Goal: Task Accomplishment & Management: Complete application form

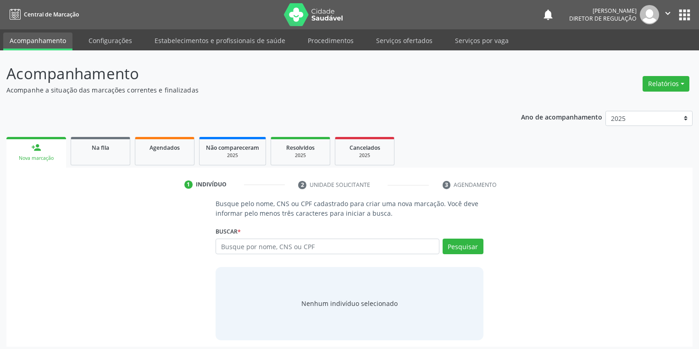
click at [241, 244] on input "text" at bounding box center [327, 247] width 224 height 16
click at [392, 46] on link "Serviços ofertados" at bounding box center [404, 41] width 69 height 16
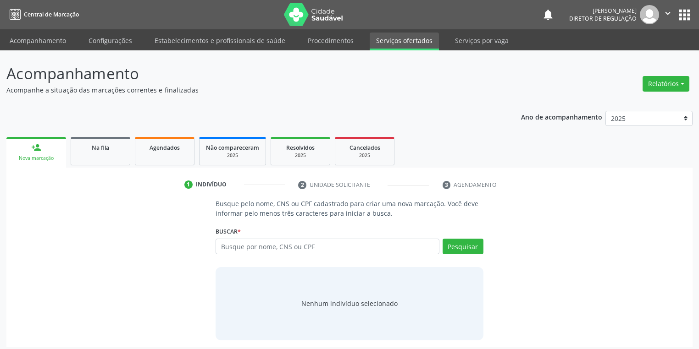
click at [395, 42] on link "Serviços ofertados" at bounding box center [404, 42] width 69 height 18
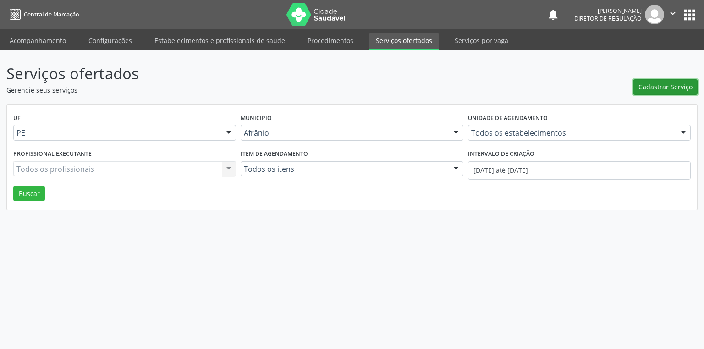
click at [654, 92] on span "Cadastrar Serviço" at bounding box center [666, 87] width 54 height 10
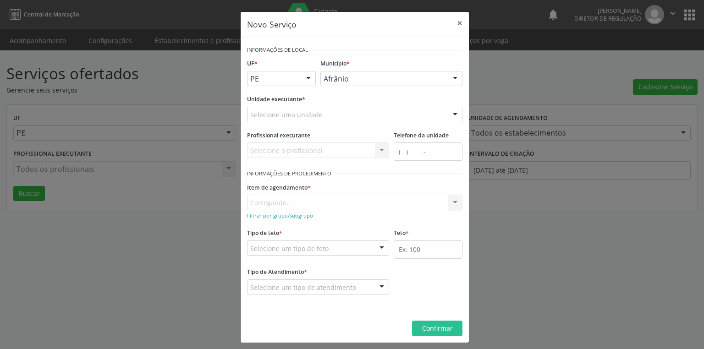
click at [350, 75] on div "Afrânio" at bounding box center [391, 79] width 142 height 16
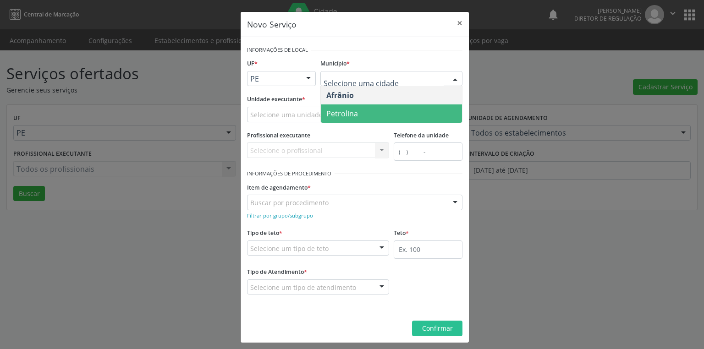
click at [345, 114] on span "Petrolina" at bounding box center [342, 114] width 32 height 10
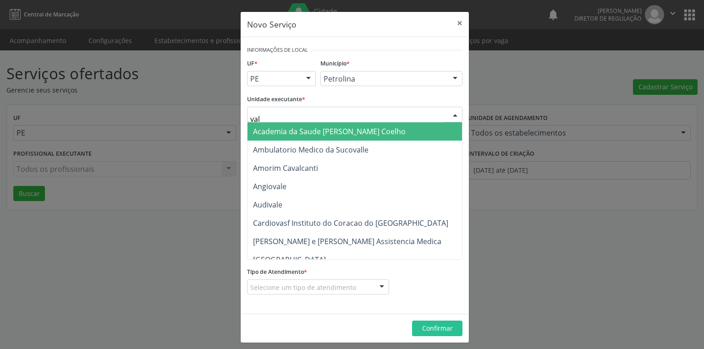
type input "vale"
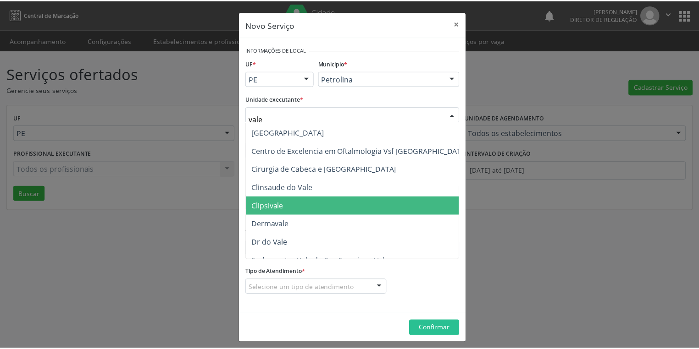
scroll to position [73, 0]
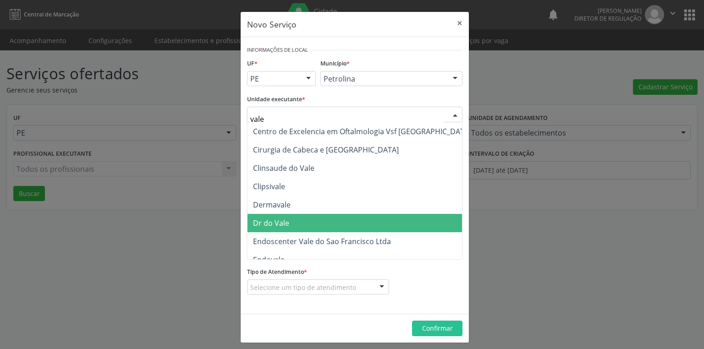
click at [291, 224] on span "Dr do Vale" at bounding box center [363, 223] width 230 height 18
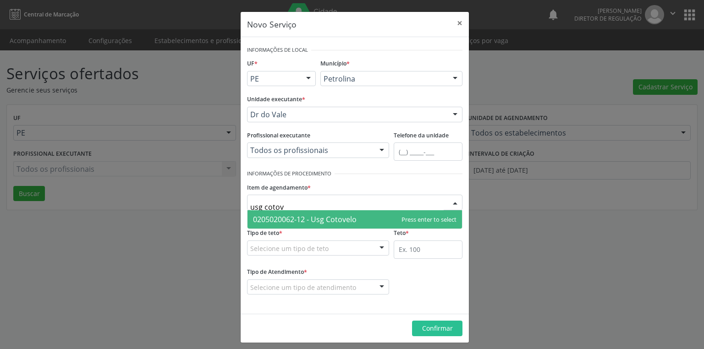
type input "usg cotove"
click at [268, 224] on span "0205020062-12 - Usg Cotovelo" at bounding box center [305, 220] width 104 height 10
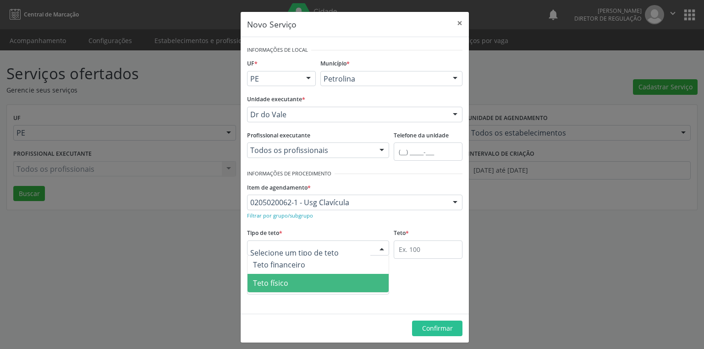
drag, startPoint x: 277, startPoint y: 282, endPoint x: 345, endPoint y: 277, distance: 68.1
click at [280, 282] on span "Teto físico" at bounding box center [270, 283] width 35 height 10
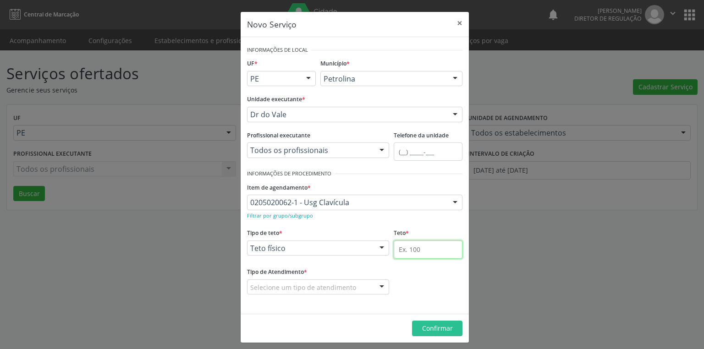
click at [403, 248] on input "text" at bounding box center [428, 250] width 69 height 18
type input "1"
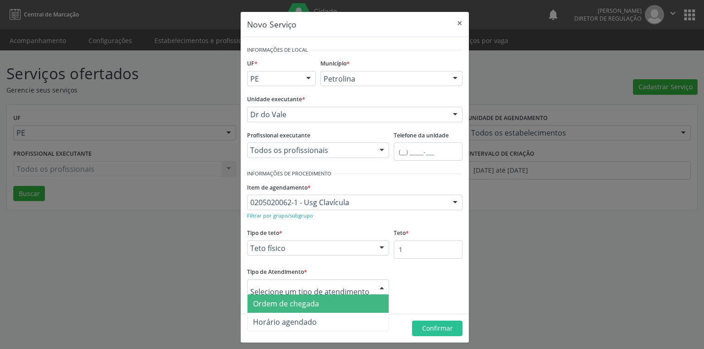
drag, startPoint x: 305, startPoint y: 306, endPoint x: 314, endPoint y: 306, distance: 8.3
click at [306, 306] on span "Ordem de chegada" at bounding box center [286, 304] width 66 height 10
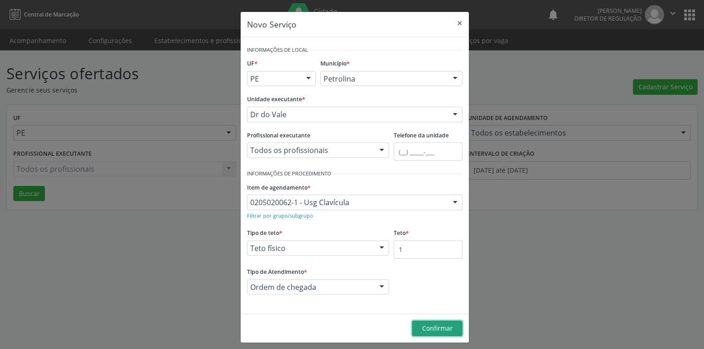
click at [427, 323] on button "Confirmar" at bounding box center [437, 329] width 50 height 16
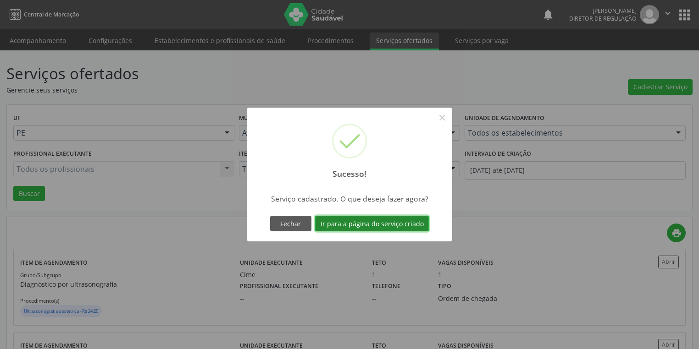
click at [354, 228] on button "Ir para a página do serviço criado" at bounding box center [372, 224] width 114 height 16
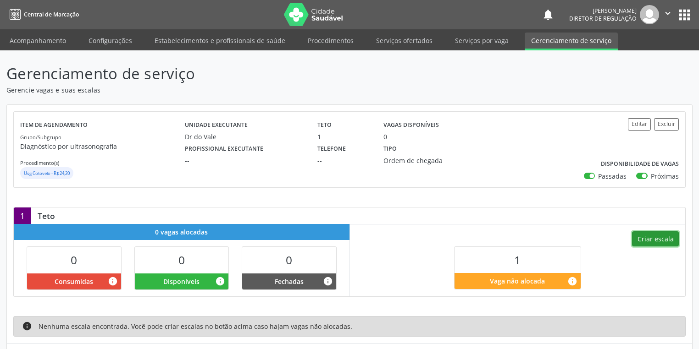
click at [656, 241] on button "Criar escala" at bounding box center [655, 240] width 47 height 16
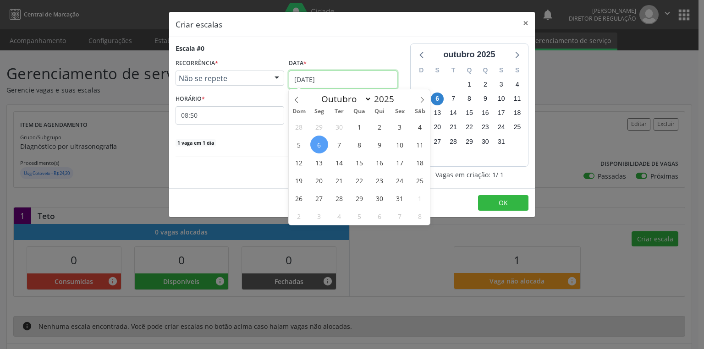
click at [330, 81] on input "[DATE]" at bounding box center [343, 80] width 109 height 18
click at [358, 145] on span "8" at bounding box center [360, 145] width 18 height 18
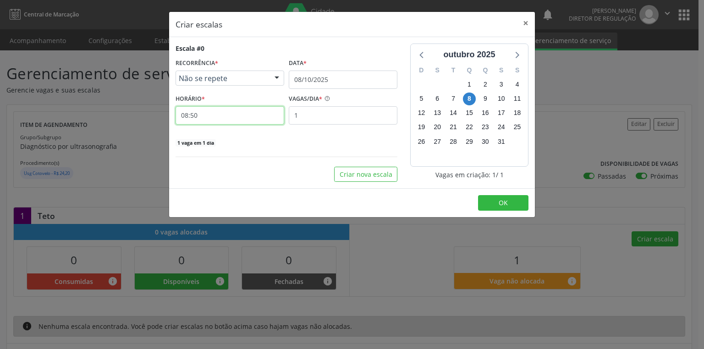
click at [229, 120] on input "08:50" at bounding box center [230, 115] width 109 height 18
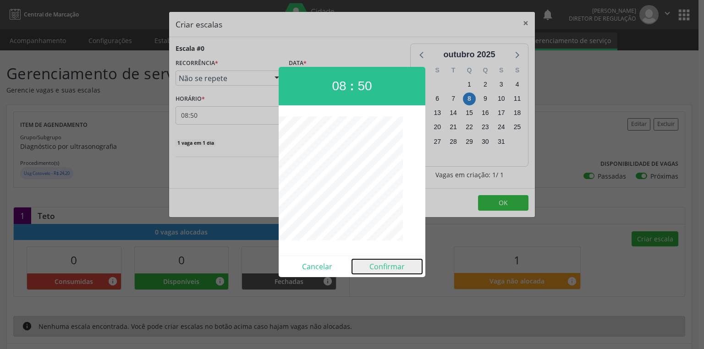
drag, startPoint x: 393, startPoint y: 266, endPoint x: 451, endPoint y: 221, distance: 73.5
click at [395, 266] on button "Confirmar" at bounding box center [387, 266] width 70 height 15
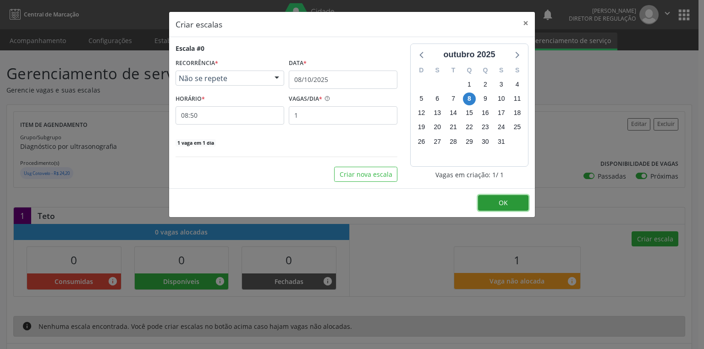
click at [497, 199] on button "OK" at bounding box center [503, 203] width 50 height 16
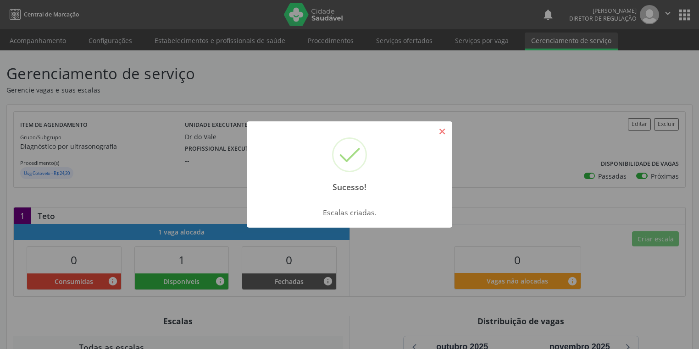
click at [436, 132] on button "×" at bounding box center [442, 132] width 16 height 16
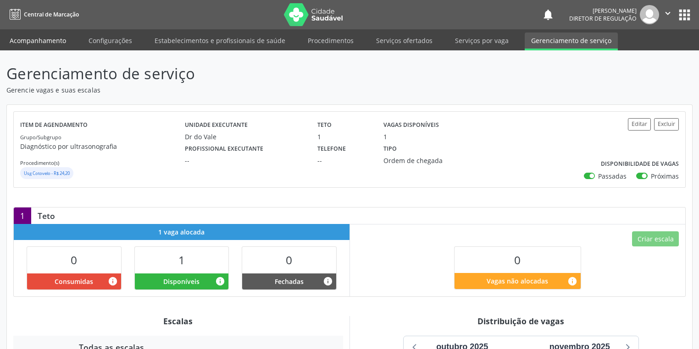
click at [39, 39] on link "Acompanhamento" at bounding box center [37, 41] width 69 height 16
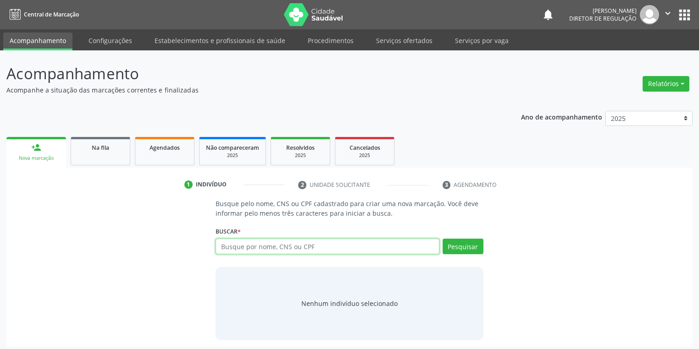
click at [249, 248] on input "text" at bounding box center [327, 247] width 224 height 16
type input "700404901286642"
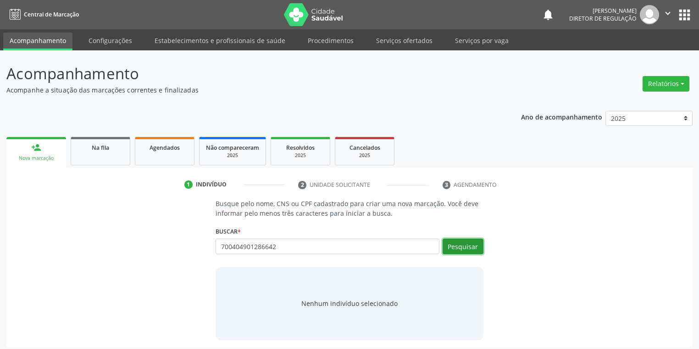
click at [466, 240] on button "Pesquisar" at bounding box center [462, 247] width 41 height 16
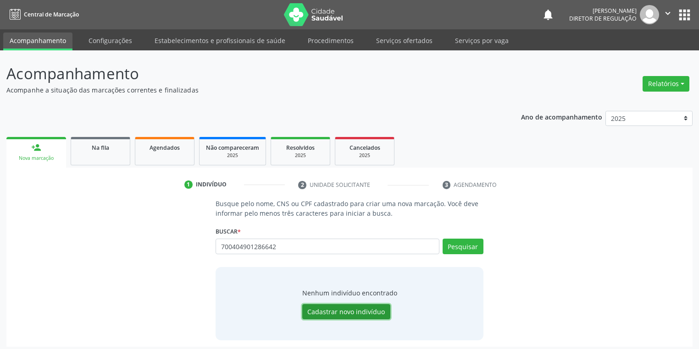
click at [333, 309] on button "Cadastrar novo indivíduo" at bounding box center [346, 312] width 88 height 16
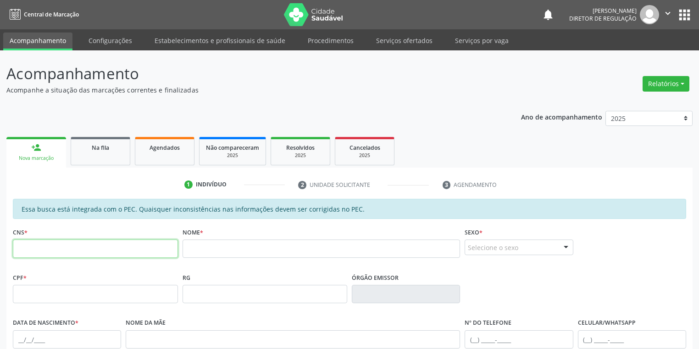
click at [152, 252] on input "text" at bounding box center [95, 249] width 165 height 18
type input "700 4049 0128 6642"
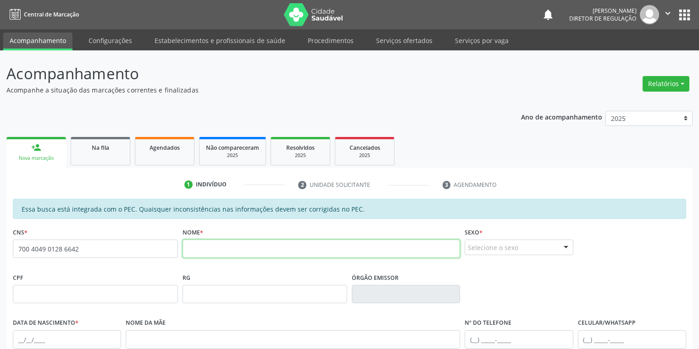
click at [241, 242] on input "text" at bounding box center [321, 249] width 278 height 18
type input "maria auxiliadora damasceno"
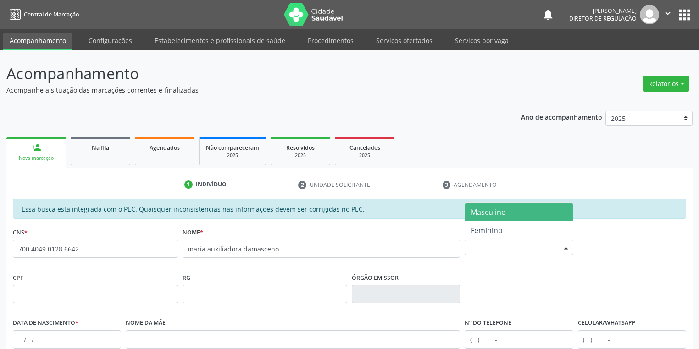
click at [487, 247] on div "Selecione o sexo" at bounding box center [518, 248] width 108 height 16
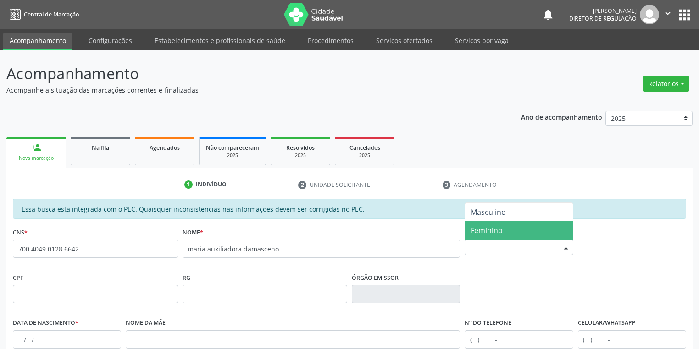
click at [480, 231] on span "Feminino" at bounding box center [486, 231] width 32 height 10
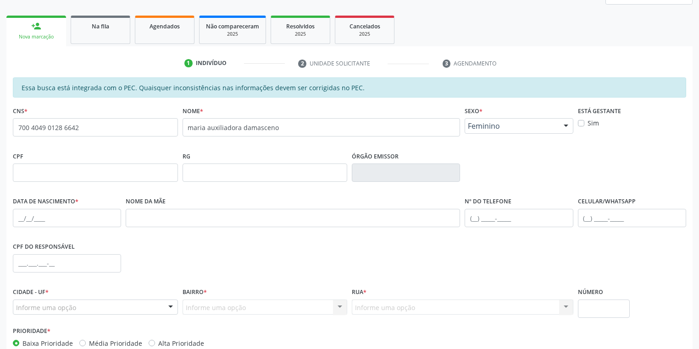
scroll to position [147, 0]
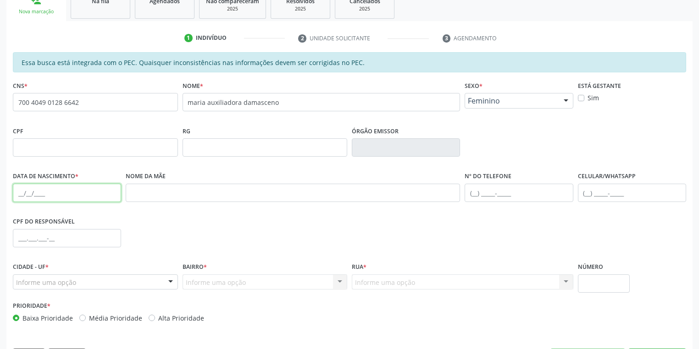
click at [17, 193] on input "text" at bounding box center [67, 193] width 108 height 18
type input "21/12/1972"
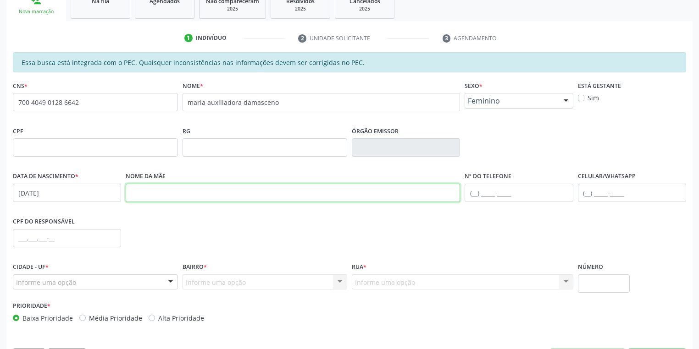
click at [161, 196] on input "text" at bounding box center [293, 193] width 334 height 18
type input "'raimunda benedita damascenlo"
click at [75, 282] on div "Informe uma opção" at bounding box center [95, 283] width 165 height 16
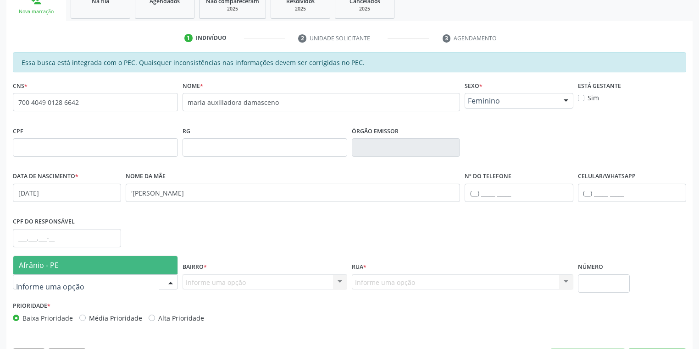
click at [71, 264] on span "Afrânio - PE" at bounding box center [95, 265] width 164 height 18
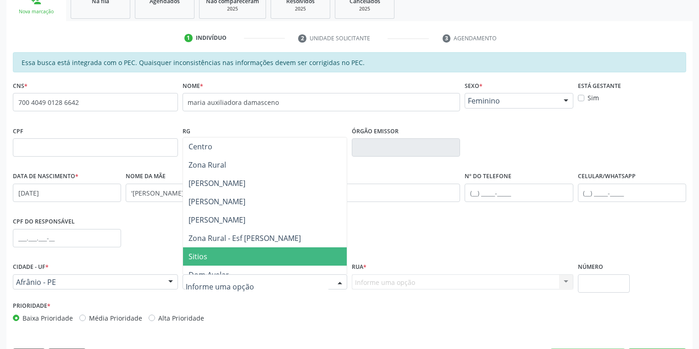
click at [200, 256] on span "Sitios" at bounding box center [197, 257] width 19 height 10
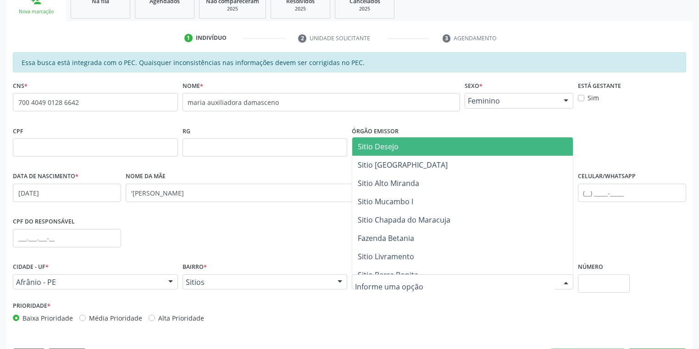
click at [376, 276] on div at bounding box center [462, 283] width 221 height 16
type input "arizona"
click at [380, 149] on span "ARIZONA" at bounding box center [377, 147] width 39 height 10
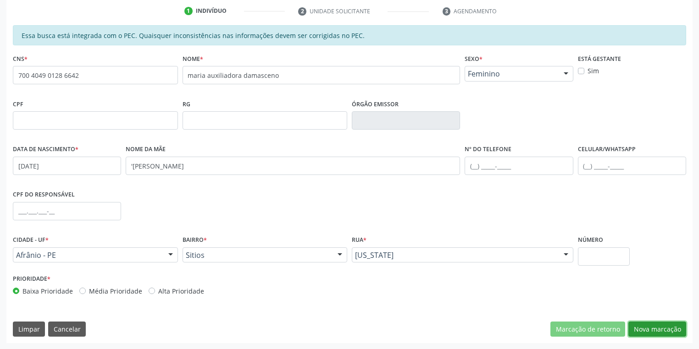
click at [657, 331] on button "Nova marcação" at bounding box center [657, 330] width 58 height 16
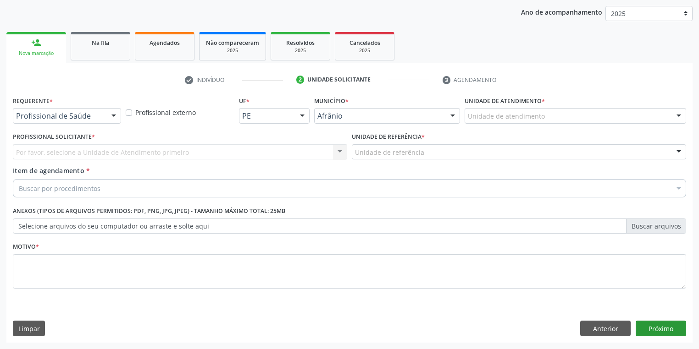
scroll to position [105, 0]
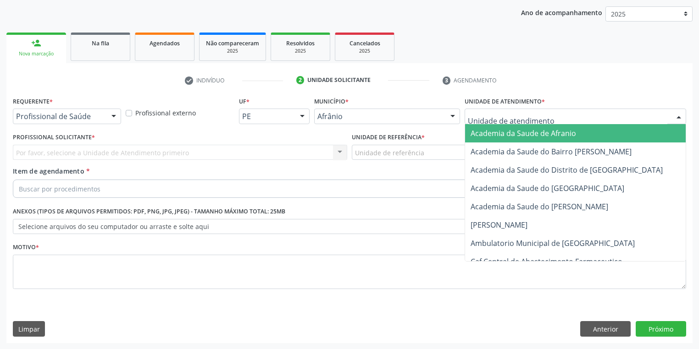
drag, startPoint x: 475, startPoint y: 117, endPoint x: 488, endPoint y: 178, distance: 62.2
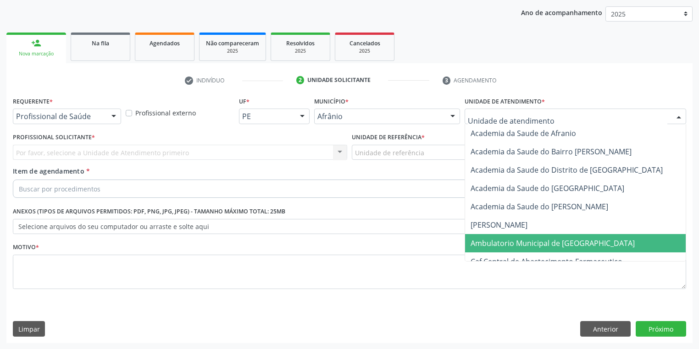
click at [497, 240] on span "Ambulatorio Municipal de [GEOGRAPHIC_DATA]" at bounding box center [552, 243] width 164 height 10
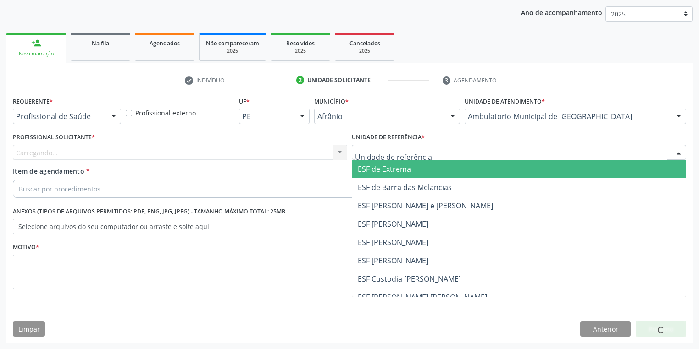
drag, startPoint x: 386, startPoint y: 156, endPoint x: 398, endPoint y: 226, distance: 70.3
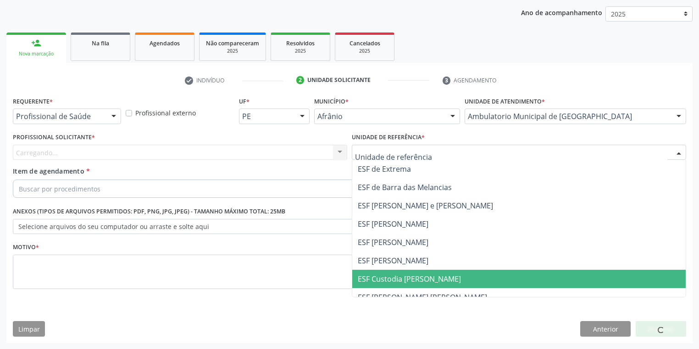
drag, startPoint x: 406, startPoint y: 267, endPoint x: 383, endPoint y: 255, distance: 25.8
click at [406, 267] on span "ESF [PERSON_NAME]" at bounding box center [518, 261] width 333 height 18
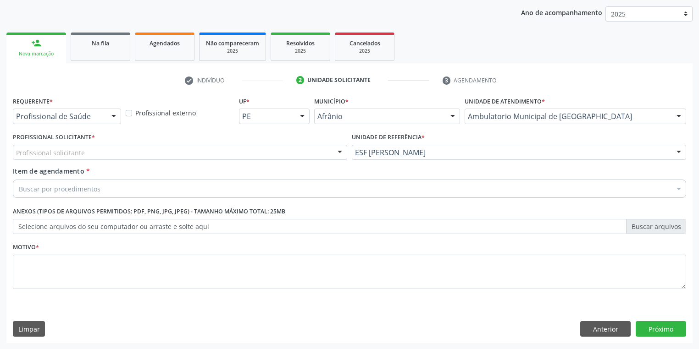
click at [86, 156] on div "Profissional solicitante" at bounding box center [180, 153] width 334 height 16
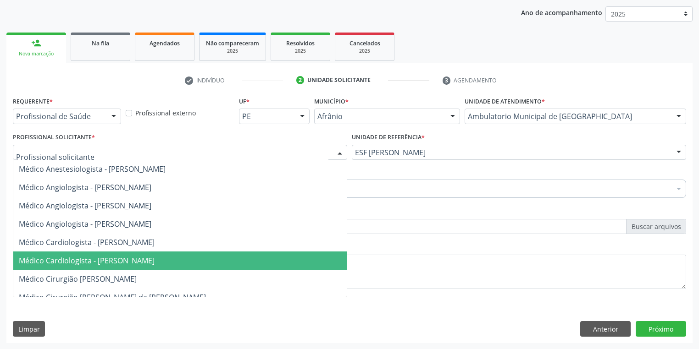
click at [101, 254] on span "Médico Cardiologista - [PERSON_NAME]" at bounding box center [179, 261] width 333 height 18
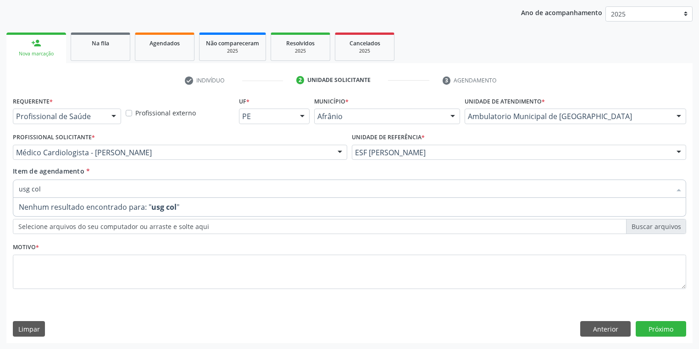
type input "usg co"
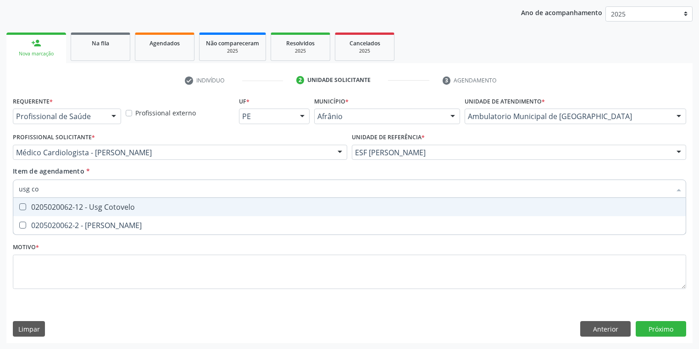
click at [24, 203] on span "0205020062-12 - Usg Cotovelo" at bounding box center [349, 207] width 672 height 18
checkbox Cotovelo "true"
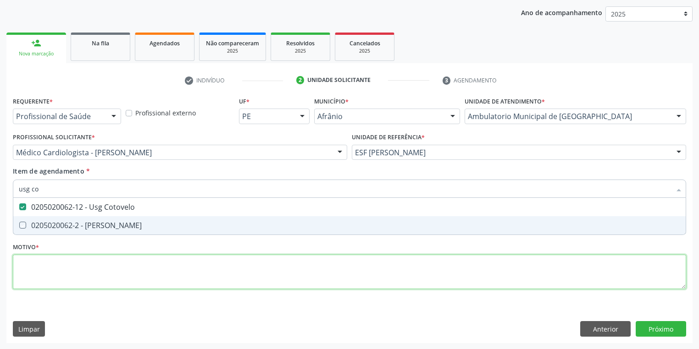
click at [37, 273] on div "Requerente * Profissional de Saúde Profissional de Saúde Paciente Nenhum result…" at bounding box center [349, 198] width 673 height 208
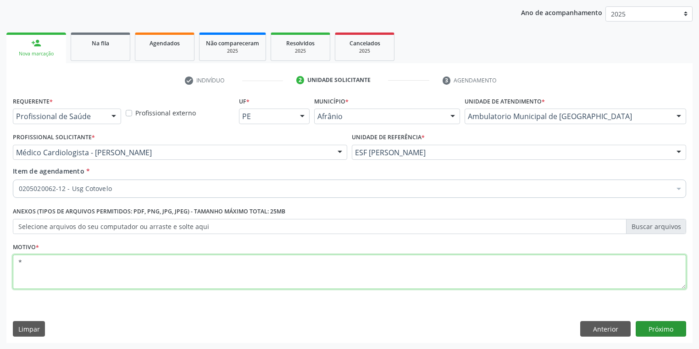
type textarea "*"
click at [656, 331] on button "Próximo" at bounding box center [660, 329] width 50 height 16
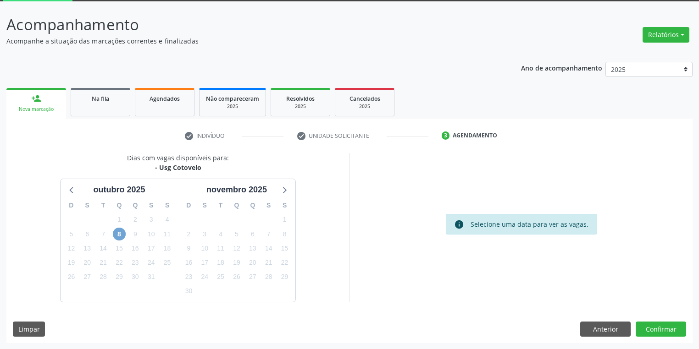
click at [119, 231] on span "8" at bounding box center [119, 234] width 13 height 13
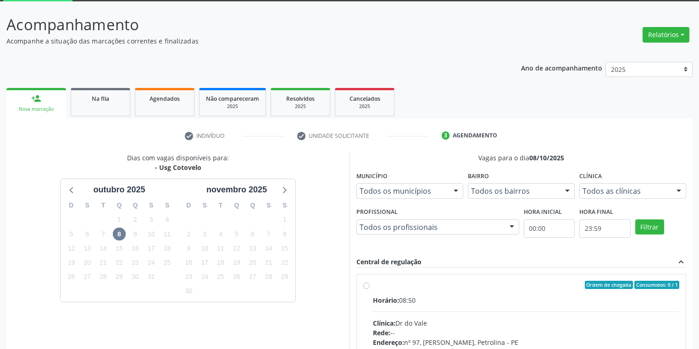
click at [370, 289] on input "Ordem de chegada Consumidos: 0 / 1 Horário: 08:50 Clínica: Dr do Vale Rede: -- …" at bounding box center [366, 285] width 6 height 8
radio input "true"
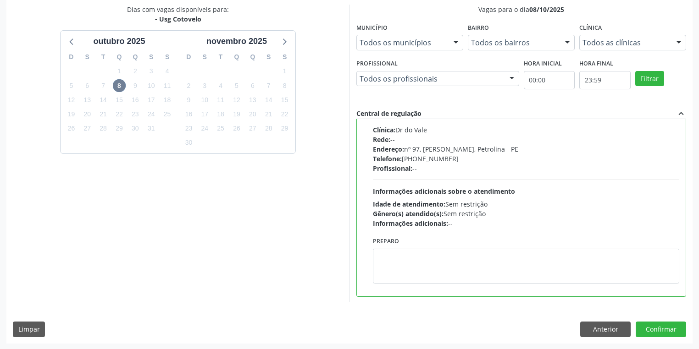
scroll to position [198, 0]
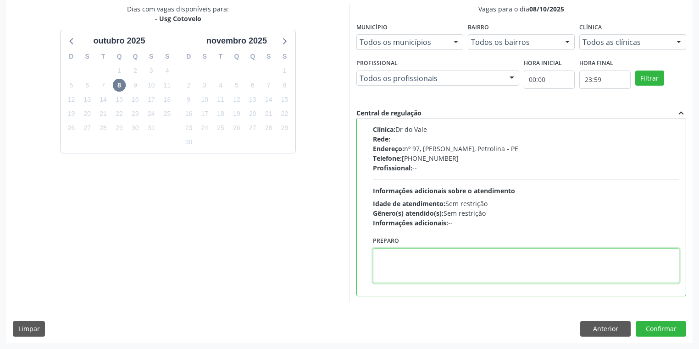
click at [410, 273] on textarea at bounding box center [526, 265] width 306 height 35
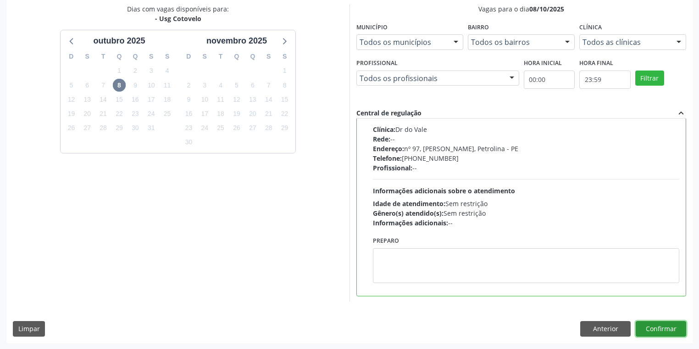
click at [658, 321] on button "Confirmar" at bounding box center [660, 329] width 50 height 16
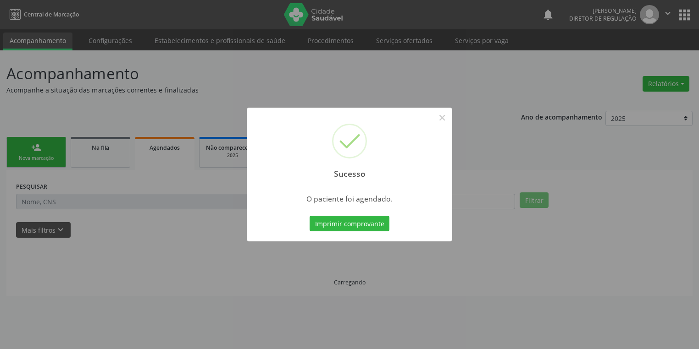
scroll to position [0, 0]
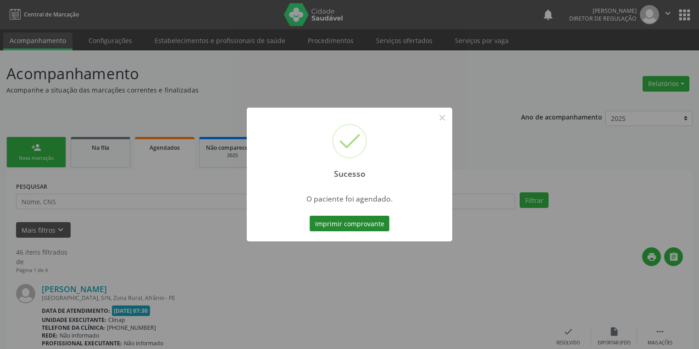
click at [357, 223] on button "Imprimir comprovante" at bounding box center [349, 224] width 80 height 16
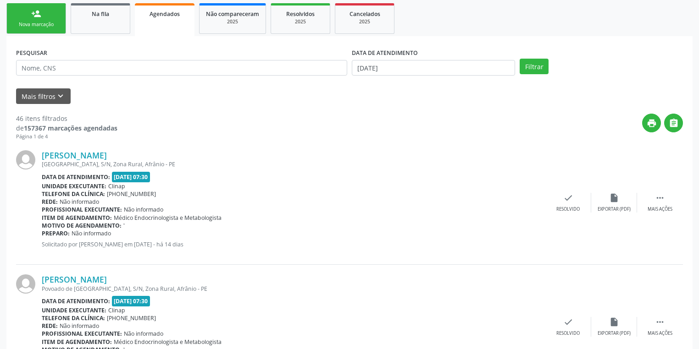
scroll to position [147, 0]
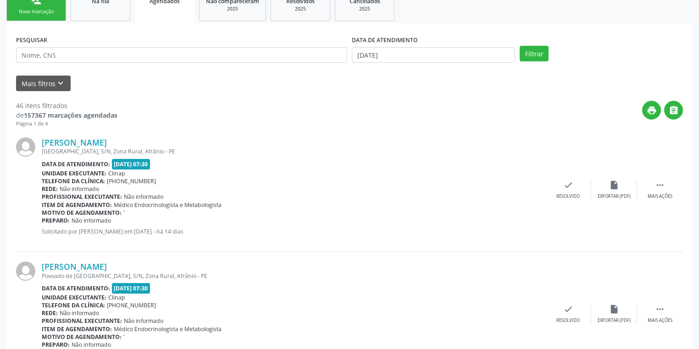
click at [117, 2] on div "Na fila" at bounding box center [100, 1] width 46 height 10
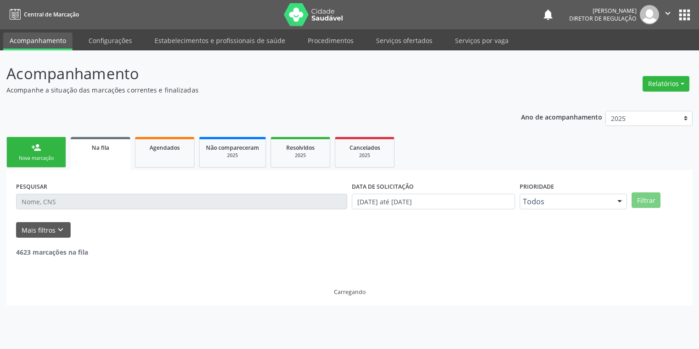
scroll to position [0, 0]
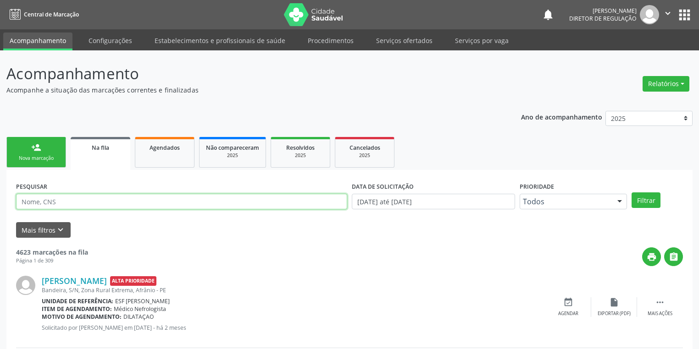
click at [74, 205] on input "text" at bounding box center [181, 202] width 331 height 16
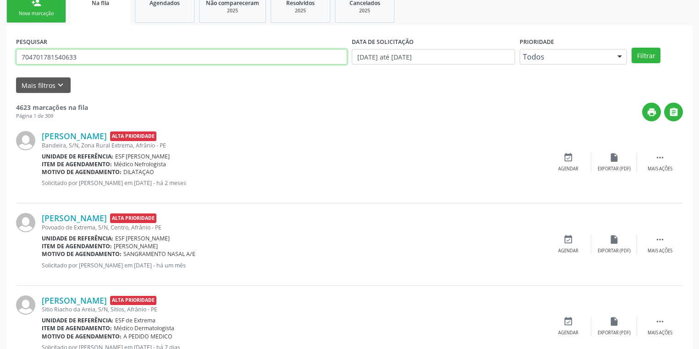
scroll to position [73, 0]
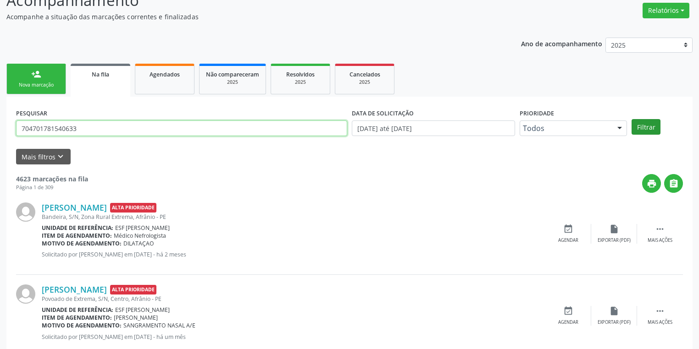
type input "704701781540633"
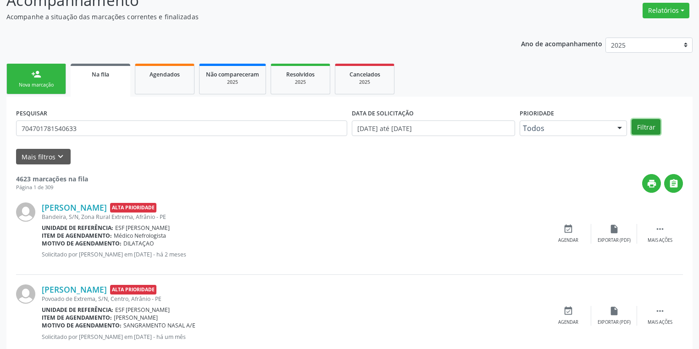
click at [642, 122] on button "Filtrar" at bounding box center [645, 127] width 29 height 16
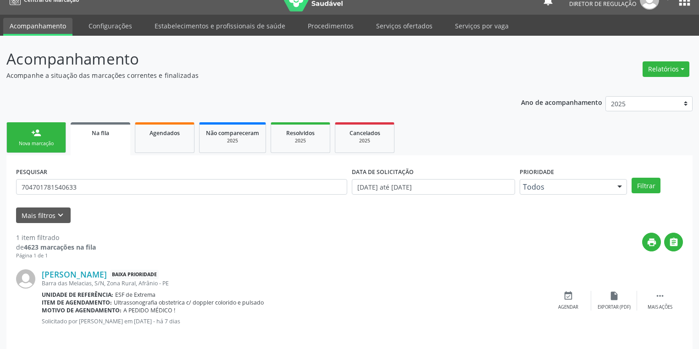
scroll to position [22, 0]
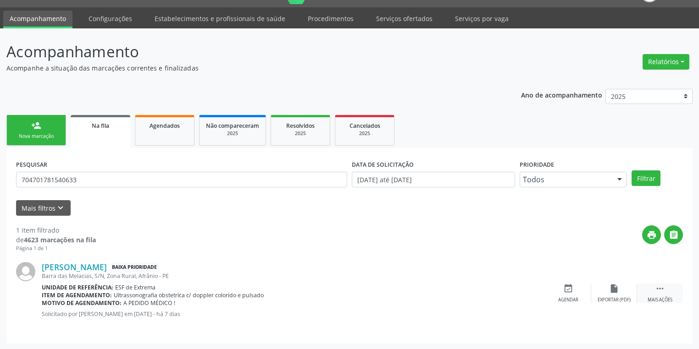
click at [665, 286] on div " Mais ações" at bounding box center [660, 294] width 46 height 20
click at [436, 297] on div "Agendar" at bounding box center [430, 300] width 20 height 6
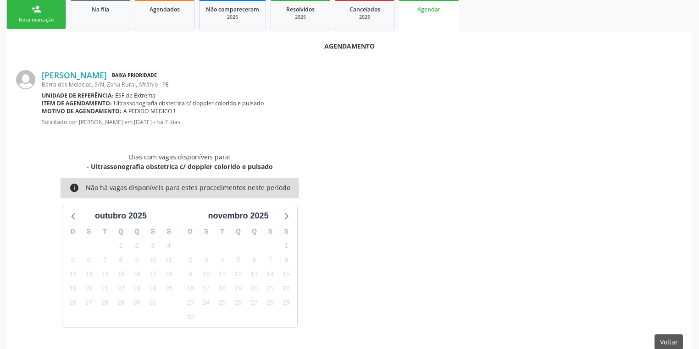
scroll to position [154, 0]
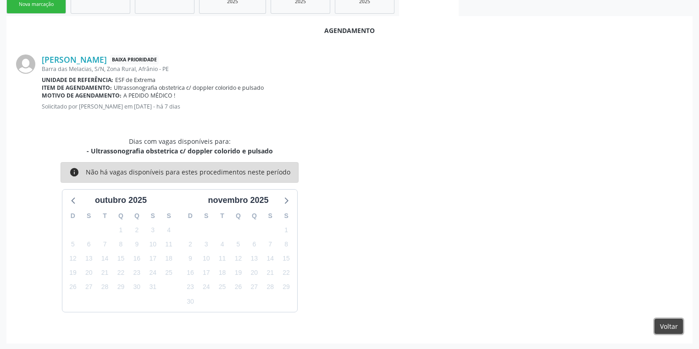
click at [657, 323] on button "Voltar" at bounding box center [668, 327] width 28 height 16
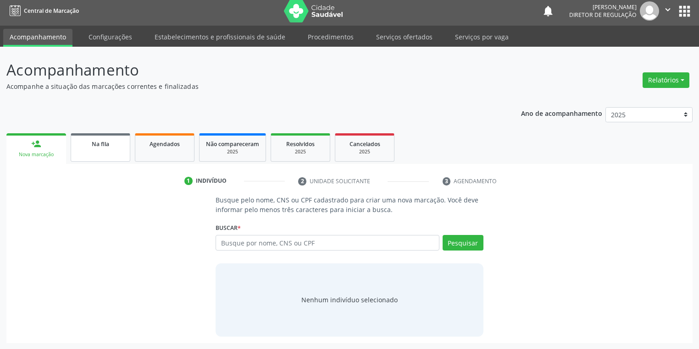
click at [99, 153] on link "Na fila" at bounding box center [101, 147] width 60 height 28
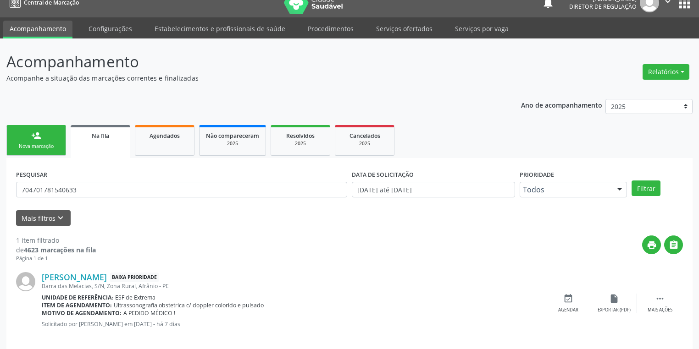
scroll to position [22, 0]
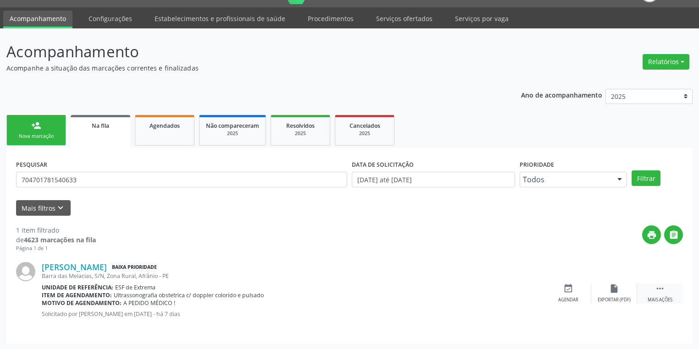
click at [668, 287] on div " Mais ações" at bounding box center [660, 294] width 46 height 20
click at [610, 292] on icon "edit" at bounding box center [614, 289] width 10 height 10
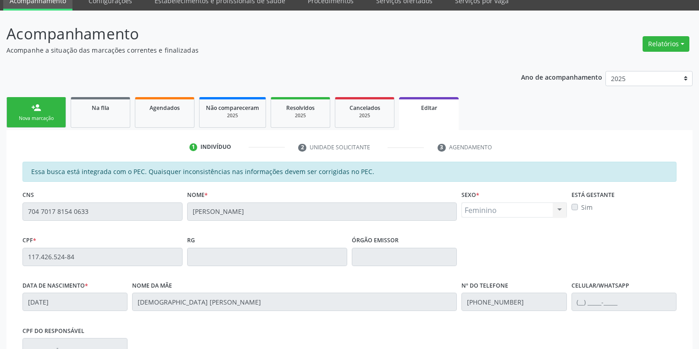
scroll to position [39, 0]
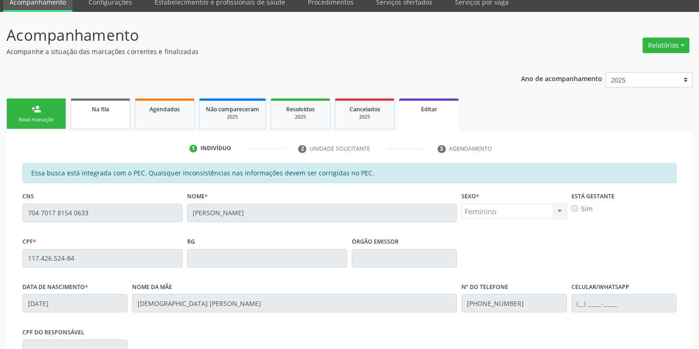
click at [97, 109] on span "Na fila" at bounding box center [100, 109] width 17 height 8
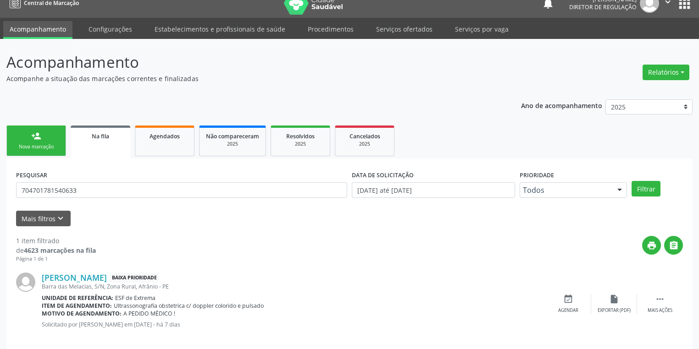
scroll to position [22, 0]
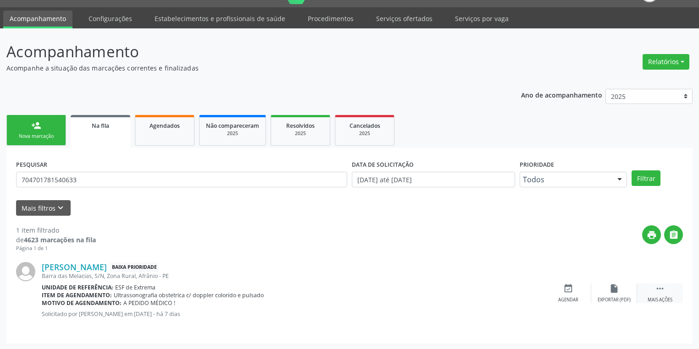
click at [651, 284] on div " Mais ações" at bounding box center [660, 294] width 46 height 20
click at [613, 291] on icon "edit" at bounding box center [614, 289] width 10 height 10
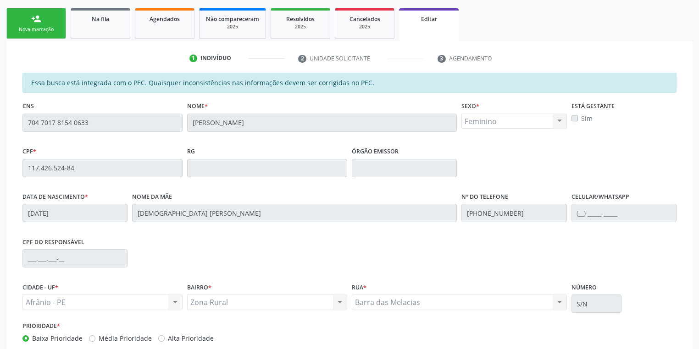
scroll to position [185, 0]
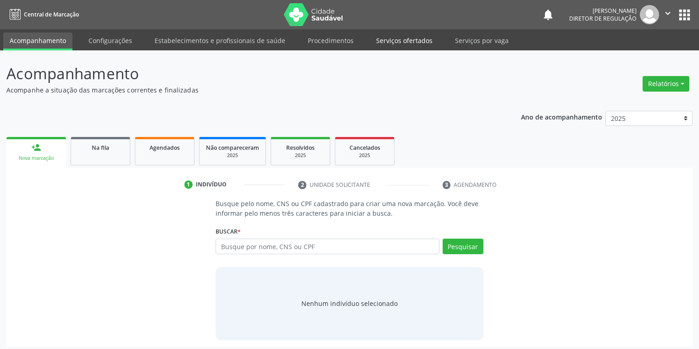
click at [396, 40] on link "Serviços ofertados" at bounding box center [404, 41] width 69 height 16
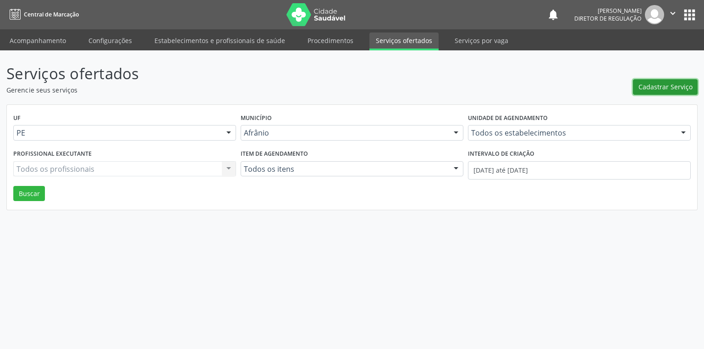
click at [652, 80] on button "Cadastrar Serviço" at bounding box center [665, 87] width 65 height 16
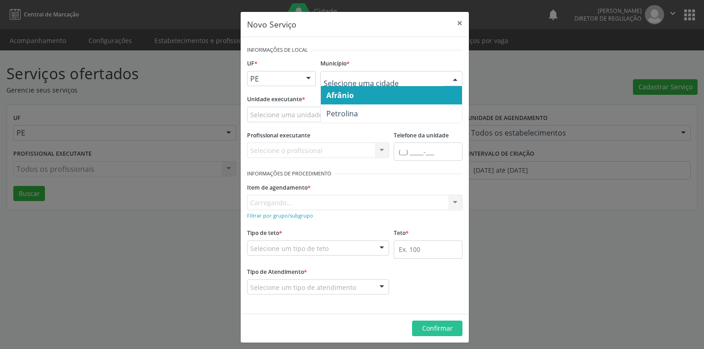
click at [331, 90] on span "Afrânio" at bounding box center [340, 95] width 28 height 10
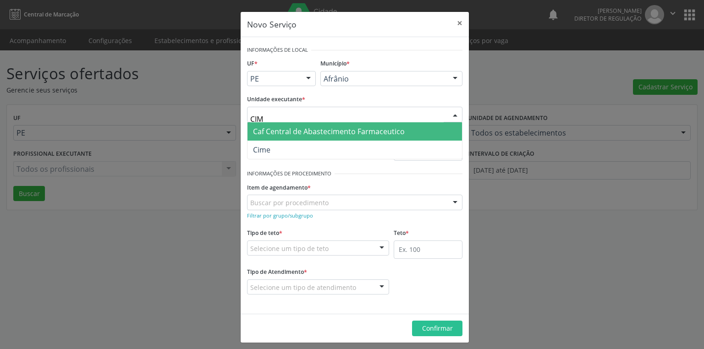
type input "CIME"
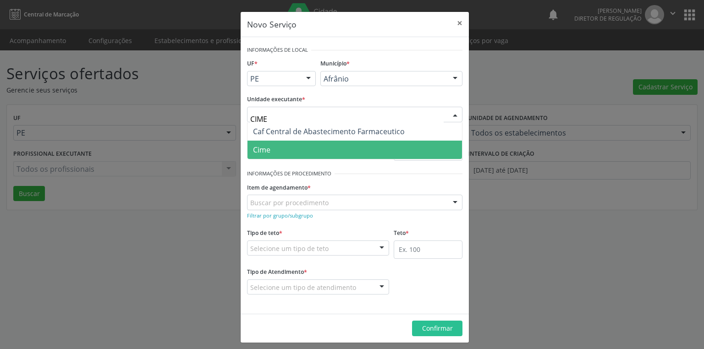
click at [279, 154] on span "Cime" at bounding box center [355, 150] width 215 height 18
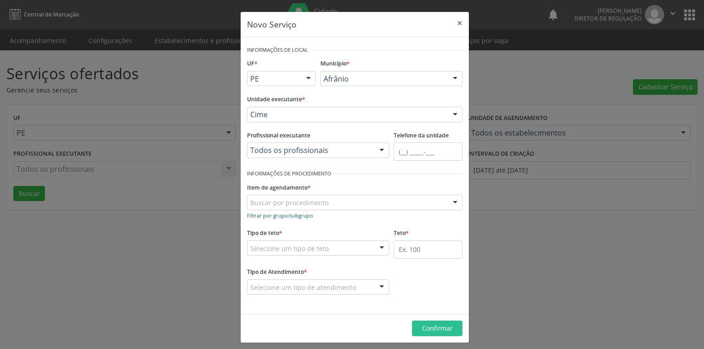
click at [272, 215] on small "Filtrar por grupo/subgrupo" at bounding box center [280, 215] width 66 height 7
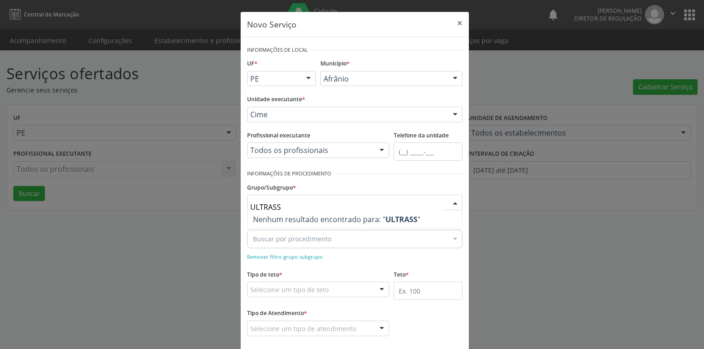
type input "ULTRAS"
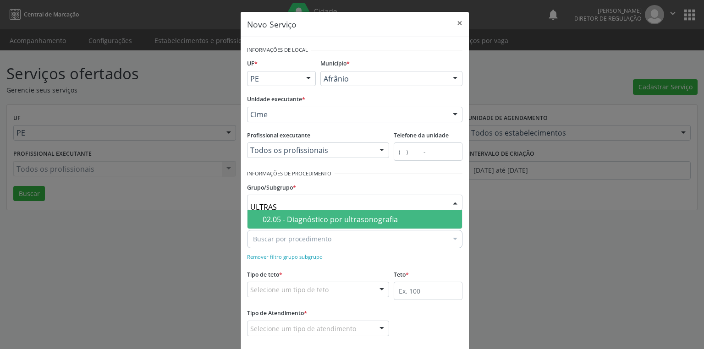
click at [317, 217] on div "02.05 - Diagnóstico por ultrasonografia" at bounding box center [360, 219] width 194 height 7
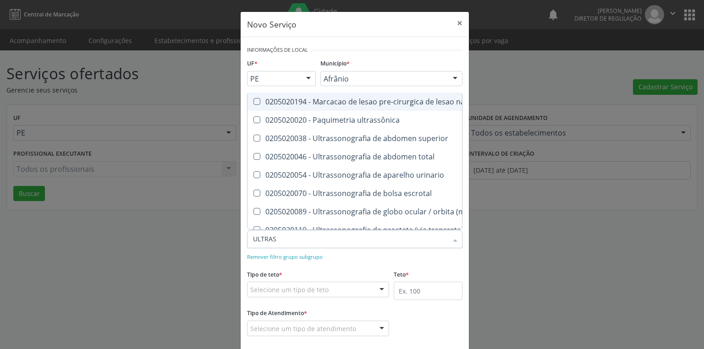
type input "ULTRASS"
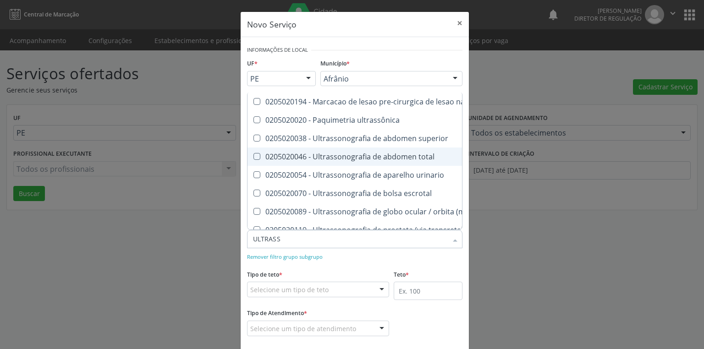
click at [381, 160] on div "0205020046 - Ultrassonografia de abdomen total" at bounding box center [444, 156] width 383 height 7
checkbox total "true"
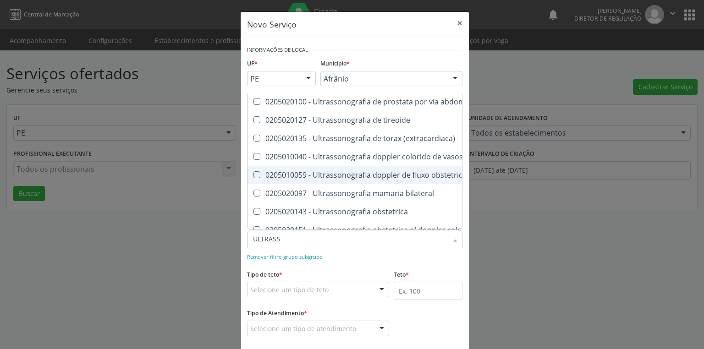
scroll to position [183, 0]
click at [352, 175] on div "0205020143 - Ultrassonografia obstetrica" at bounding box center [444, 174] width 383 height 7
checkbox obstetrica "true"
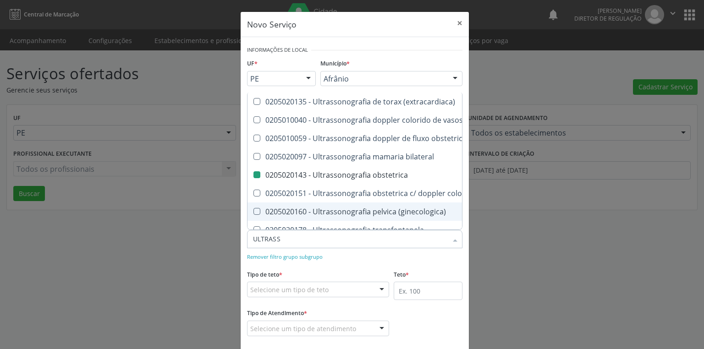
checkbox ultrassônica "true"
checkbox superior "true"
checkbox obstetrica "false"
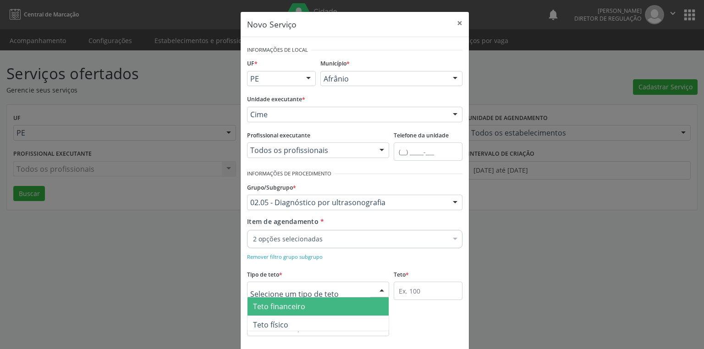
scroll to position [0, 0]
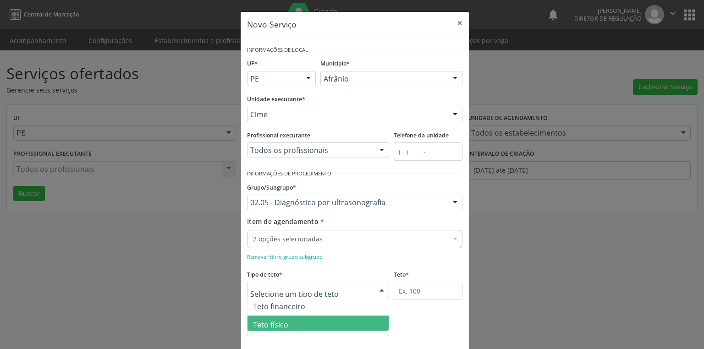
click at [274, 322] on span "Teto físico" at bounding box center [270, 325] width 35 height 10
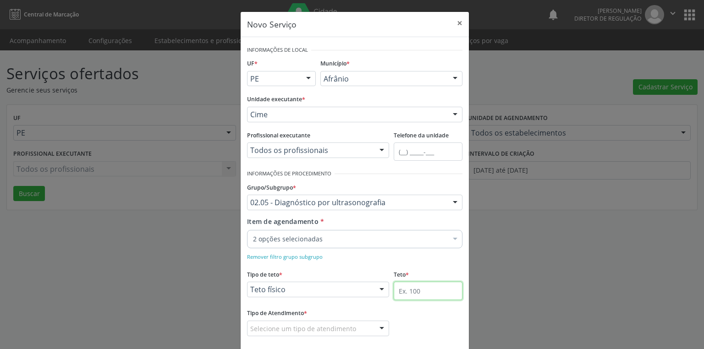
click at [413, 293] on input "text" at bounding box center [428, 291] width 69 height 18
type input "2"
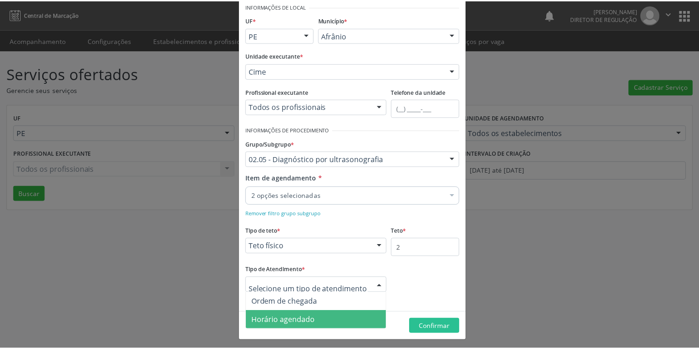
scroll to position [45, 0]
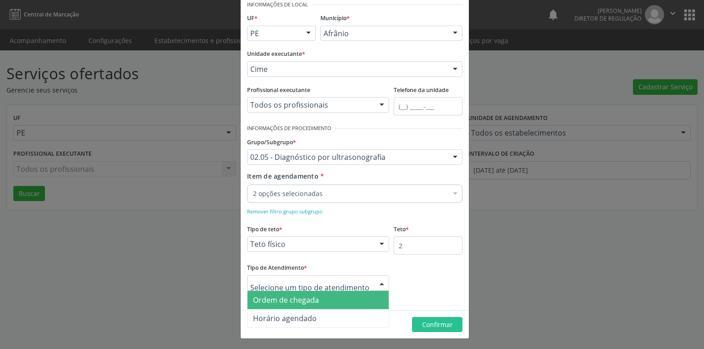
click at [293, 303] on span "Ordem de chegada" at bounding box center [286, 300] width 66 height 10
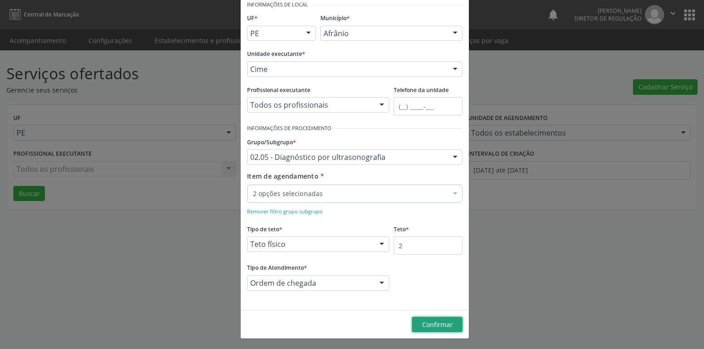
click at [431, 324] on span "Confirmar" at bounding box center [437, 324] width 31 height 9
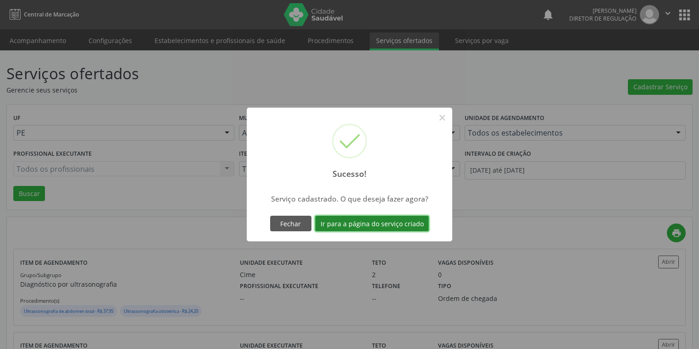
click at [366, 224] on button "Ir para a página do serviço criado" at bounding box center [372, 224] width 114 height 16
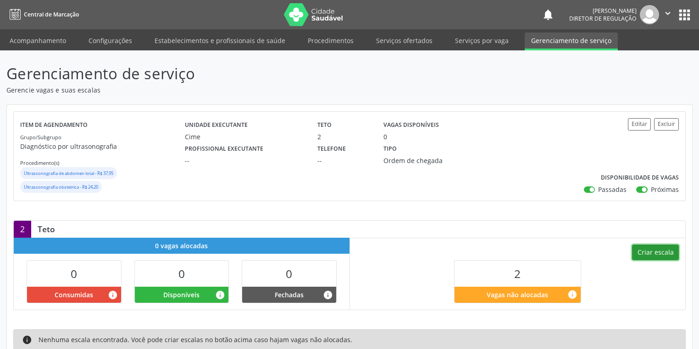
click at [651, 251] on button "Criar escala" at bounding box center [655, 253] width 47 height 16
select select "9"
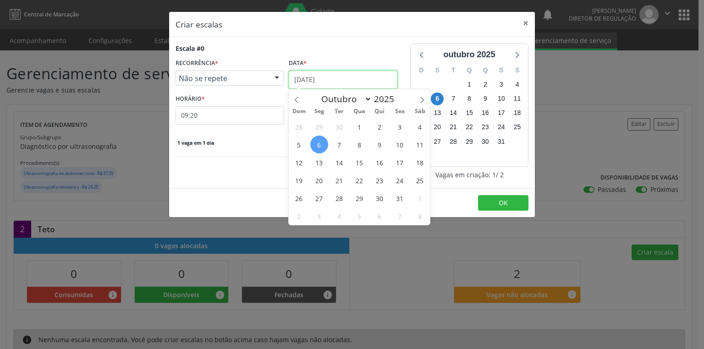
click at [321, 84] on input "06/10/2025" at bounding box center [343, 80] width 109 height 18
click at [341, 164] on span "14" at bounding box center [340, 163] width 18 height 18
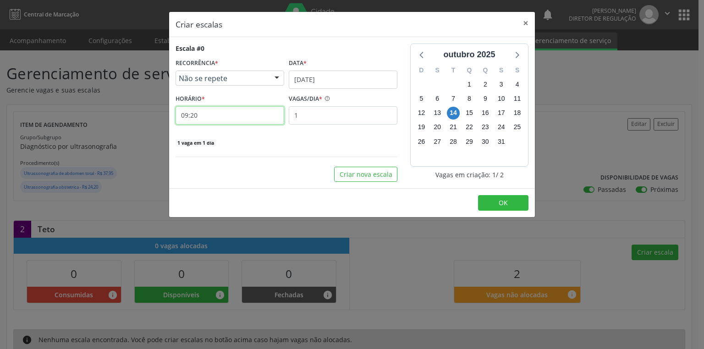
click at [217, 112] on input "09:20" at bounding box center [230, 115] width 109 height 18
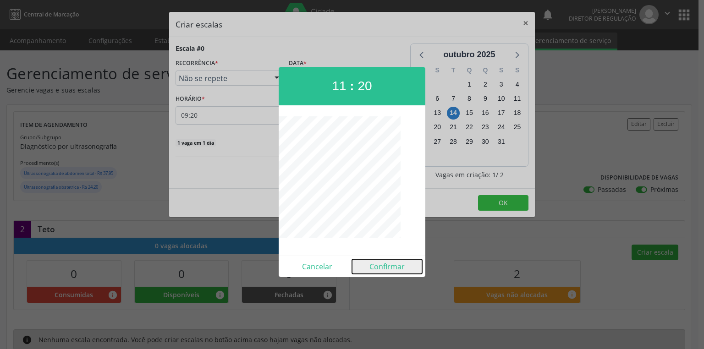
click at [390, 264] on button "Confirmar" at bounding box center [387, 266] width 70 height 15
type input "11:20"
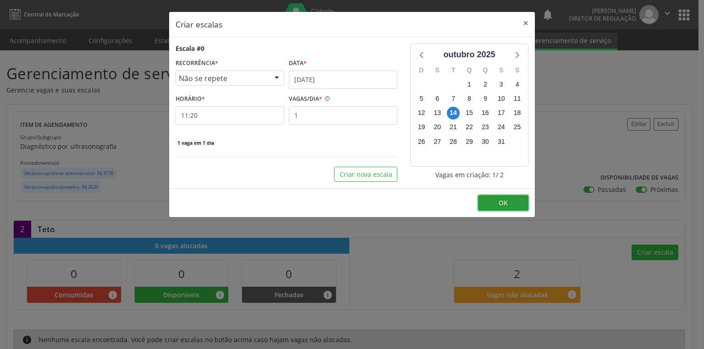
click at [496, 203] on button "OK" at bounding box center [503, 203] width 50 height 16
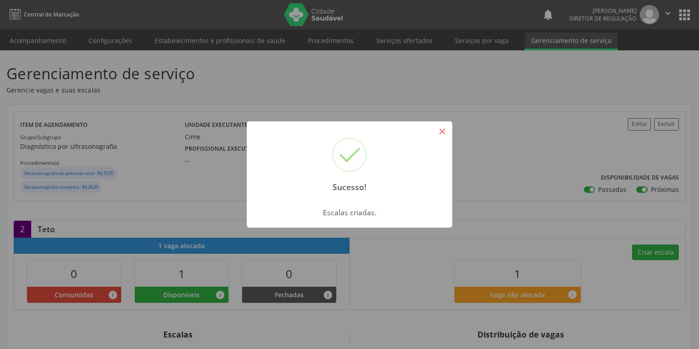
click at [443, 131] on button "×" at bounding box center [442, 132] width 16 height 16
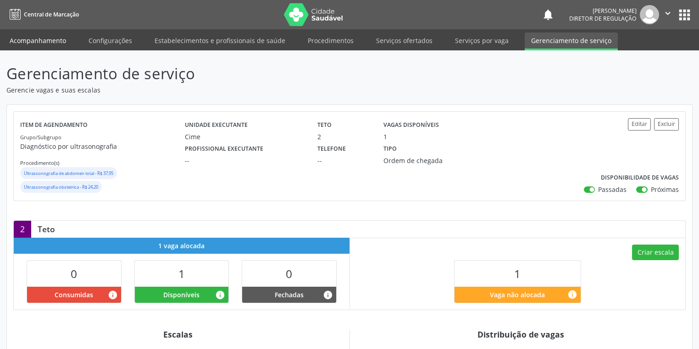
click at [43, 39] on link "Acompanhamento" at bounding box center [37, 41] width 69 height 16
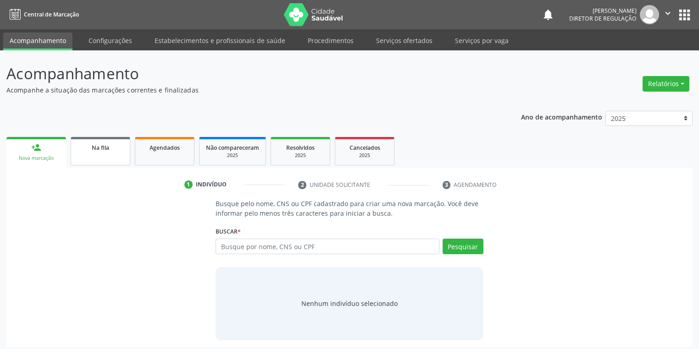
click at [111, 148] on div "Na fila" at bounding box center [100, 148] width 46 height 10
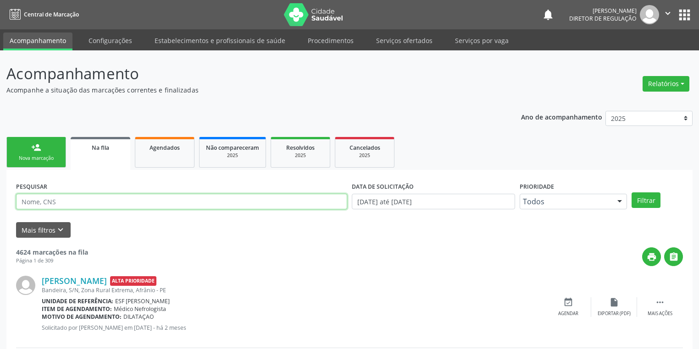
click at [81, 201] on input "text" at bounding box center [181, 202] width 331 height 16
type input "704701781540633"
click at [643, 198] on button "Filtrar" at bounding box center [645, 201] width 29 height 16
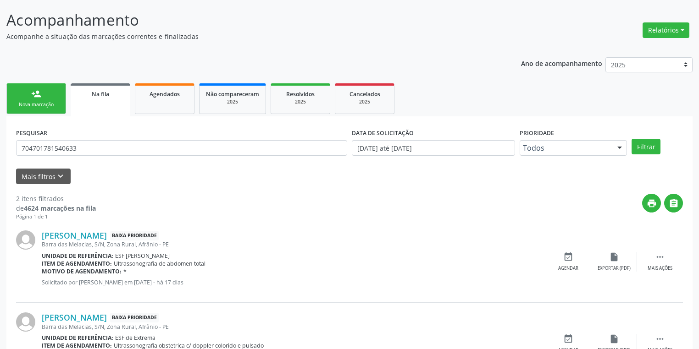
scroll to position [104, 0]
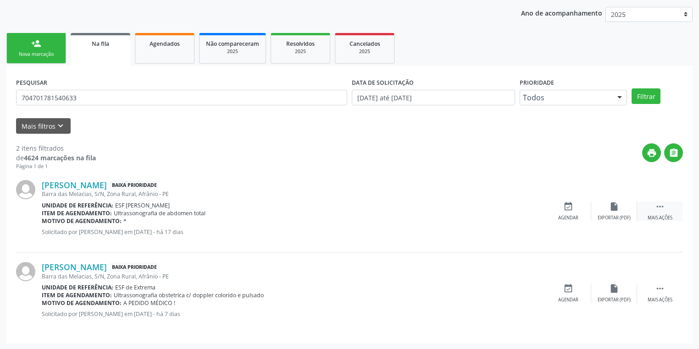
click at [657, 204] on icon "" at bounding box center [660, 207] width 10 height 10
click at [435, 216] on div "Agendar" at bounding box center [430, 218] width 20 height 6
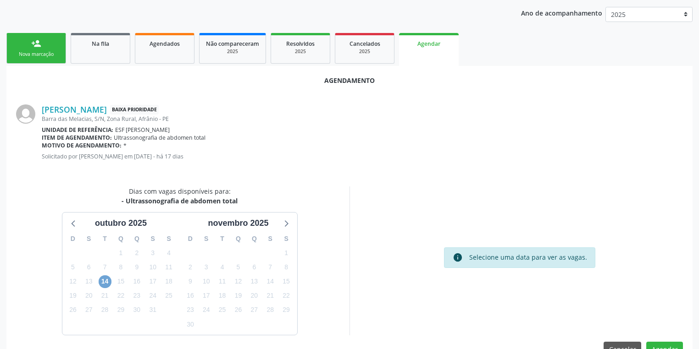
click at [106, 282] on span "14" at bounding box center [105, 282] width 13 height 13
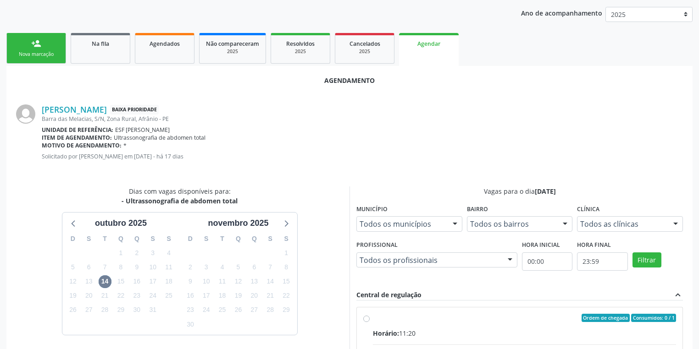
click at [370, 322] on input "Ordem de chegada Consumidos: 0 / 1 Horário: 11:20 Clínica: Cime Rede: -- Endere…" at bounding box center [366, 318] width 6 height 8
radio input "true"
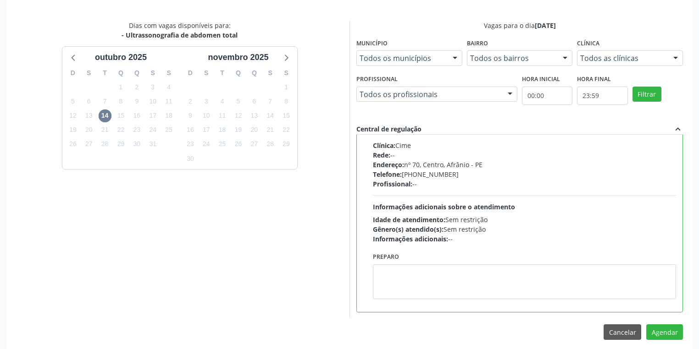
scroll to position [276, 0]
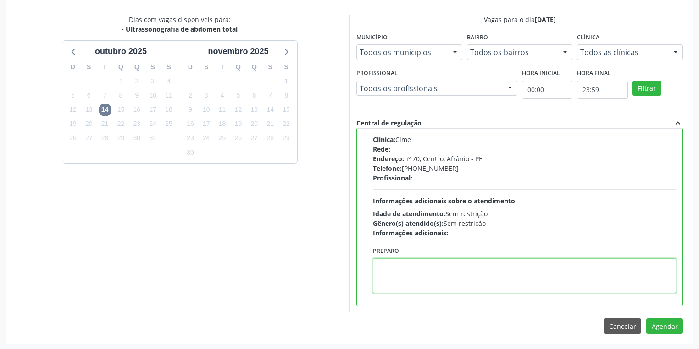
click at [464, 279] on textarea at bounding box center [524, 276] width 303 height 35
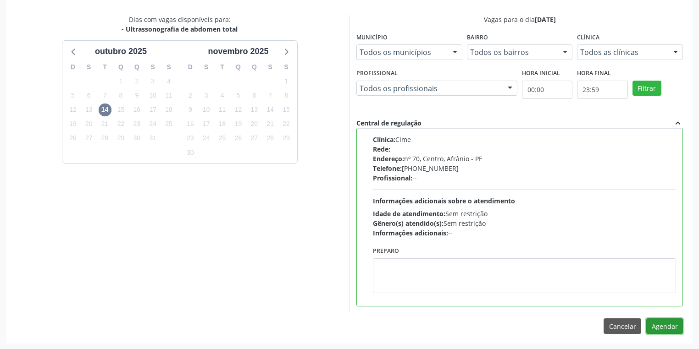
click at [664, 324] on button "Agendar" at bounding box center [664, 327] width 37 height 16
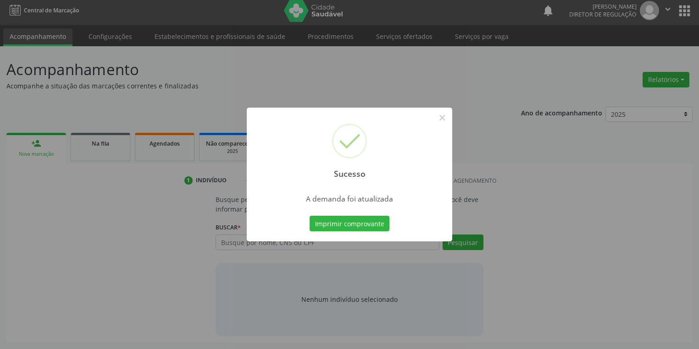
scroll to position [4, 0]
click at [356, 226] on button "Imprimir comprovante" at bounding box center [349, 224] width 80 height 16
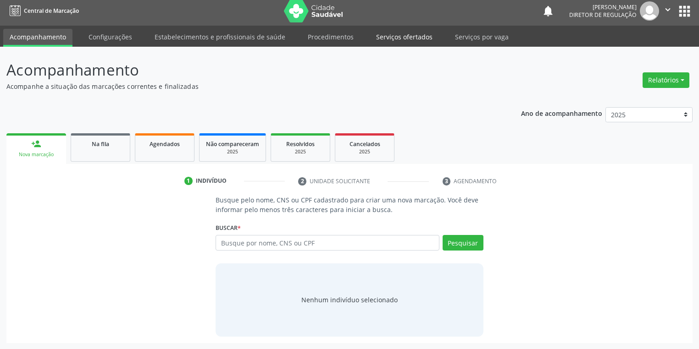
click at [388, 35] on link "Serviços ofertados" at bounding box center [404, 37] width 69 height 16
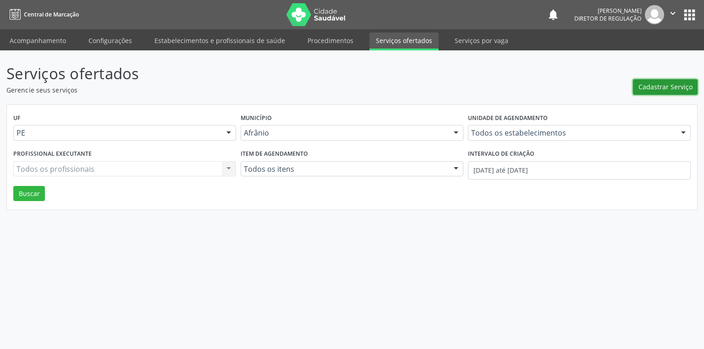
click at [647, 88] on span "Cadastrar Serviço" at bounding box center [666, 87] width 54 height 10
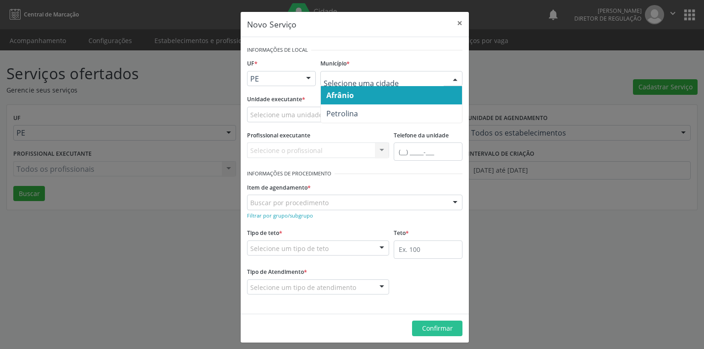
drag, startPoint x: 336, startPoint y: 100, endPoint x: 326, endPoint y: 101, distance: 9.7
click at [336, 99] on span "Afrânio" at bounding box center [391, 95] width 141 height 18
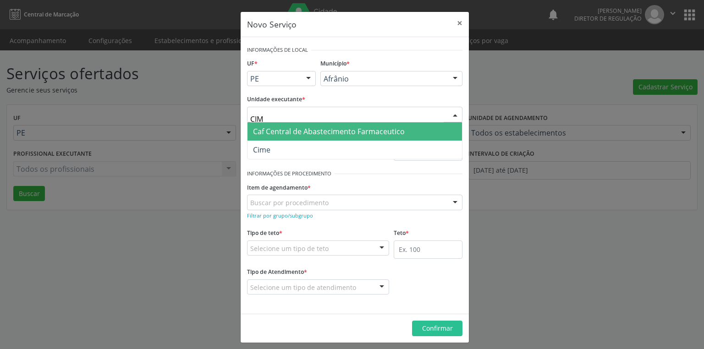
type input "CIME"
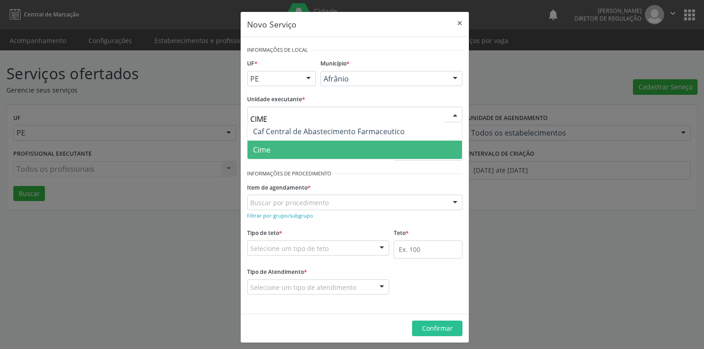
click at [320, 150] on span "Cime" at bounding box center [355, 150] width 215 height 18
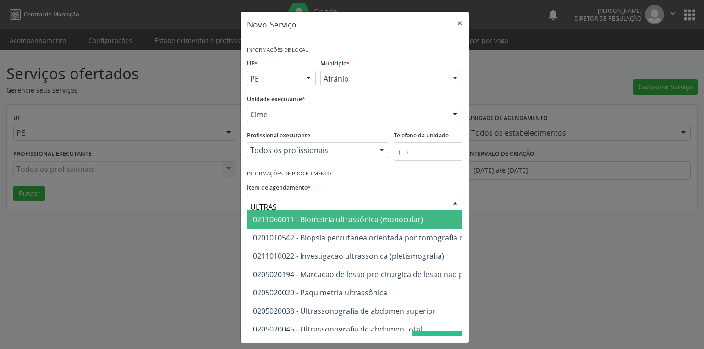
type input "ULTRASS"
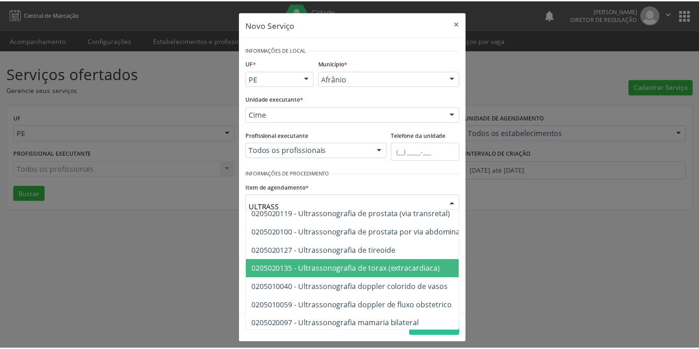
scroll to position [220, 0]
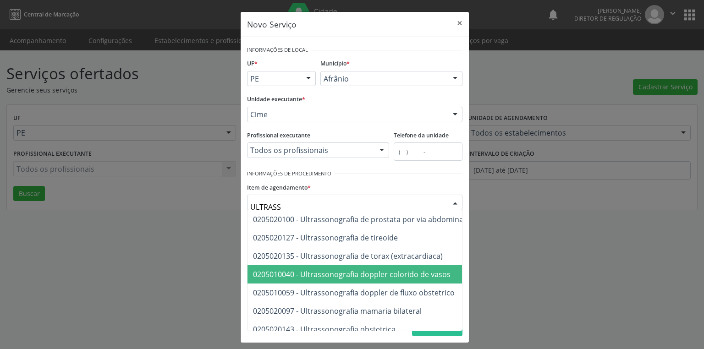
click at [352, 276] on span "0205010040 - Ultrassonografia doppler colorido de vasos" at bounding box center [352, 275] width 198 height 10
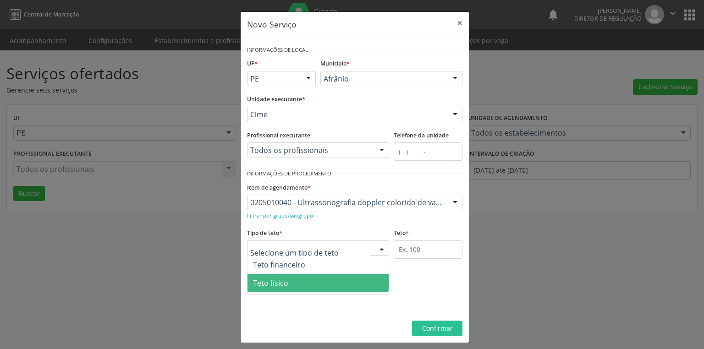
click at [277, 277] on span "Teto físico" at bounding box center [318, 283] width 141 height 18
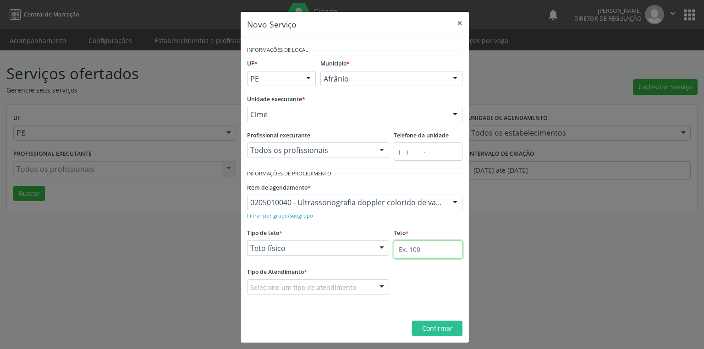
click at [396, 255] on input "text" at bounding box center [428, 250] width 69 height 18
type input "1"
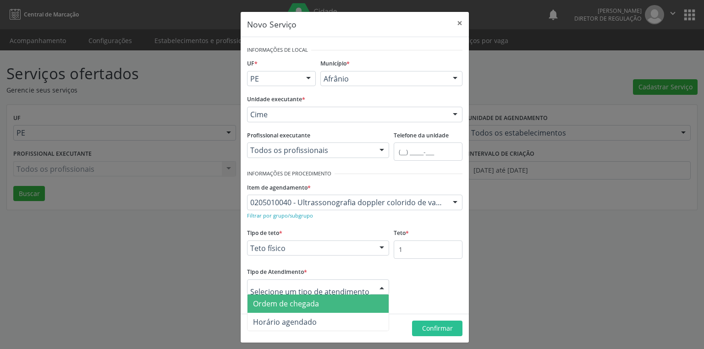
drag, startPoint x: 324, startPoint y: 287, endPoint x: 318, endPoint y: 295, distance: 10.8
drag, startPoint x: 306, startPoint y: 309, endPoint x: 378, endPoint y: 320, distance: 72.9
click at [308, 308] on span "Ordem de chegada" at bounding box center [318, 304] width 141 height 18
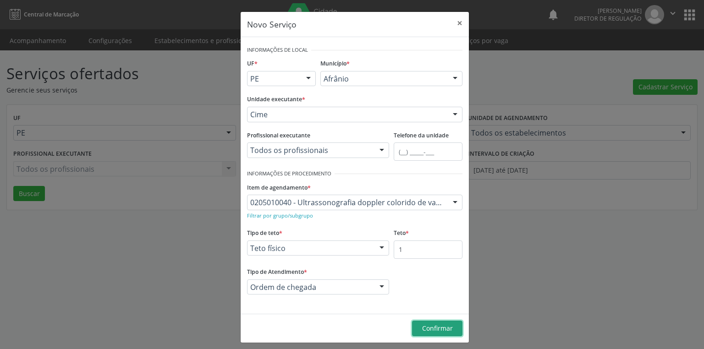
click at [442, 332] on span "Confirmar" at bounding box center [437, 328] width 31 height 9
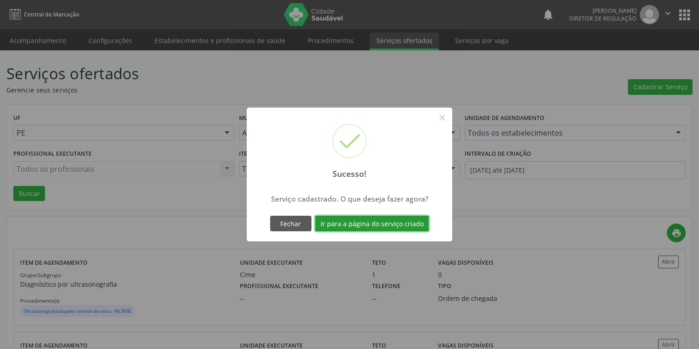
click at [338, 216] on button "Ir para a página do serviço criado" at bounding box center [372, 224] width 114 height 16
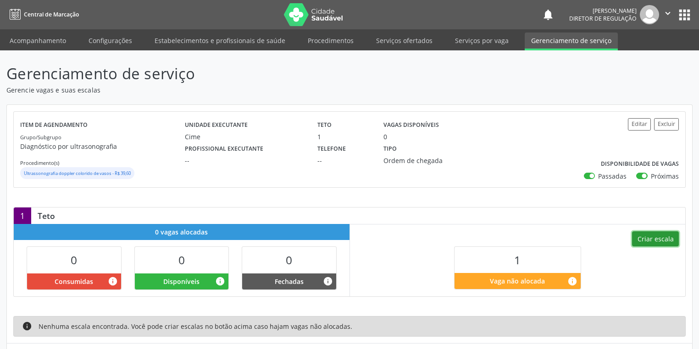
click at [642, 237] on button "Criar escala" at bounding box center [655, 240] width 47 height 16
select select "9"
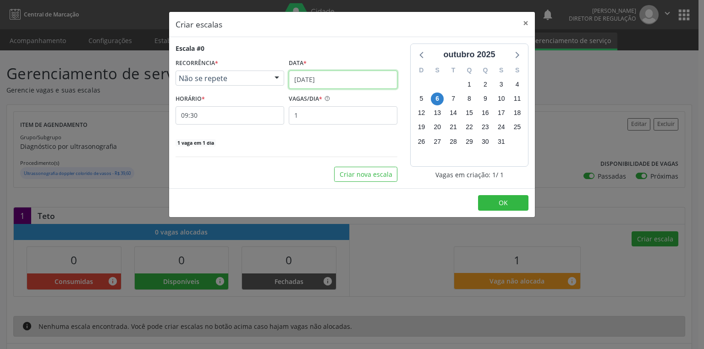
click at [312, 77] on input "06/[DATE]" at bounding box center [343, 80] width 109 height 18
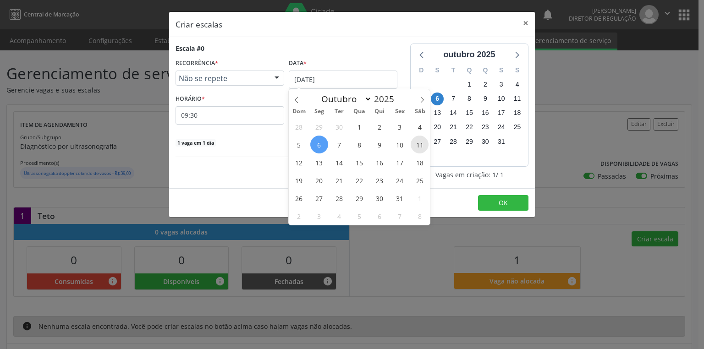
click at [418, 143] on span "11" at bounding box center [420, 145] width 18 height 18
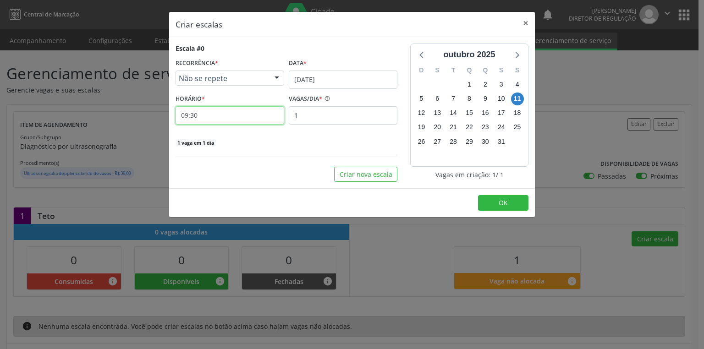
click at [223, 119] on input "09:30" at bounding box center [230, 115] width 109 height 18
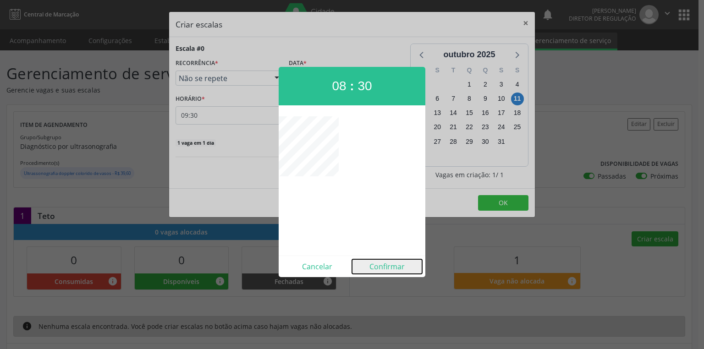
click at [383, 265] on button "Confirmar" at bounding box center [387, 266] width 70 height 15
type input "08:30"
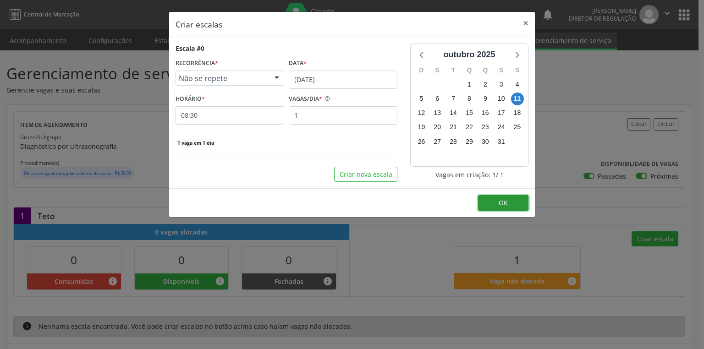
click at [513, 197] on button "OK" at bounding box center [503, 203] width 50 height 16
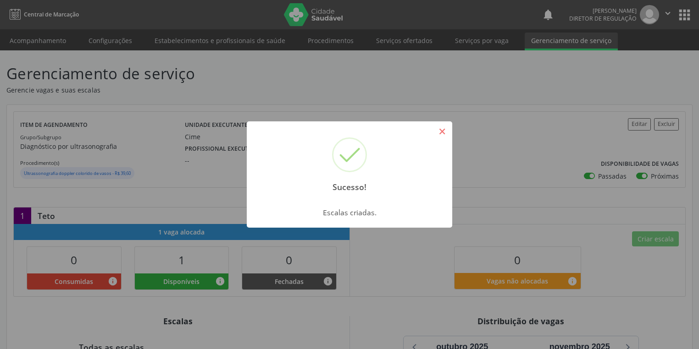
click at [441, 132] on button "×" at bounding box center [442, 132] width 16 height 16
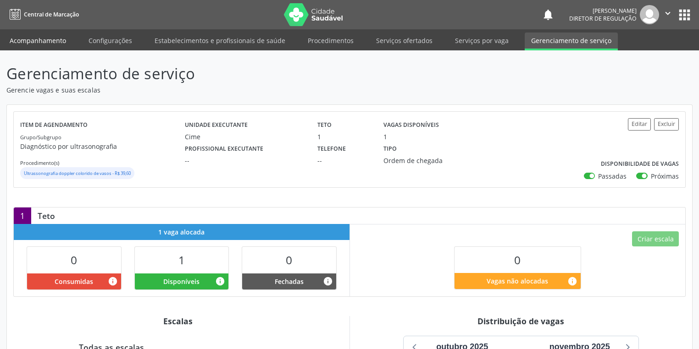
click at [26, 37] on link "Acompanhamento" at bounding box center [37, 41] width 69 height 16
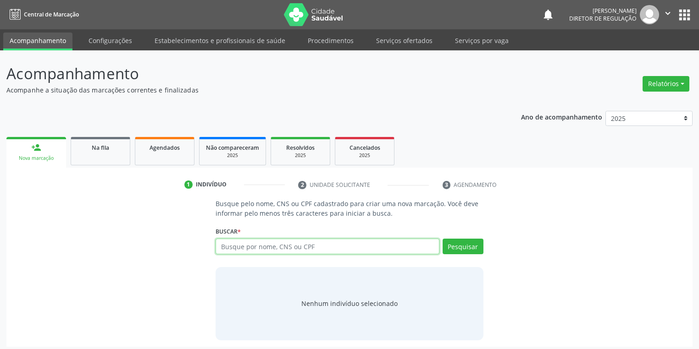
click at [239, 248] on input "text" at bounding box center [327, 247] width 224 height 16
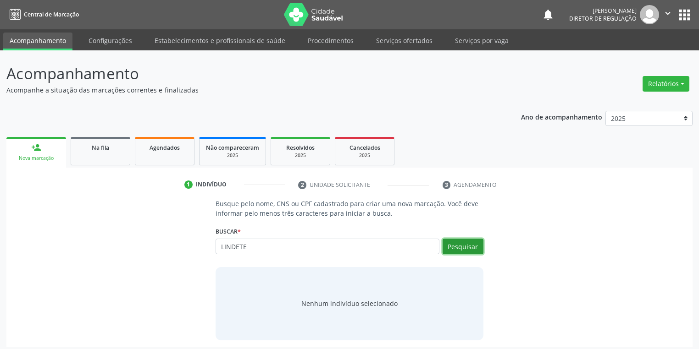
click at [465, 251] on button "Pesquisar" at bounding box center [462, 247] width 41 height 16
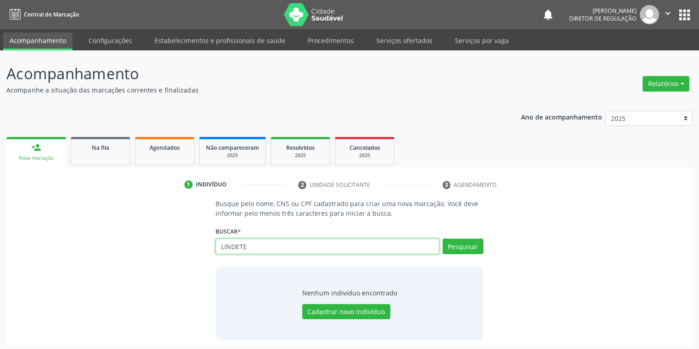
click at [250, 247] on input "LINDETE" at bounding box center [327, 247] width 224 height 16
type input "L"
type input "02360783483"
click at [457, 243] on button "Pesquisar" at bounding box center [462, 247] width 41 height 16
drag, startPoint x: 242, startPoint y: 249, endPoint x: 203, endPoint y: 246, distance: 39.5
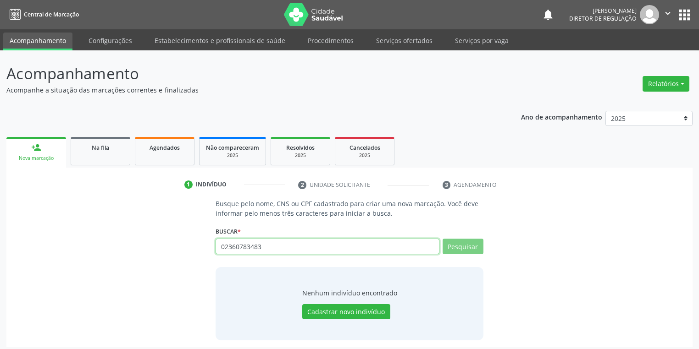
click at [204, 249] on div "Busque pelo nome, CNS ou CPF cadastrado para criar uma nova marcação. Você deve…" at bounding box center [349, 269] width 673 height 141
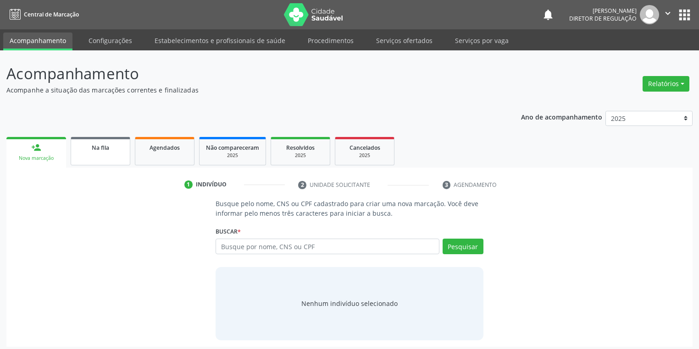
click at [95, 150] on span "Na fila" at bounding box center [100, 148] width 17 height 8
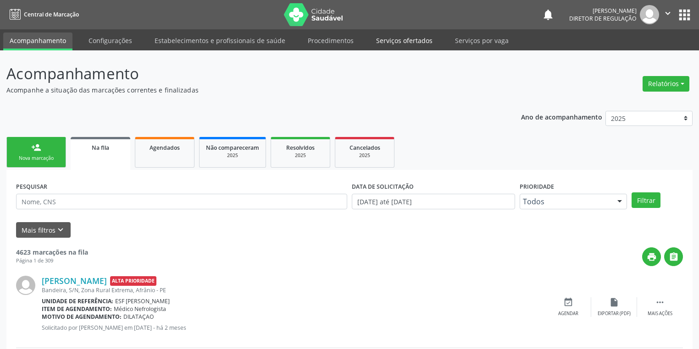
click at [391, 36] on link "Serviços ofertados" at bounding box center [404, 41] width 69 height 16
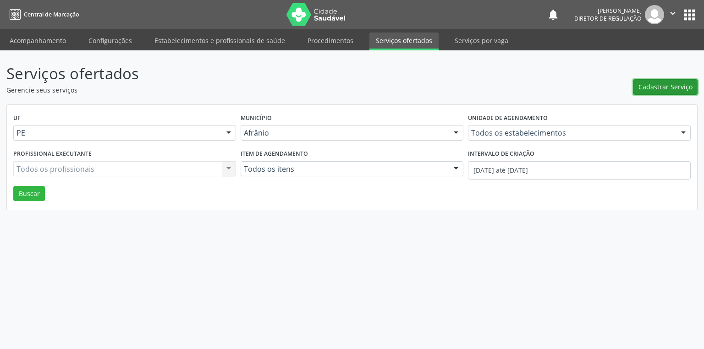
click at [655, 84] on span "Cadastrar Serviço" at bounding box center [666, 87] width 54 height 10
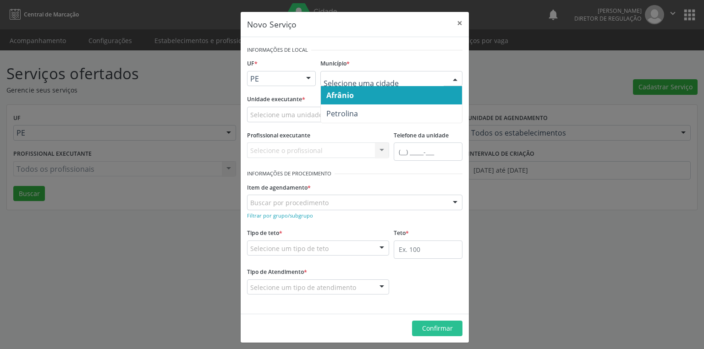
click at [359, 98] on span "Afrânio" at bounding box center [391, 95] width 141 height 18
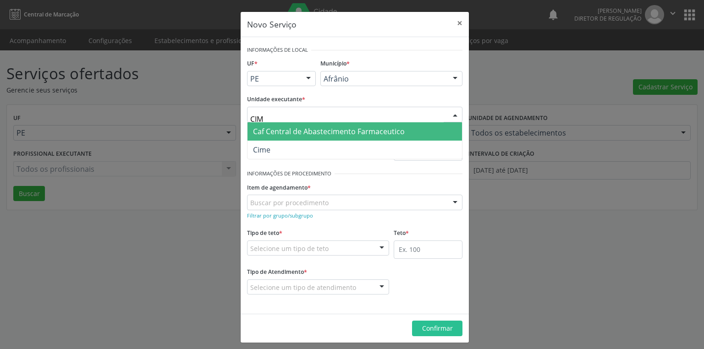
type input "CIME"
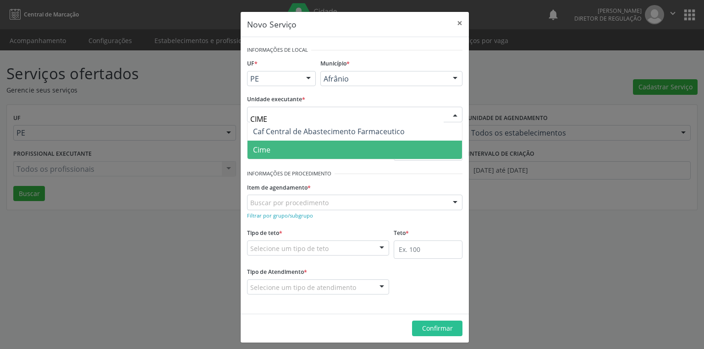
click at [269, 155] on span "Cime" at bounding box center [355, 150] width 215 height 18
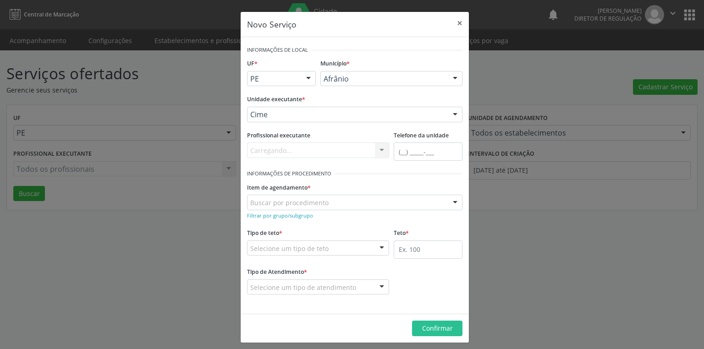
click at [275, 209] on div "Buscar por procedimento" at bounding box center [354, 203] width 215 height 16
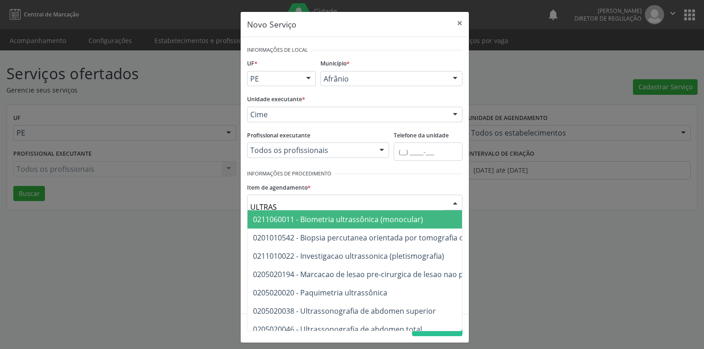
type input "ULTRASS"
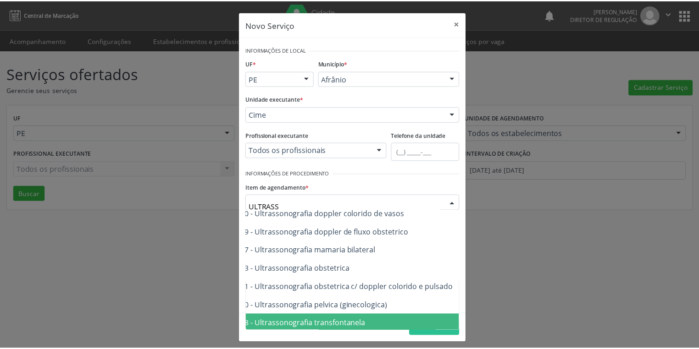
scroll to position [293, 44]
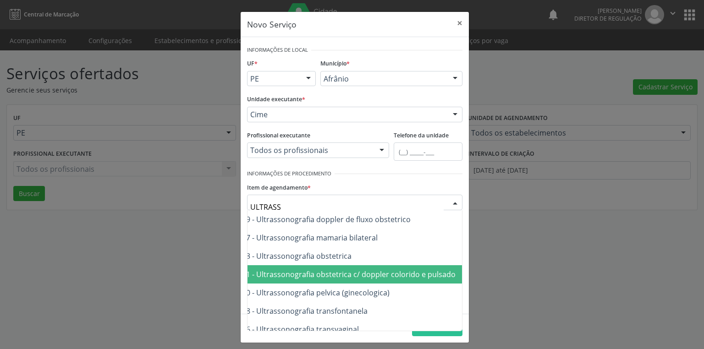
click at [400, 280] on span "0205020151 - Ultrassonografia obstetrica c/ doppler colorido e pulsado" at bounding box center [431, 274] width 455 height 18
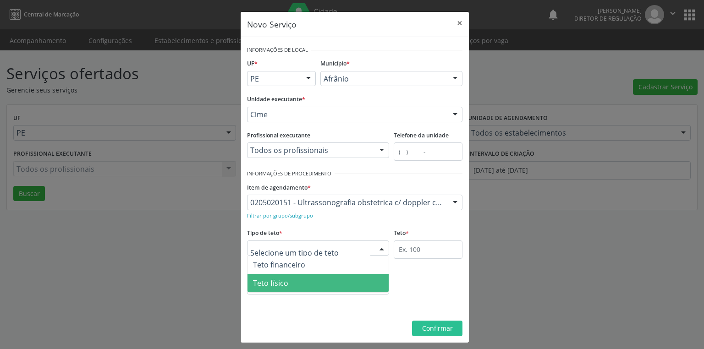
click at [263, 281] on span "Teto físico" at bounding box center [270, 283] width 35 height 10
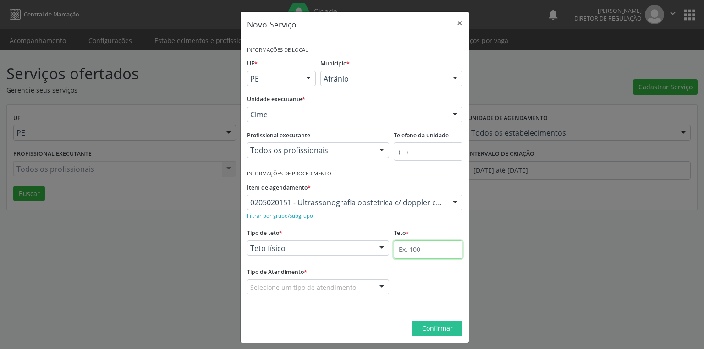
click at [407, 241] on input "text" at bounding box center [428, 250] width 69 height 18
type input "1"
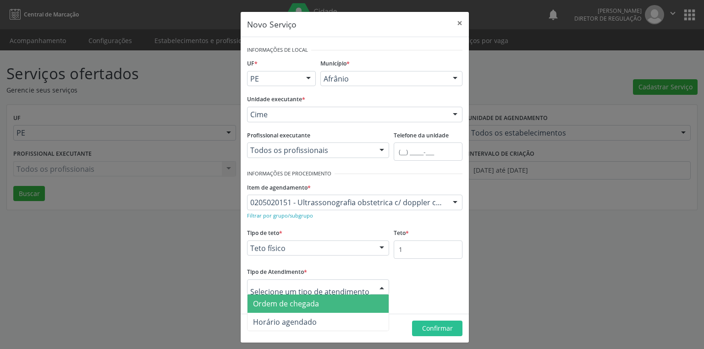
drag, startPoint x: 288, startPoint y: 309, endPoint x: 296, endPoint y: 308, distance: 7.9
click at [288, 309] on span "Ordem de chegada" at bounding box center [318, 304] width 141 height 18
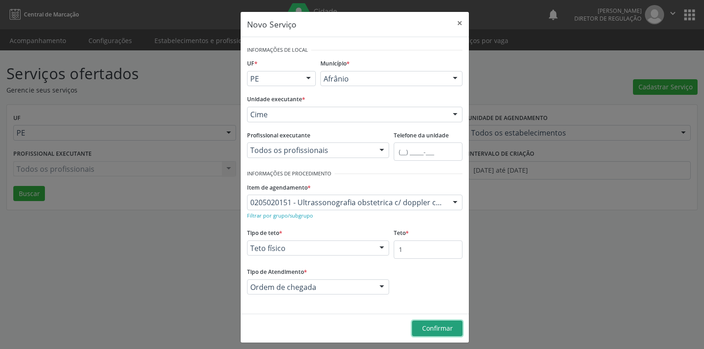
click at [435, 335] on button "Confirmar" at bounding box center [437, 329] width 50 height 16
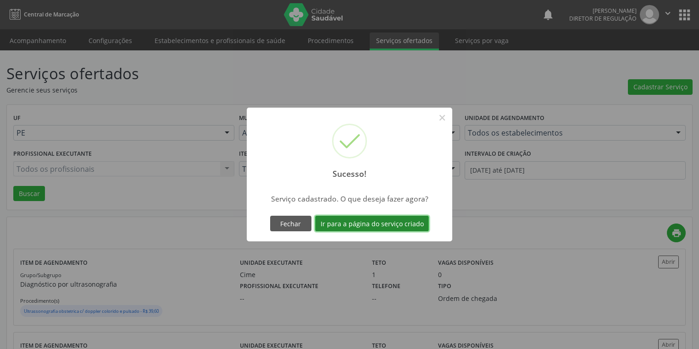
click at [358, 226] on button "Ir para a página do serviço criado" at bounding box center [372, 224] width 114 height 16
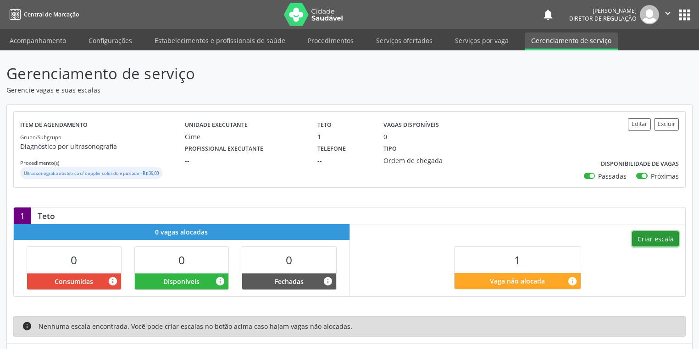
click at [655, 240] on button "Criar escala" at bounding box center [655, 240] width 47 height 16
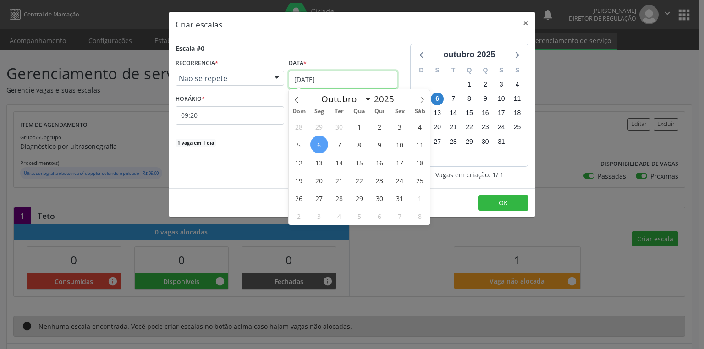
click at [323, 79] on input "06/10/2025" at bounding box center [343, 80] width 109 height 18
click at [342, 166] on span "14" at bounding box center [340, 163] width 18 height 18
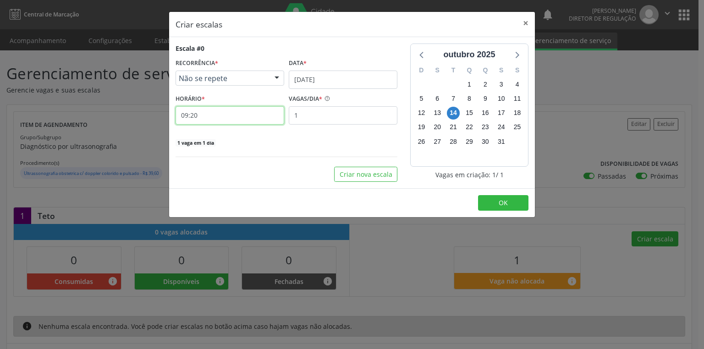
click at [210, 120] on input "09:20" at bounding box center [230, 115] width 109 height 18
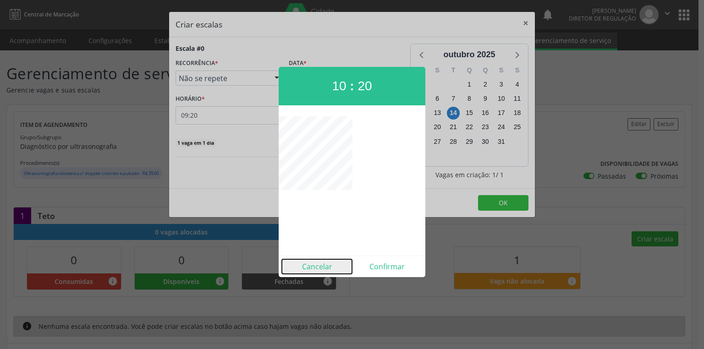
drag, startPoint x: 304, startPoint y: 259, endPoint x: 299, endPoint y: 252, distance: 8.7
click at [303, 259] on div "Cancelar Confirmar" at bounding box center [352, 267] width 147 height 22
click at [312, 265] on button "Cancelar" at bounding box center [317, 266] width 70 height 15
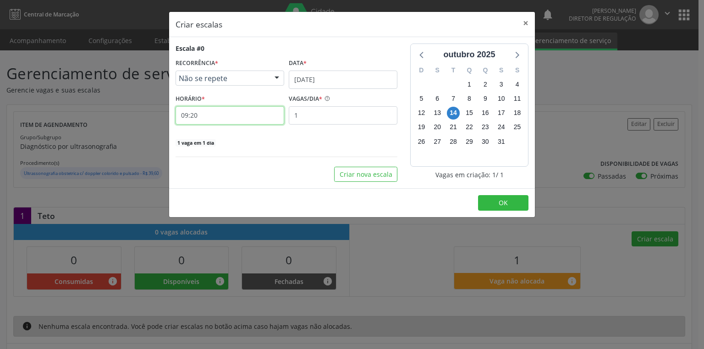
click at [218, 115] on input "09:20" at bounding box center [230, 115] width 109 height 18
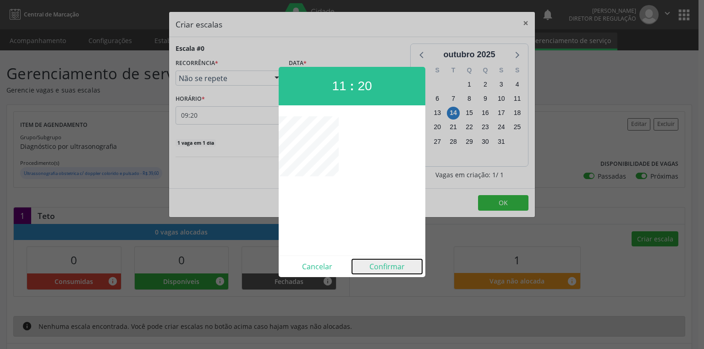
click at [397, 266] on button "Confirmar" at bounding box center [387, 266] width 70 height 15
type input "11:20"
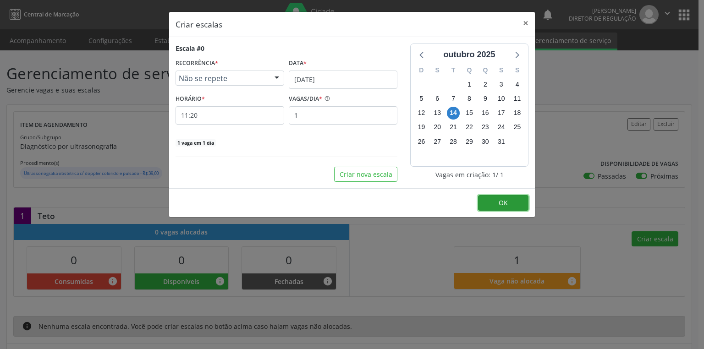
click at [504, 195] on button "OK" at bounding box center [503, 203] width 50 height 16
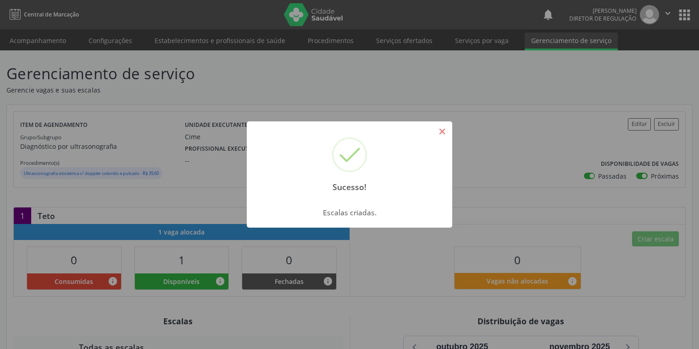
click at [441, 132] on button "×" at bounding box center [442, 132] width 16 height 16
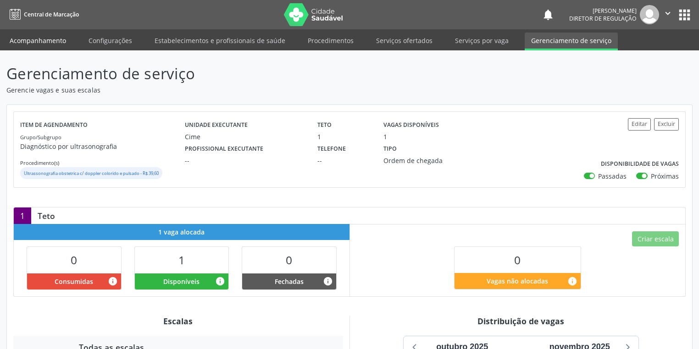
click at [23, 40] on link "Acompanhamento" at bounding box center [37, 41] width 69 height 16
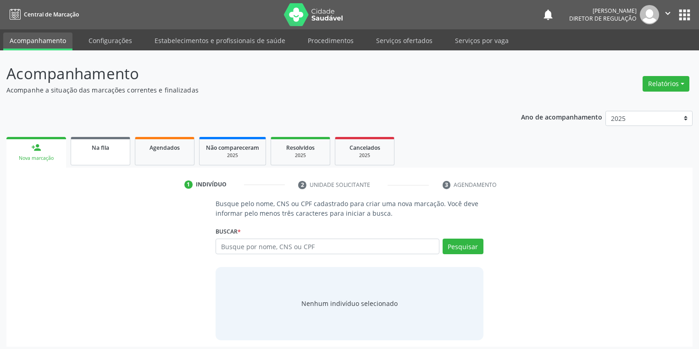
click at [112, 152] on link "Na fila" at bounding box center [101, 151] width 60 height 28
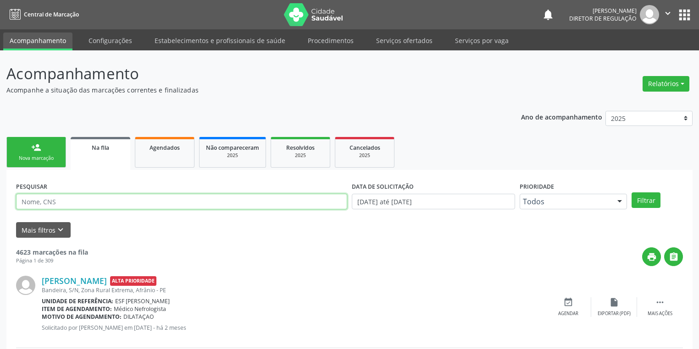
click at [81, 196] on input "text" at bounding box center [181, 202] width 331 height 16
type input "704701781540633"
click at [642, 201] on button "Filtrar" at bounding box center [645, 201] width 29 height 16
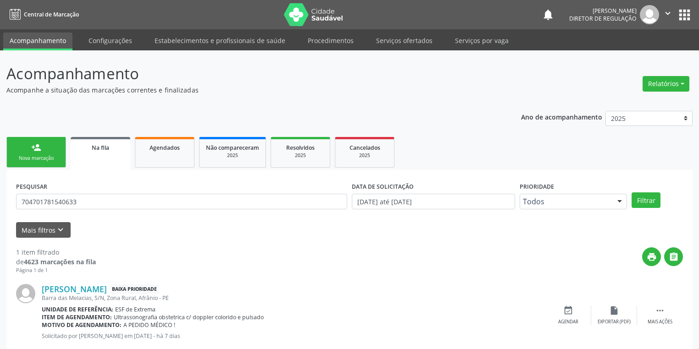
scroll to position [22, 0]
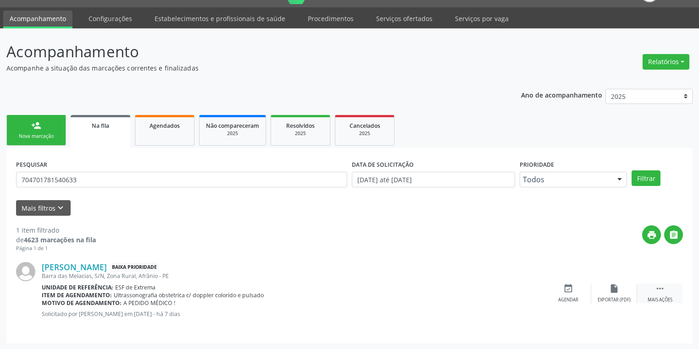
click at [657, 285] on icon "" at bounding box center [660, 289] width 10 height 10
click at [439, 288] on div "event_available Agendar" at bounding box center [431, 294] width 46 height 20
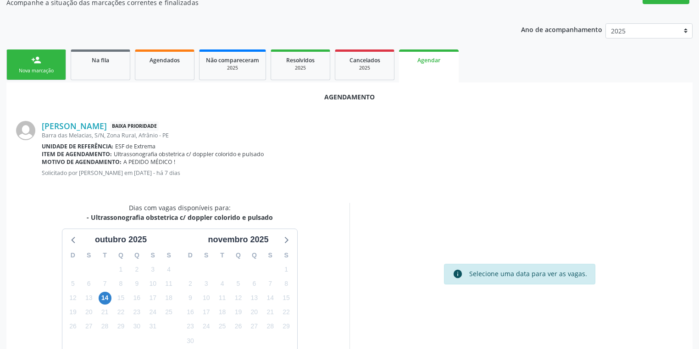
scroll to position [127, 0]
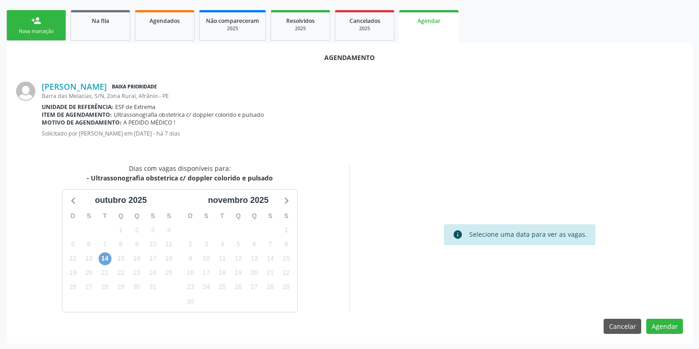
drag, startPoint x: 101, startPoint y: 257, endPoint x: 129, endPoint y: 258, distance: 27.5
click at [102, 257] on span "14" at bounding box center [105, 259] width 13 height 13
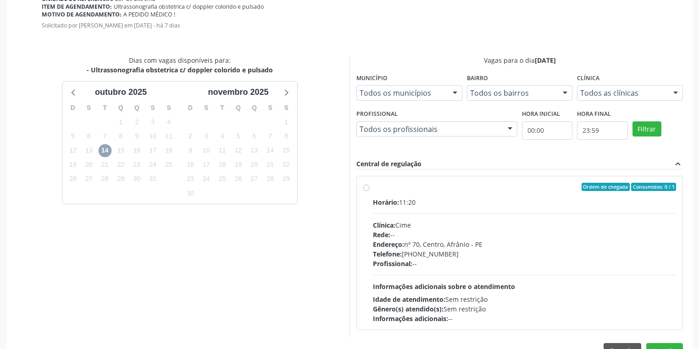
scroll to position [259, 0]
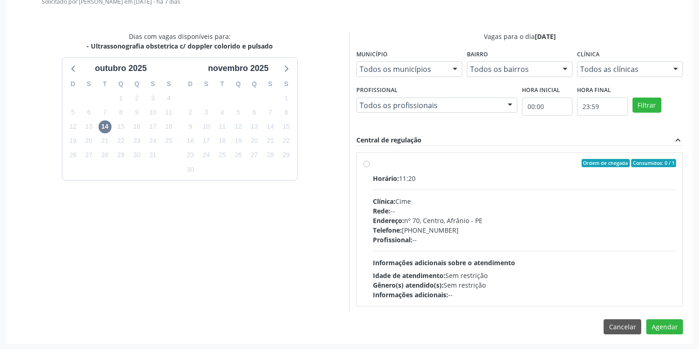
click at [548, 278] on div "Idade de atendimento: Sem restrição" at bounding box center [524, 276] width 303 height 10
click at [370, 167] on input "Ordem de chegada Consumidos: 0 / 1 Horário: 11:20 Clínica: Cime Rede: -- Endere…" at bounding box center [366, 163] width 6 height 8
radio input "true"
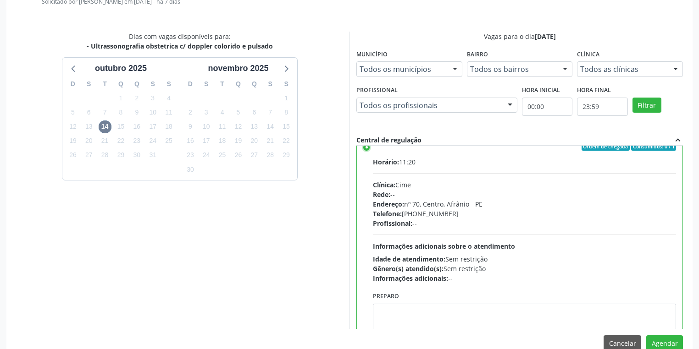
scroll to position [45, 0]
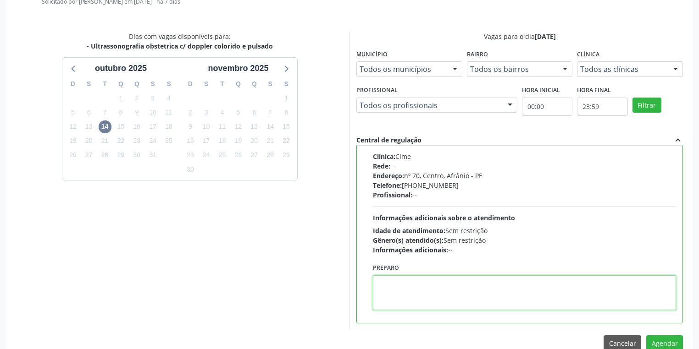
click at [422, 289] on textarea at bounding box center [524, 293] width 303 height 35
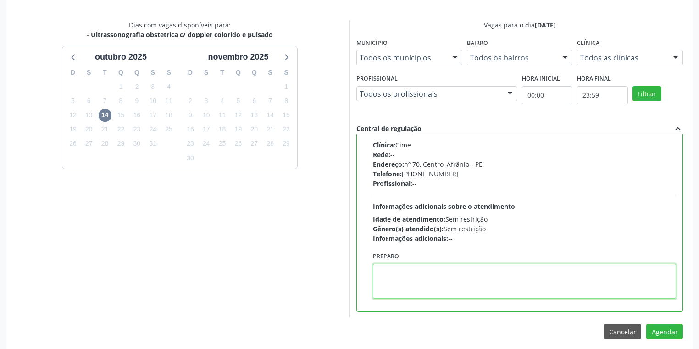
scroll to position [276, 0]
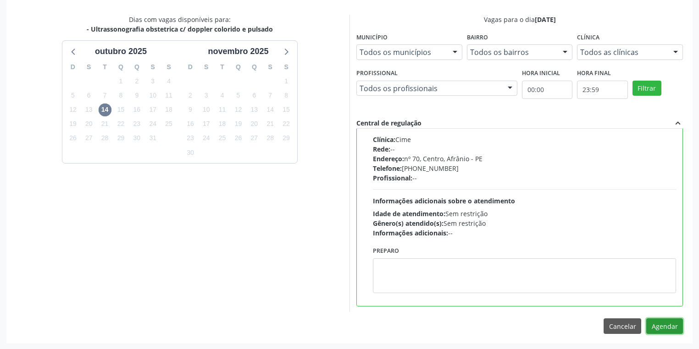
click at [657, 322] on button "Agendar" at bounding box center [664, 327] width 37 height 16
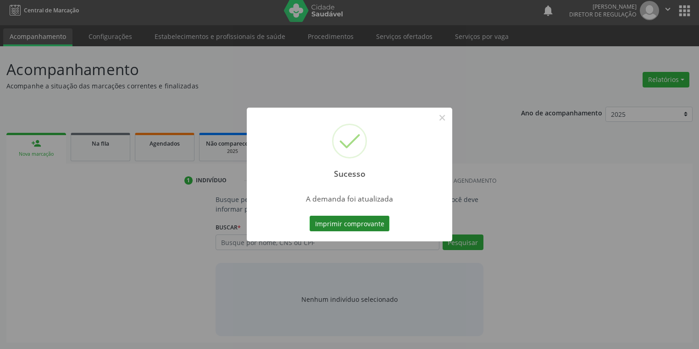
scroll to position [4, 0]
click at [341, 226] on button "Imprimir comprovante" at bounding box center [349, 224] width 80 height 16
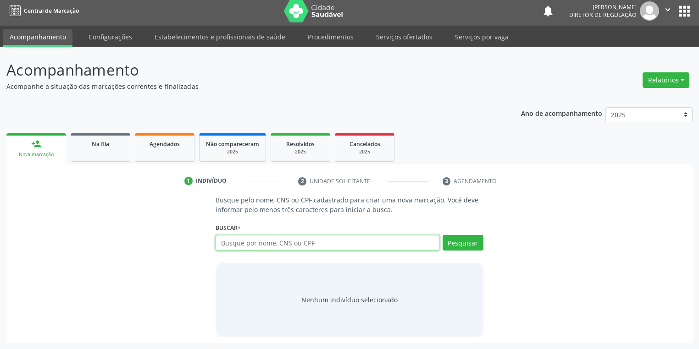
click at [239, 246] on input "text" at bounding box center [327, 243] width 224 height 16
type input "704802505945349"
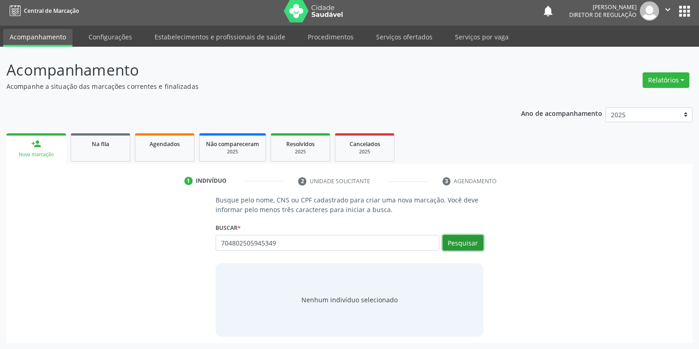
click at [460, 243] on button "Pesquisar" at bounding box center [462, 243] width 41 height 16
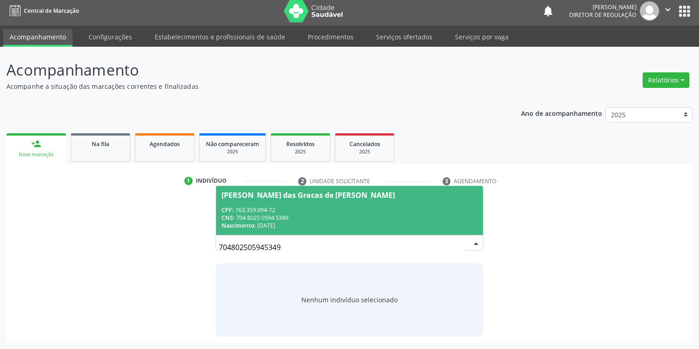
click at [260, 213] on div "CPF: 763.359.094-72" at bounding box center [349, 210] width 256 height 8
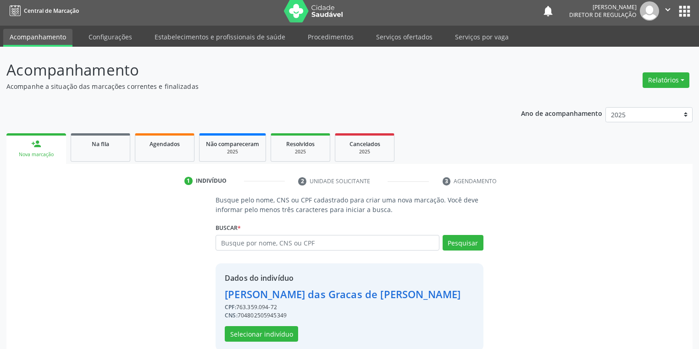
scroll to position [17, 0]
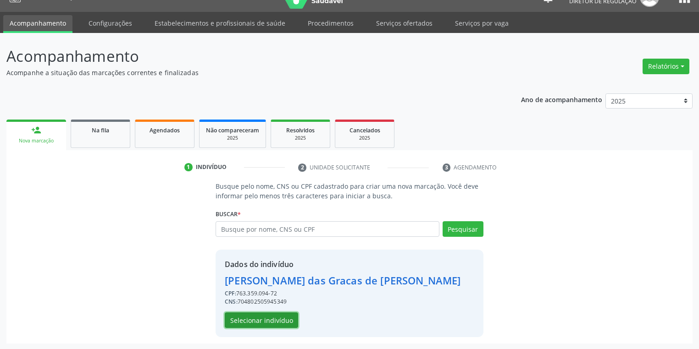
click at [264, 315] on button "Selecionar indivíduo" at bounding box center [261, 321] width 73 height 16
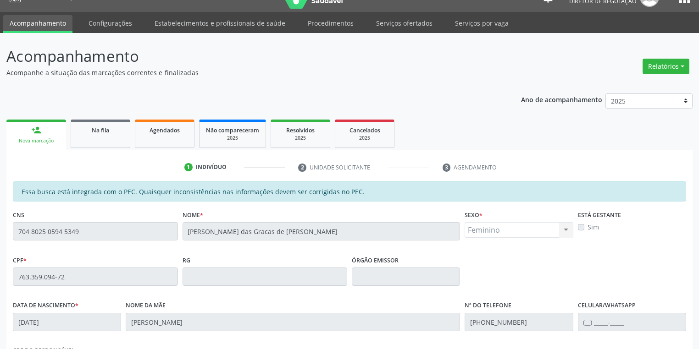
scroll to position [174, 0]
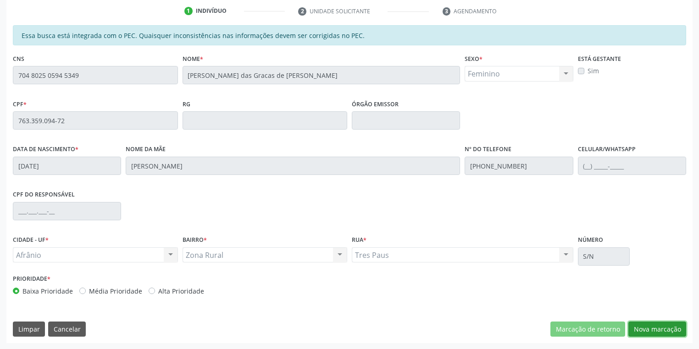
click at [656, 326] on button "Nova marcação" at bounding box center [657, 330] width 58 height 16
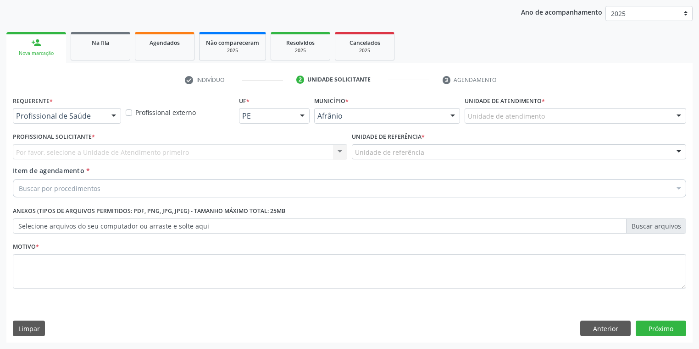
scroll to position [105, 0]
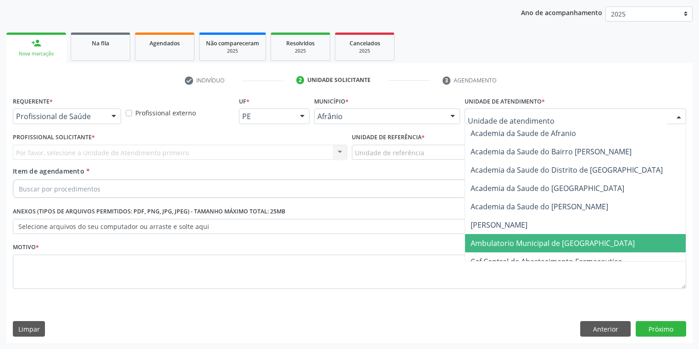
drag, startPoint x: 488, startPoint y: 244, endPoint x: 471, endPoint y: 235, distance: 19.3
click at [488, 244] on span "Ambulatorio Municipal de [GEOGRAPHIC_DATA]" at bounding box center [552, 243] width 164 height 10
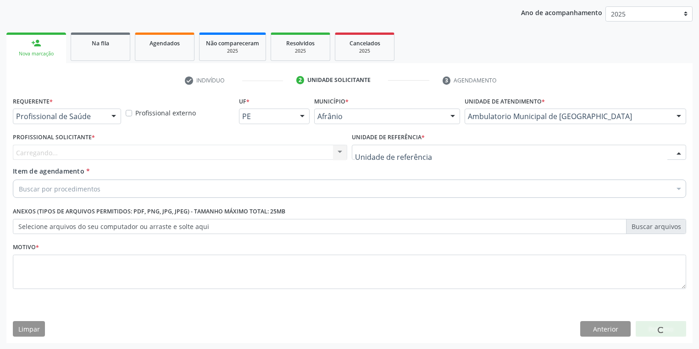
drag, startPoint x: 377, startPoint y: 154, endPoint x: 377, endPoint y: 169, distance: 14.7
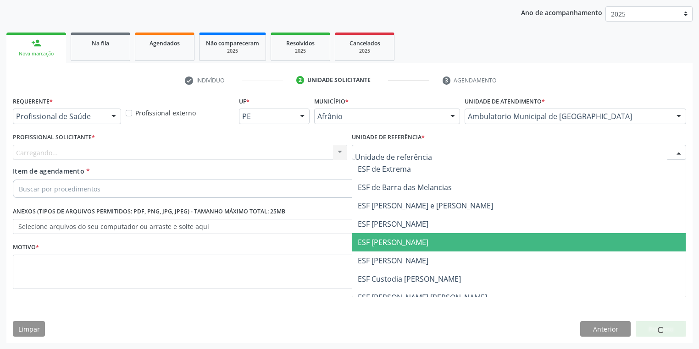
drag, startPoint x: 378, startPoint y: 246, endPoint x: 372, endPoint y: 248, distance: 5.8
click at [377, 247] on span "ESF [PERSON_NAME]" at bounding box center [518, 242] width 333 height 18
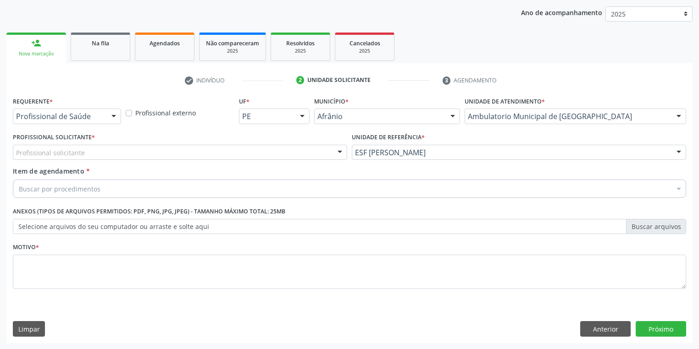
click at [20, 158] on div "Profissional solicitante" at bounding box center [180, 153] width 334 height 16
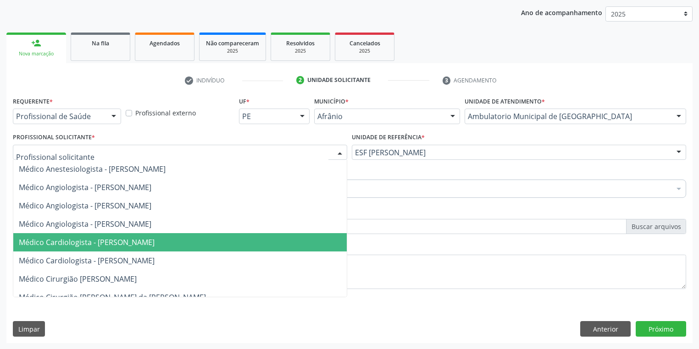
click at [68, 248] on span "Médico Cardiologista - [PERSON_NAME]" at bounding box center [179, 242] width 333 height 18
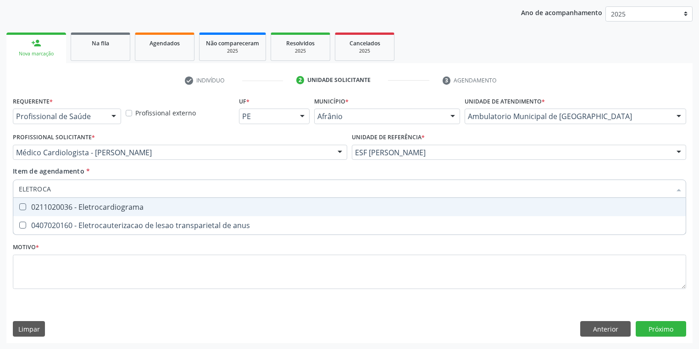
type input "ELETROCAR"
click at [56, 211] on span "0211020036 - Eletrocardiograma" at bounding box center [349, 207] width 672 height 18
checkbox Eletrocardiograma "true"
click at [54, 262] on div "Requerente * Profissional de Saúde Profissional de Saúde Paciente Nenhum result…" at bounding box center [349, 198] width 673 height 208
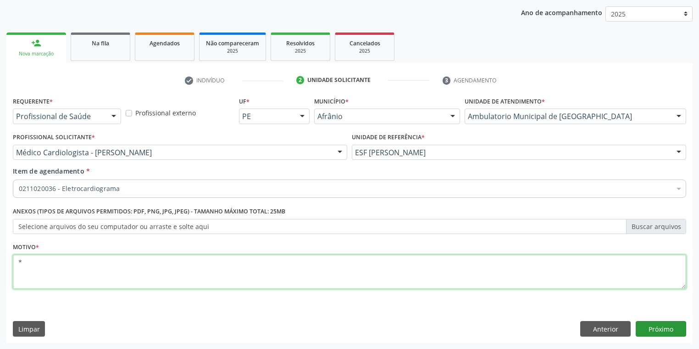
type textarea "*"
click at [655, 332] on button "Próximo" at bounding box center [660, 329] width 50 height 16
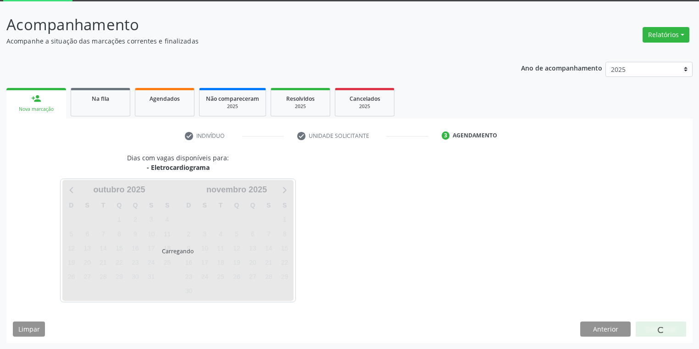
scroll to position [76, 0]
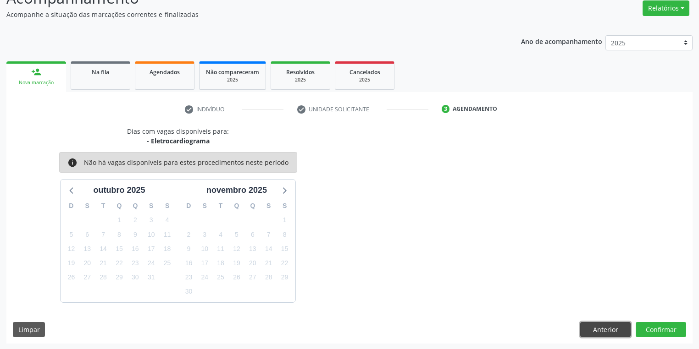
click at [607, 333] on button "Anterior" at bounding box center [605, 330] width 50 height 16
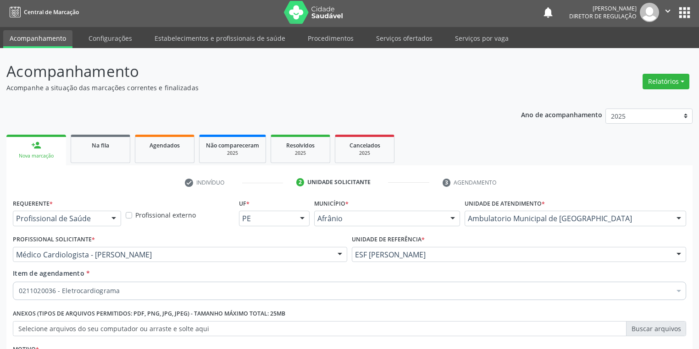
scroll to position [0, 0]
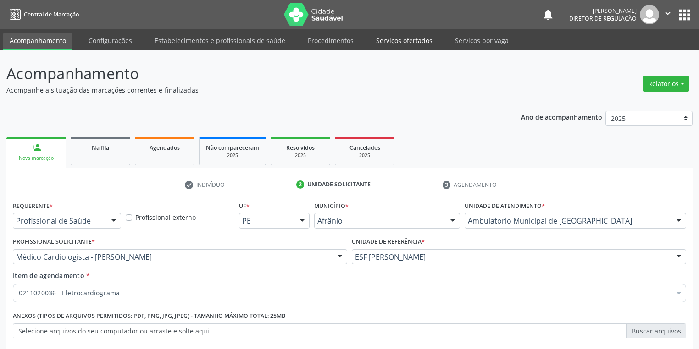
click at [394, 37] on link "Serviços ofertados" at bounding box center [404, 41] width 69 height 16
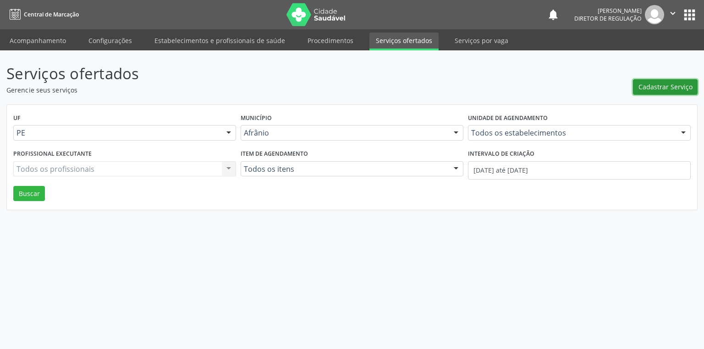
click at [658, 88] on span "Cadastrar Serviço" at bounding box center [666, 87] width 54 height 10
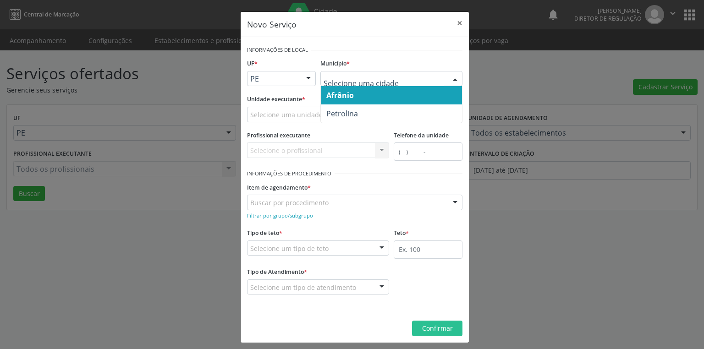
click at [344, 98] on span "Afrânio" at bounding box center [340, 95] width 28 height 10
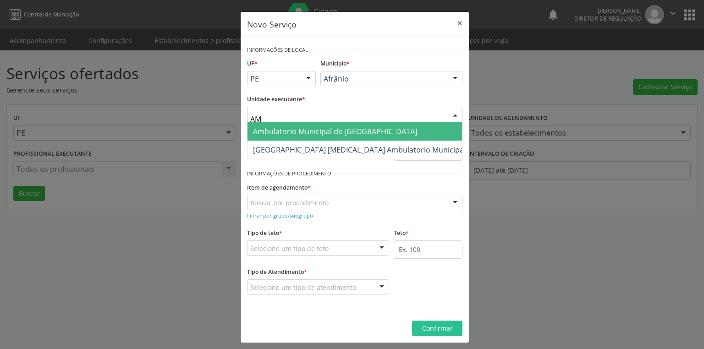
type input "A"
type input "ISABEL"
click at [275, 128] on span "Esf [PERSON_NAME]" at bounding box center [287, 132] width 69 height 10
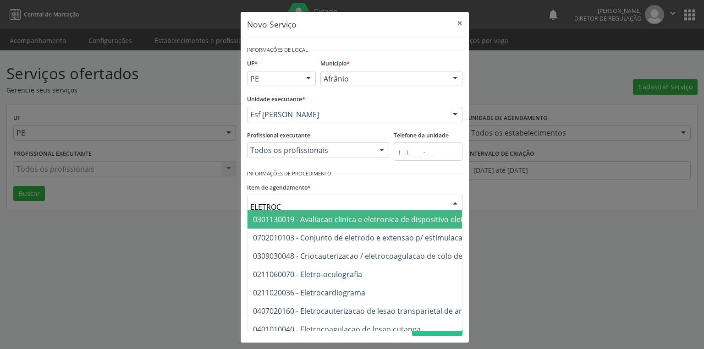
type input "ELETROCA"
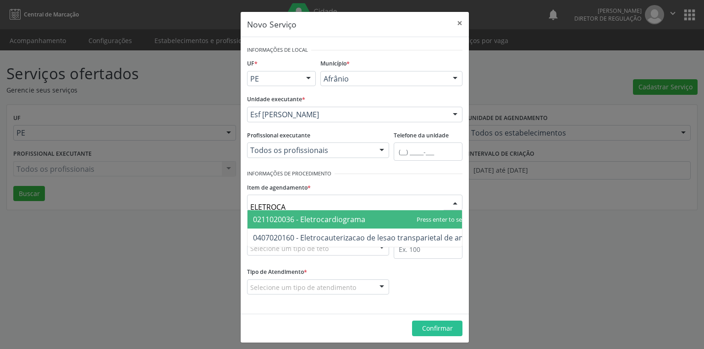
click at [279, 221] on span "0211020036 - Eletrocardiograma" at bounding box center [309, 220] width 112 height 10
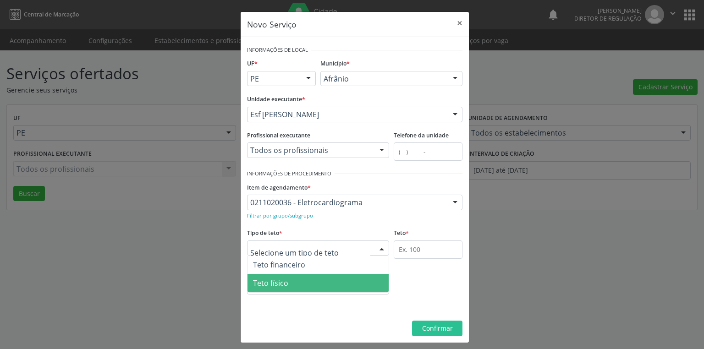
drag, startPoint x: 268, startPoint y: 284, endPoint x: 321, endPoint y: 275, distance: 53.9
click at [270, 283] on span "Teto físico" at bounding box center [270, 283] width 35 height 10
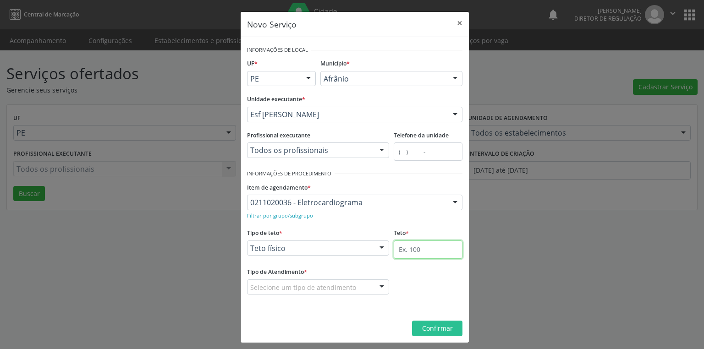
click at [399, 253] on input "text" at bounding box center [428, 250] width 69 height 18
type input "1"
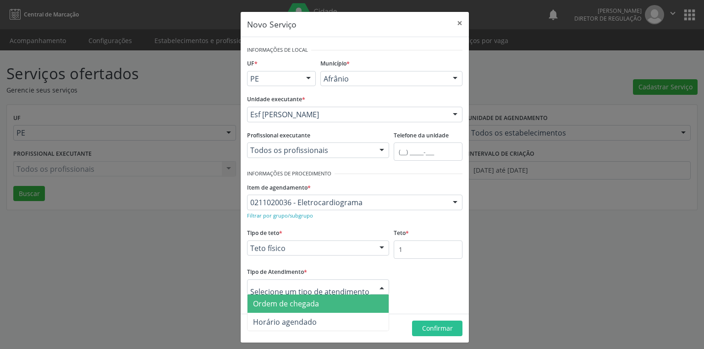
click at [302, 308] on span "Ordem de chegada" at bounding box center [286, 304] width 66 height 10
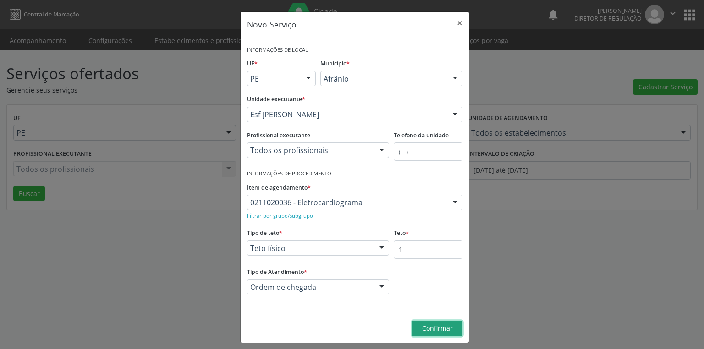
click at [431, 331] on span "Confirmar" at bounding box center [437, 328] width 31 height 9
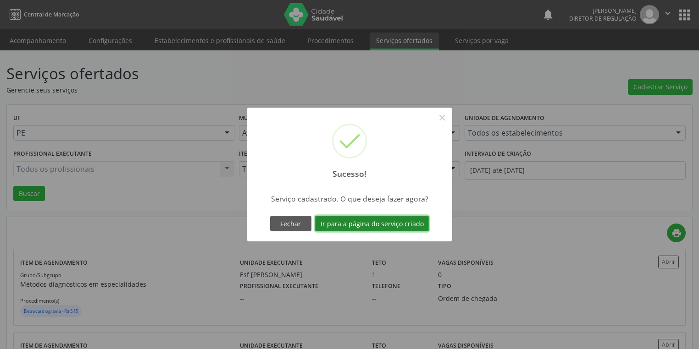
click at [374, 225] on button "Ir para a página do serviço criado" at bounding box center [372, 224] width 114 height 16
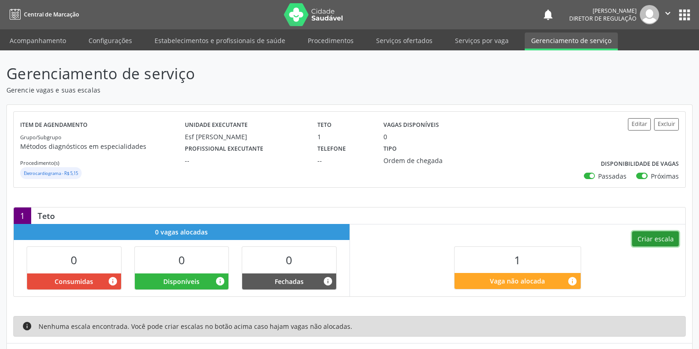
click at [646, 236] on button "Criar escala" at bounding box center [655, 240] width 47 height 16
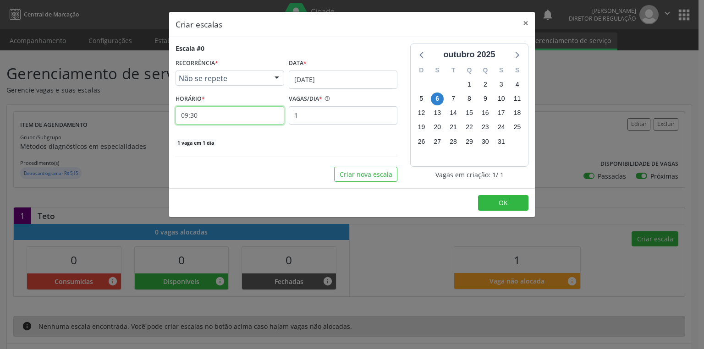
click at [226, 117] on input "09:30" at bounding box center [230, 115] width 109 height 18
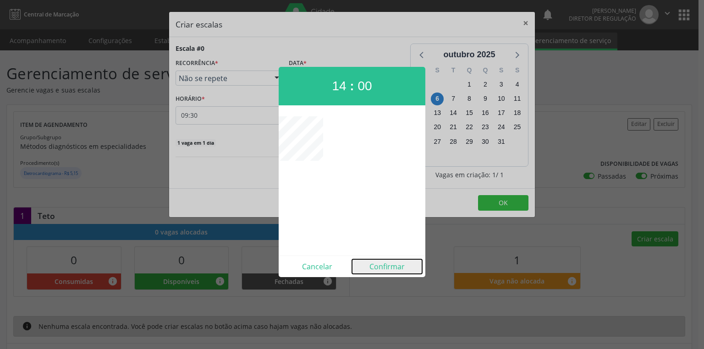
click at [381, 267] on button "Confirmar" at bounding box center [387, 266] width 70 height 15
type input "14:00"
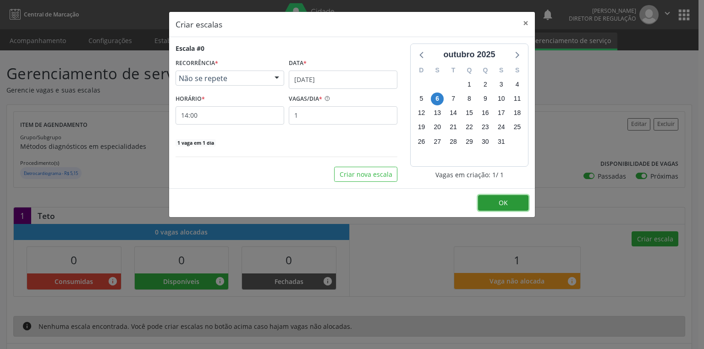
click at [490, 203] on button "OK" at bounding box center [503, 203] width 50 height 16
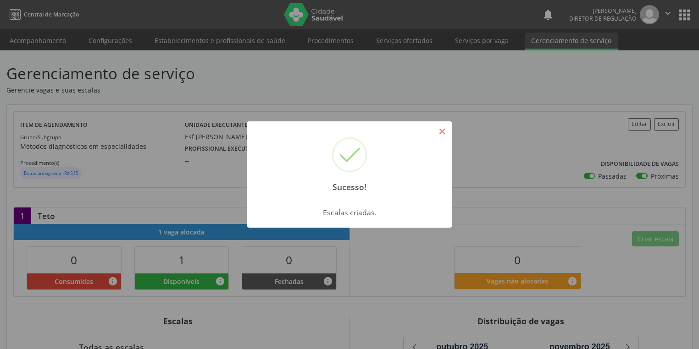
click at [442, 130] on button "×" at bounding box center [442, 132] width 16 height 16
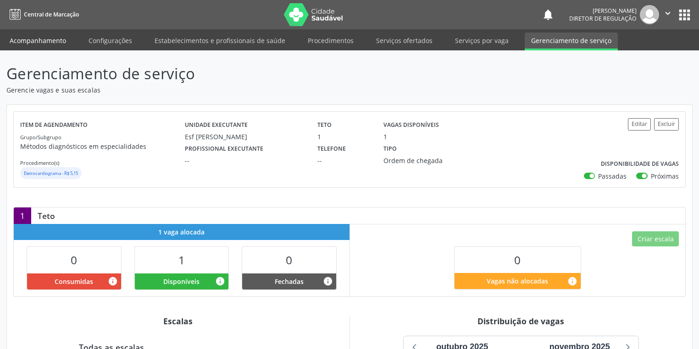
click at [33, 42] on link "Acompanhamento" at bounding box center [37, 41] width 69 height 16
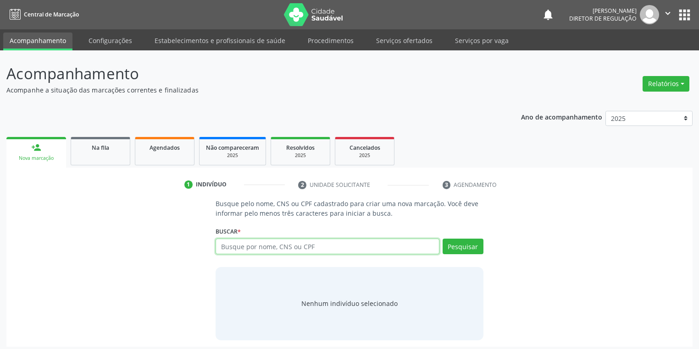
click at [245, 246] on input "text" at bounding box center [327, 247] width 224 height 16
type input "704802505945349"
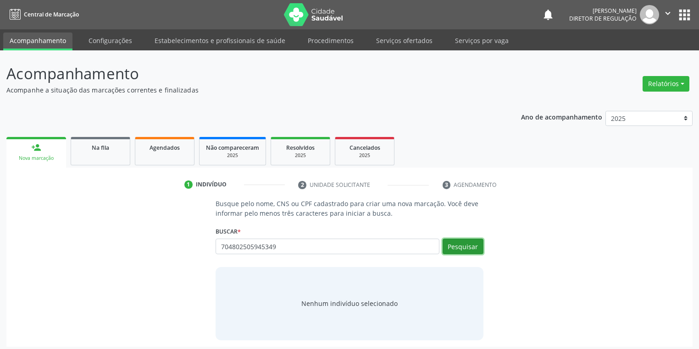
click at [463, 249] on button "Pesquisar" at bounding box center [462, 247] width 41 height 16
type input "704802505945349"
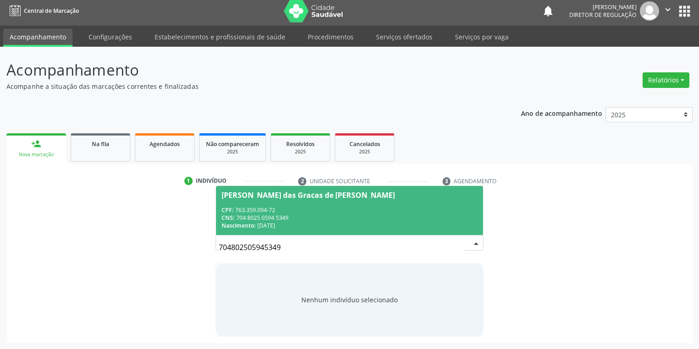
click at [308, 210] on div "CPF: 763.359.094-72" at bounding box center [349, 210] width 256 height 8
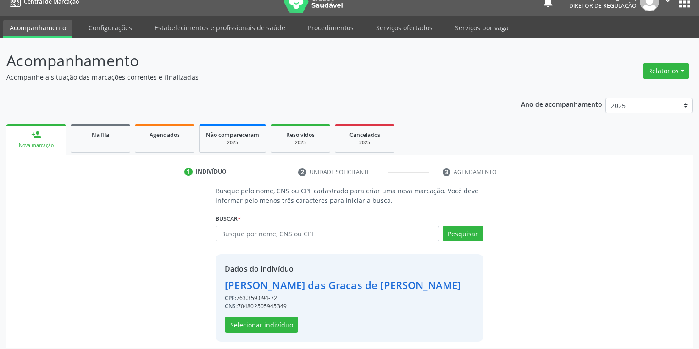
scroll to position [17, 0]
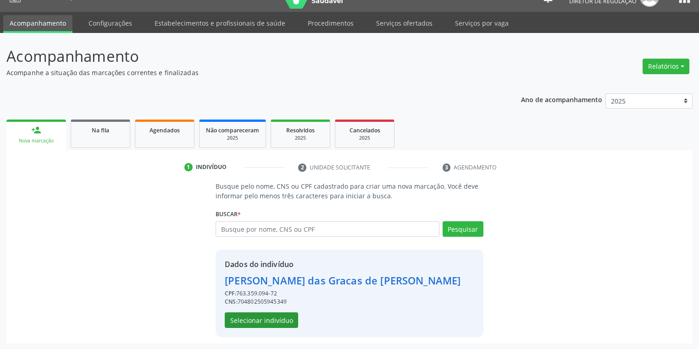
click at [272, 313] on div "Dados do indivíduo Maria das Gracas de Mecedo Brito CPF: 763.359.094-72 CNS: 70…" at bounding box center [343, 293] width 236 height 69
click at [266, 325] on button "Selecionar indivíduo" at bounding box center [261, 321] width 73 height 16
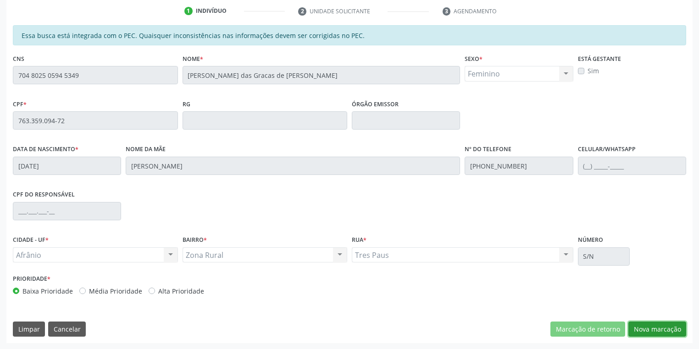
click at [651, 333] on button "Nova marcação" at bounding box center [657, 330] width 58 height 16
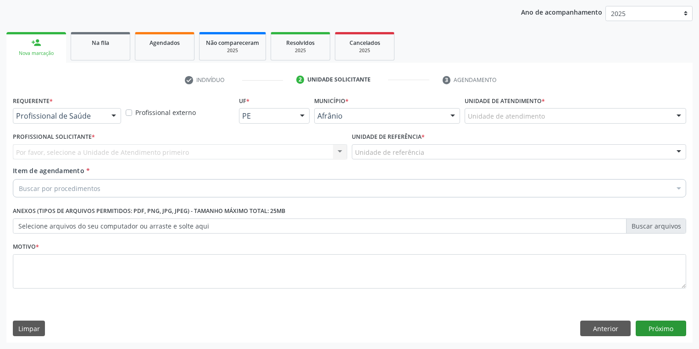
scroll to position [105, 0]
drag, startPoint x: 469, startPoint y: 115, endPoint x: 472, endPoint y: 153, distance: 37.7
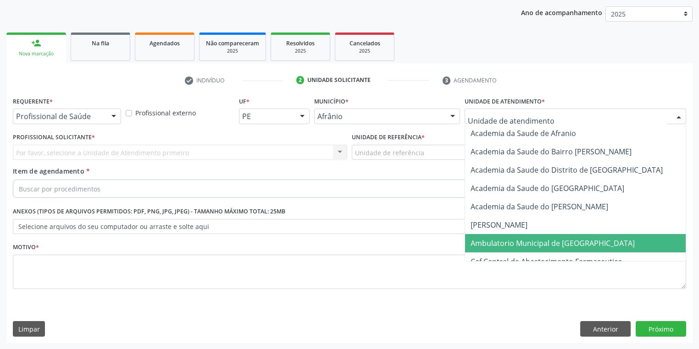
click at [479, 242] on span "Ambulatorio Municipal de [GEOGRAPHIC_DATA]" at bounding box center [552, 243] width 164 height 10
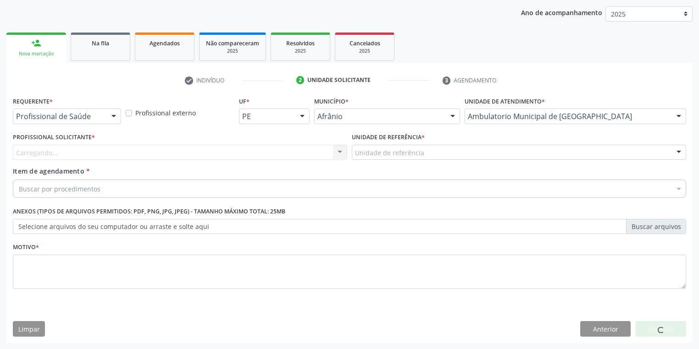
drag, startPoint x: 372, startPoint y: 149, endPoint x: 372, endPoint y: 177, distance: 28.4
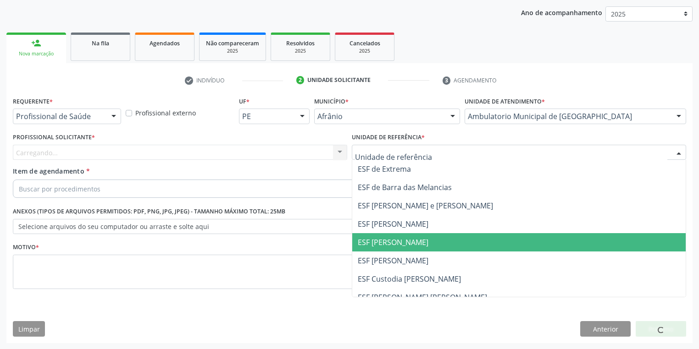
click at [385, 250] on span "ESF [PERSON_NAME]" at bounding box center [518, 242] width 333 height 18
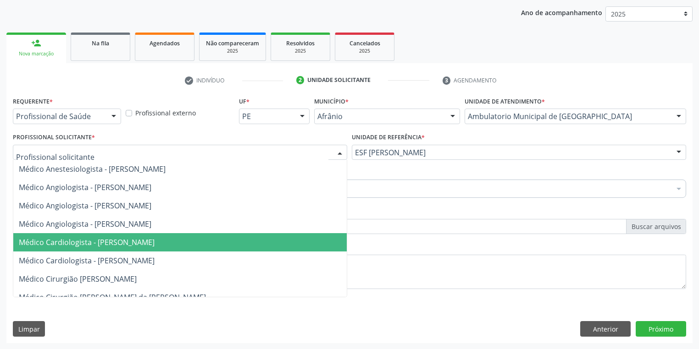
drag, startPoint x: 96, startPoint y: 242, endPoint x: 94, endPoint y: 216, distance: 25.3
click at [97, 242] on span "Médico Cardiologista - [PERSON_NAME]" at bounding box center [87, 242] width 136 height 10
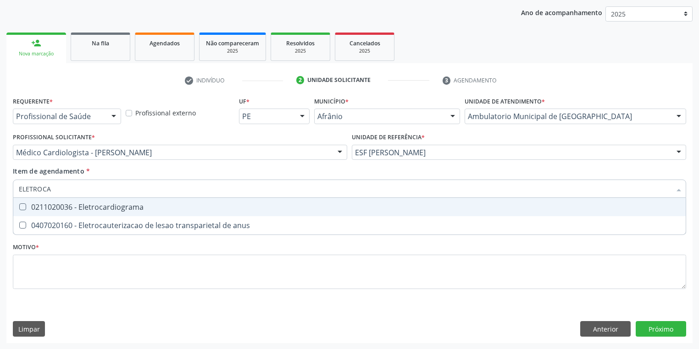
type input "ELETROCAR"
click at [65, 208] on div "0211020036 - Eletrocardiograma" at bounding box center [349, 207] width 661 height 7
checkbox Eletrocardiograma "true"
click at [39, 266] on div "Requerente * Profissional de Saúde Profissional de Saúde Paciente Nenhum result…" at bounding box center [349, 198] width 673 height 208
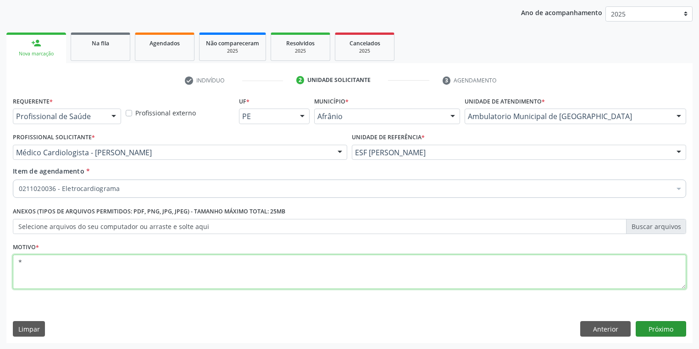
type textarea "*"
click at [661, 331] on button "Próximo" at bounding box center [660, 329] width 50 height 16
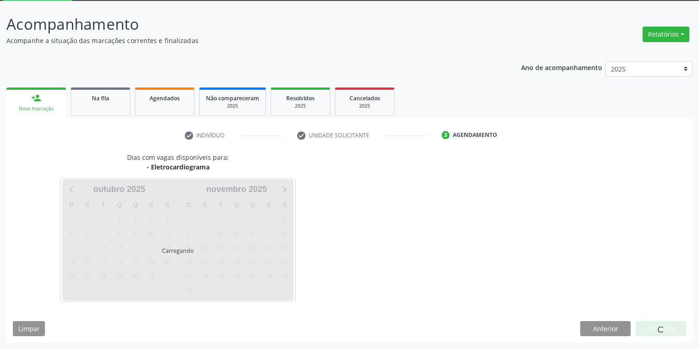
scroll to position [49, 0]
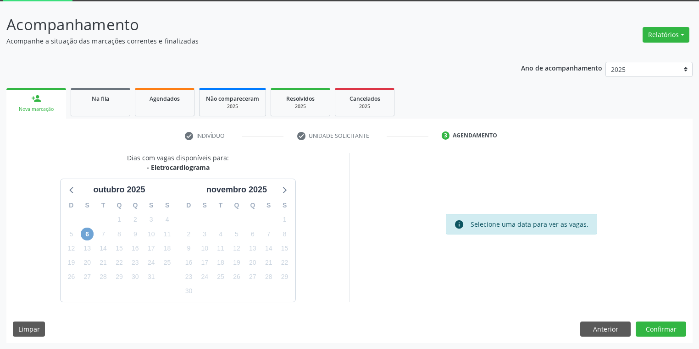
click at [83, 234] on span "6" at bounding box center [87, 234] width 13 height 13
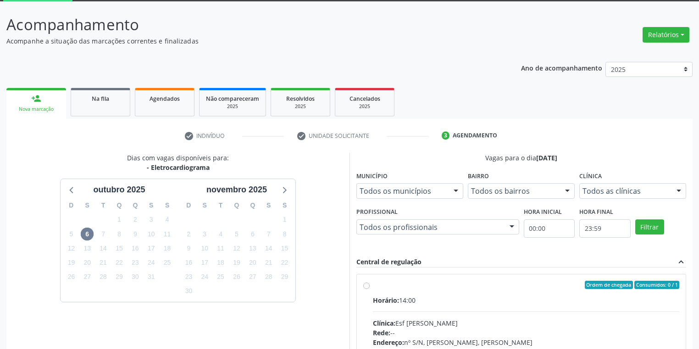
click at [370, 289] on input "Ordem de chegada Consumidos: 0 / 1 Horário: 14:00 Clínica: Esf Isabel Gomes Red…" at bounding box center [366, 285] width 6 height 8
radio input "true"
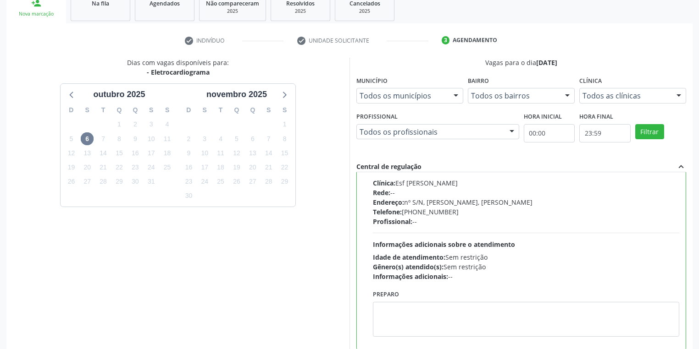
scroll to position [196, 0]
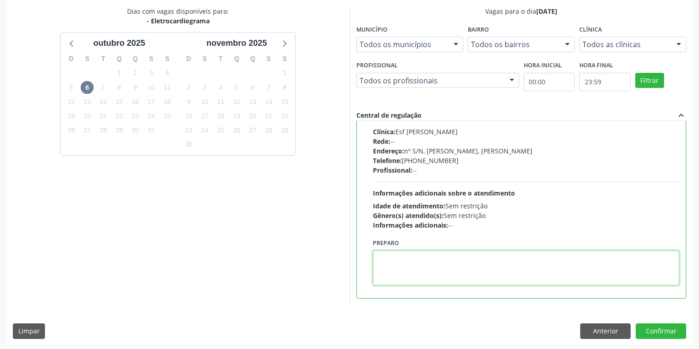
click at [423, 283] on textarea at bounding box center [526, 268] width 306 height 35
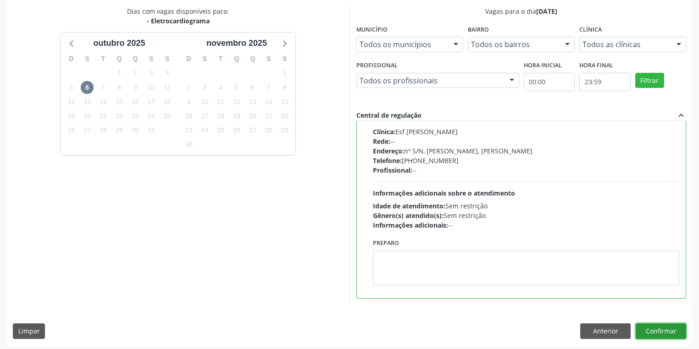
click at [655, 336] on button "Confirmar" at bounding box center [660, 332] width 50 height 16
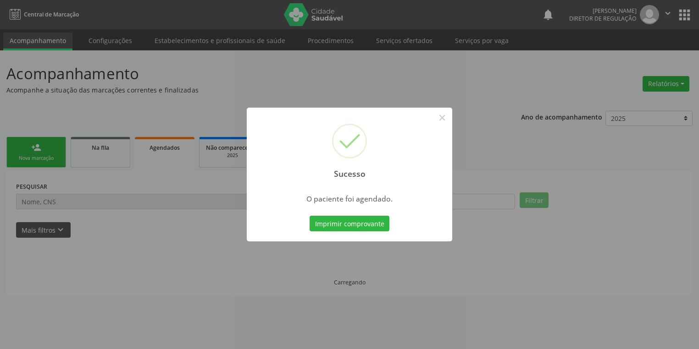
scroll to position [0, 0]
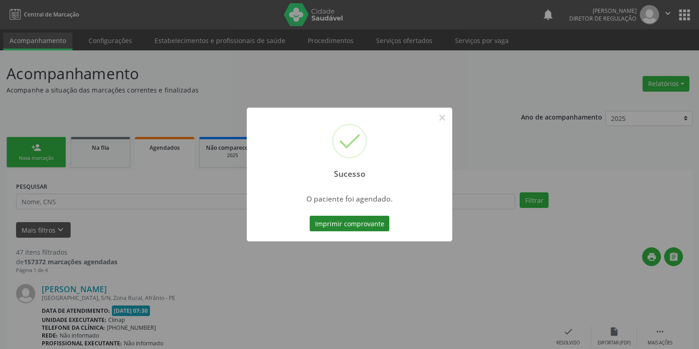
click at [362, 225] on button "Imprimir comprovante" at bounding box center [349, 224] width 80 height 16
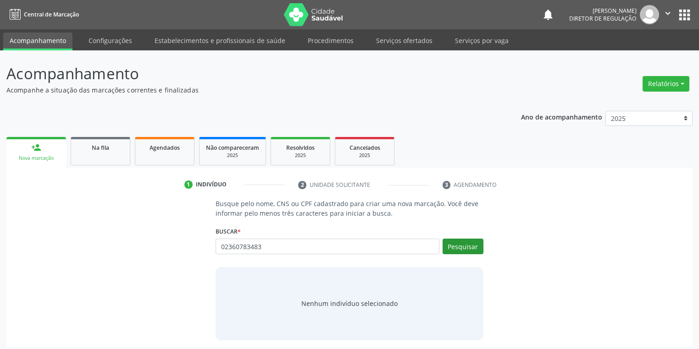
type input "02360783483"
click at [454, 247] on button "Pesquisar" at bounding box center [462, 247] width 41 height 16
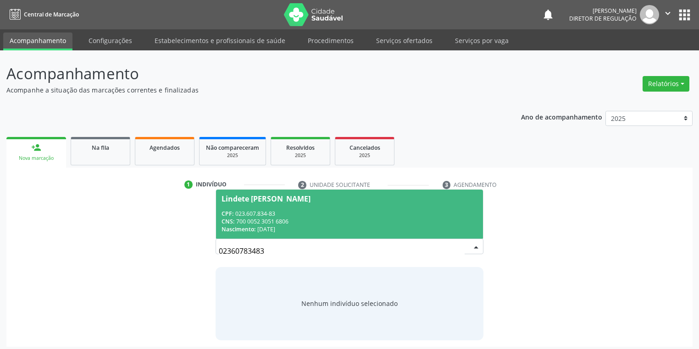
click at [301, 204] on span "Lindete Vieira da Silva Rodrigues CPF: 023.607.834-83 CNS: 700 0052 3051 6806 N…" at bounding box center [349, 214] width 267 height 49
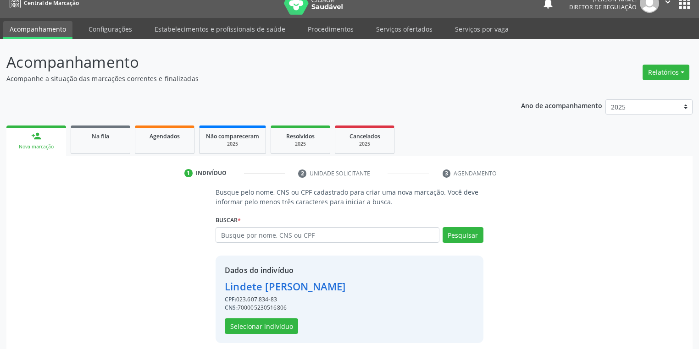
scroll to position [17, 0]
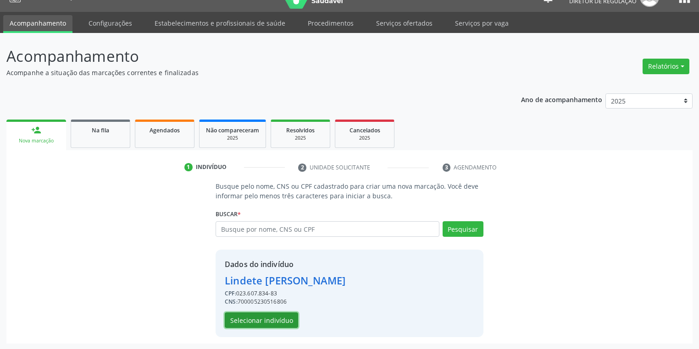
click at [267, 318] on button "Selecionar indivíduo" at bounding box center [261, 321] width 73 height 16
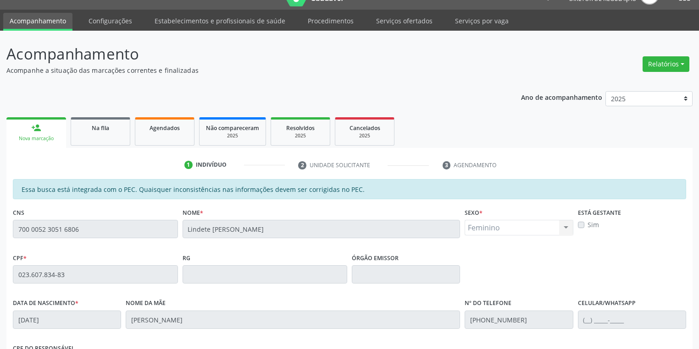
scroll to position [174, 0]
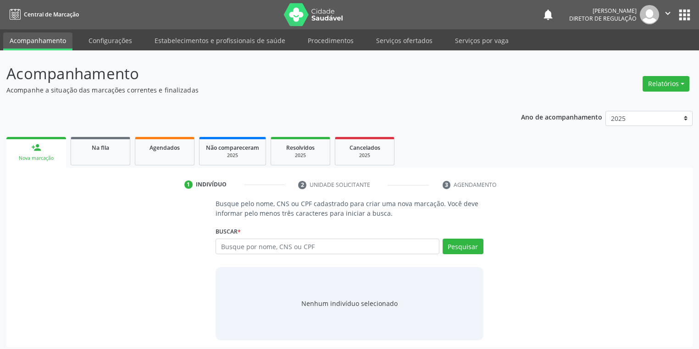
click at [231, 249] on input "text" at bounding box center [327, 247] width 224 height 16
type input "[PERSON_NAME]"
click at [462, 245] on button "Pesquisar" at bounding box center [462, 247] width 41 height 16
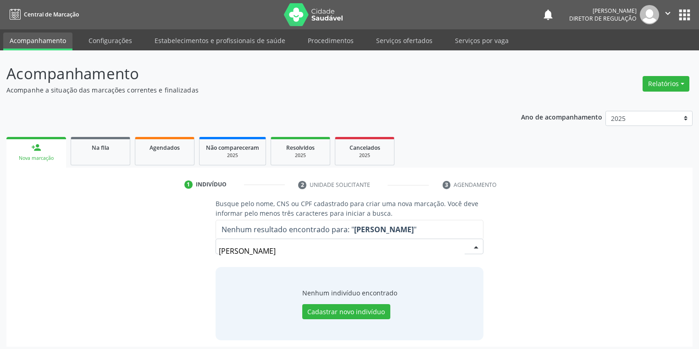
click at [325, 253] on input "[PERSON_NAME]" at bounding box center [342, 251] width 246 height 18
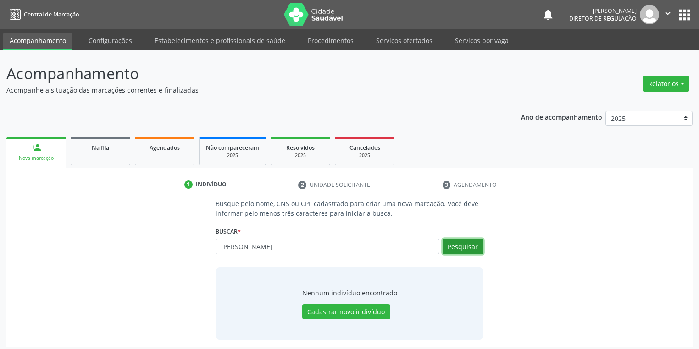
click at [455, 247] on button "Pesquisar" at bounding box center [462, 247] width 41 height 16
click at [286, 247] on input "[PERSON_NAME]" at bounding box center [327, 247] width 224 height 16
type input "G"
click at [468, 244] on button "Pesquisar" at bounding box center [462, 247] width 41 height 16
click at [466, 246] on button "Pesquisar" at bounding box center [462, 247] width 41 height 16
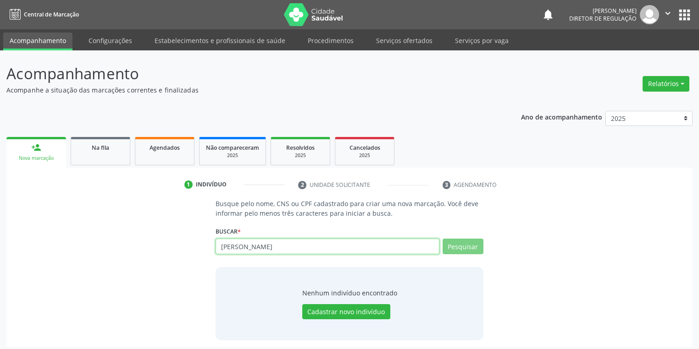
click at [297, 252] on input "[PERSON_NAME]" at bounding box center [327, 247] width 224 height 16
type input "S"
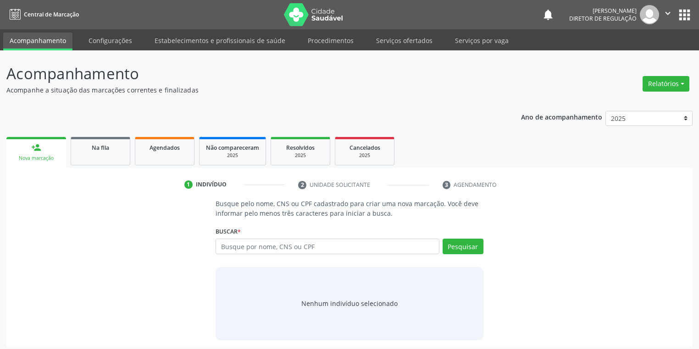
click at [239, 253] on input "text" at bounding box center [327, 247] width 224 height 16
type input "[PERSON_NAME]"
click at [461, 249] on button "Pesquisar" at bounding box center [462, 247] width 41 height 16
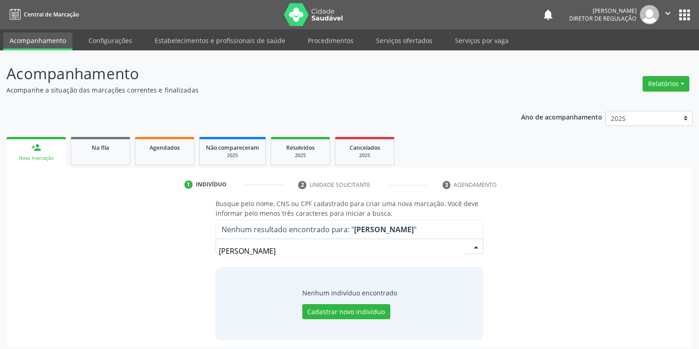
click at [352, 253] on input "[PERSON_NAME]" at bounding box center [342, 251] width 246 height 18
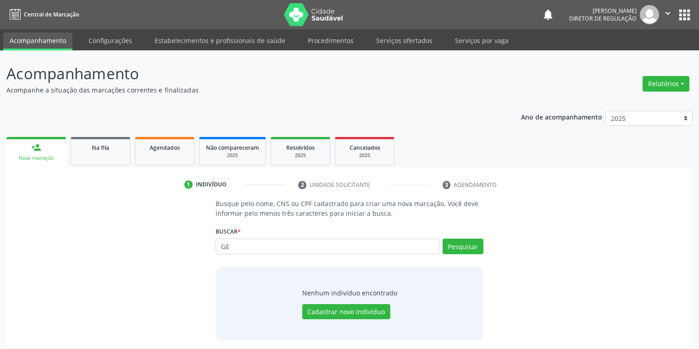
type input "G"
click at [97, 150] on span "Na fila" at bounding box center [100, 148] width 17 height 8
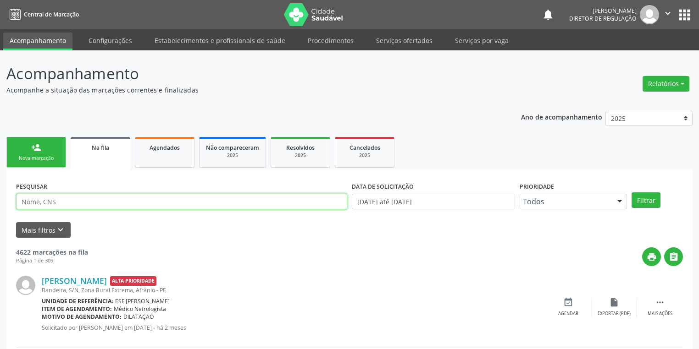
drag, startPoint x: 70, startPoint y: 204, endPoint x: 83, endPoint y: 204, distance: 12.8
click at [70, 204] on input "text" at bounding box center [181, 202] width 331 height 16
type input "[PERSON_NAME]"
click at [644, 199] on button "Filtrar" at bounding box center [645, 201] width 29 height 16
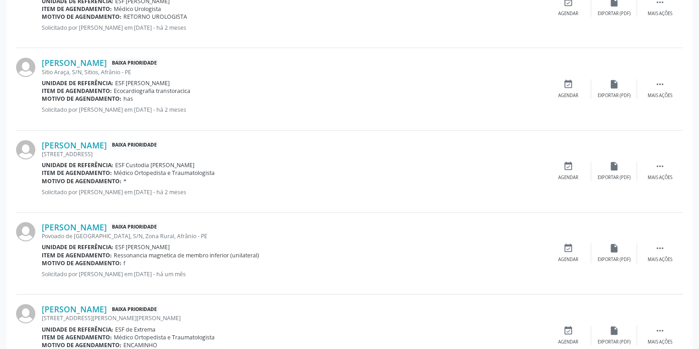
scroll to position [432, 0]
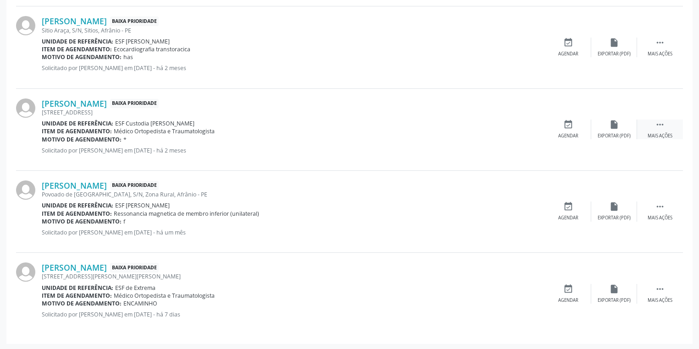
click at [658, 124] on icon "" at bounding box center [660, 125] width 10 height 10
click at [439, 135] on div "Agendar" at bounding box center [430, 136] width 20 height 6
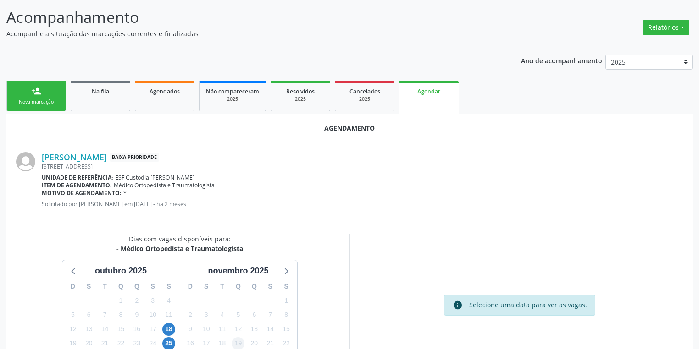
scroll to position [127, 0]
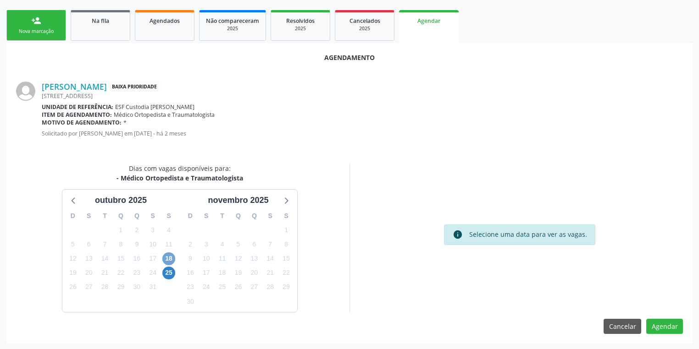
click at [167, 259] on span "18" at bounding box center [168, 259] width 13 height 13
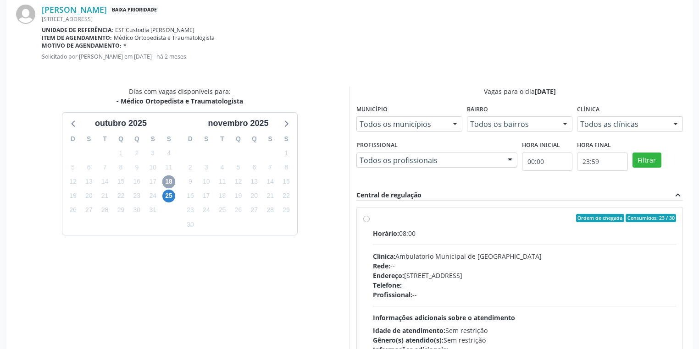
scroll to position [259, 0]
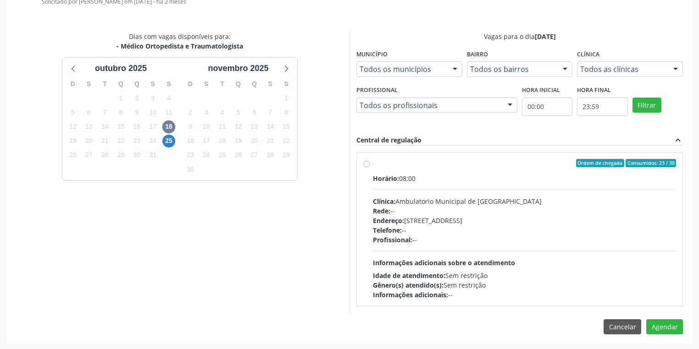
click at [455, 256] on div "Horário: 08:00 Clínica: Ambulatorio Municipal de Saude Rede: -- Endereço: [STRE…" at bounding box center [524, 237] width 303 height 126
click at [370, 167] on input "Ordem de chegada Consumidos: 23 / 30 Horário: 08:00 Clínica: Ambulatorio Munici…" at bounding box center [366, 163] width 6 height 8
radio input "true"
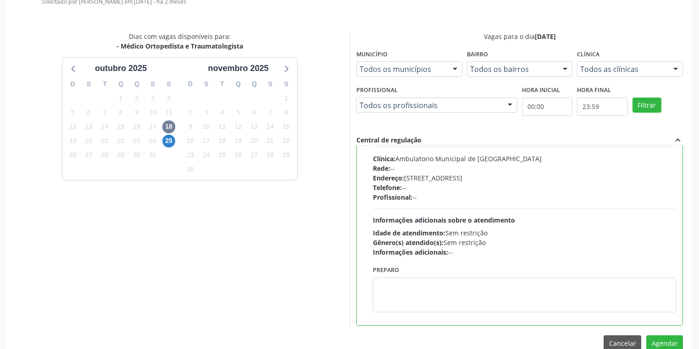
scroll to position [45, 0]
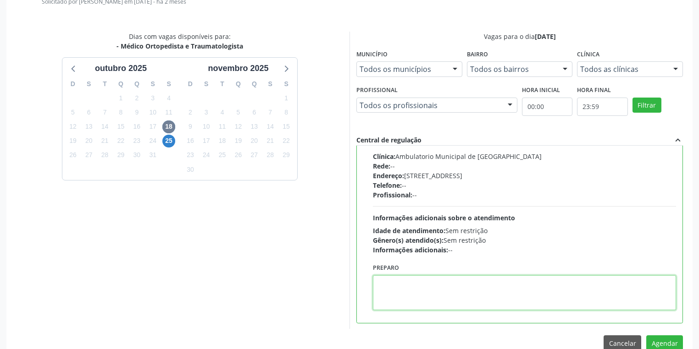
click at [405, 292] on textarea at bounding box center [524, 293] width 303 height 35
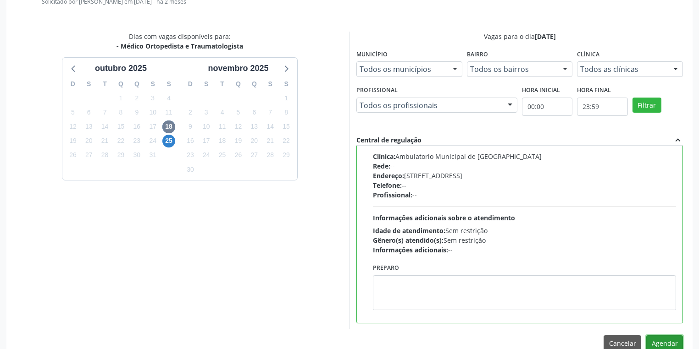
click at [664, 342] on button "Agendar" at bounding box center [664, 344] width 37 height 16
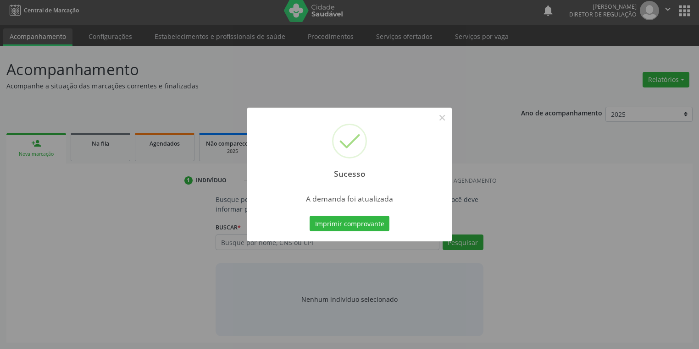
scroll to position [4, 0]
click at [341, 224] on button "Imprimir comprovante" at bounding box center [349, 224] width 80 height 16
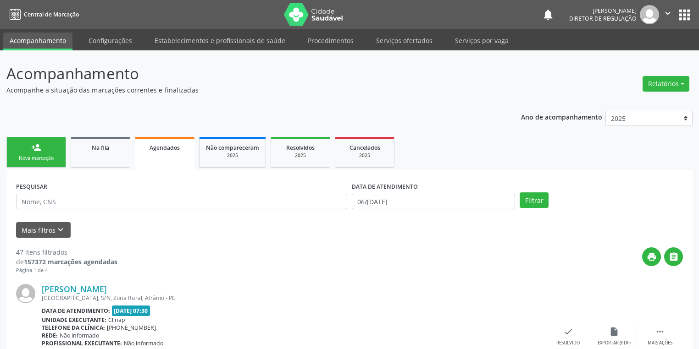
click at [51, 150] on link "person_add Nova marcação" at bounding box center [36, 152] width 60 height 31
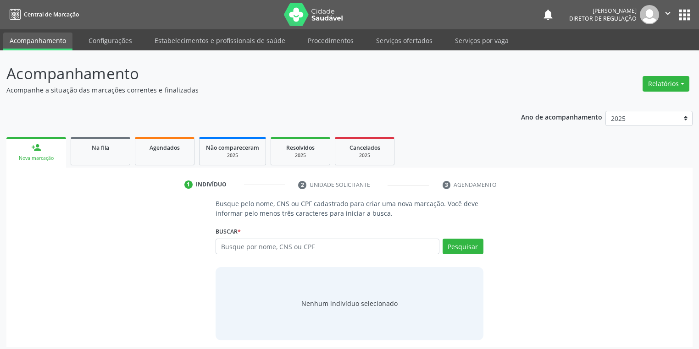
click at [51, 150] on link "person_add Nova marcação" at bounding box center [36, 152] width 60 height 31
click at [246, 252] on input "text" at bounding box center [327, 247] width 224 height 16
type input "706907139290933"
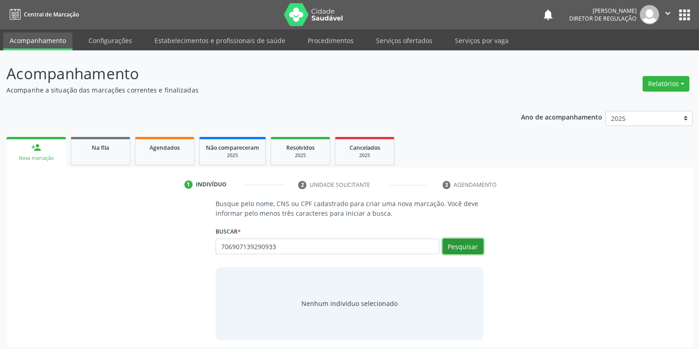
click at [469, 252] on button "Pesquisar" at bounding box center [462, 247] width 41 height 16
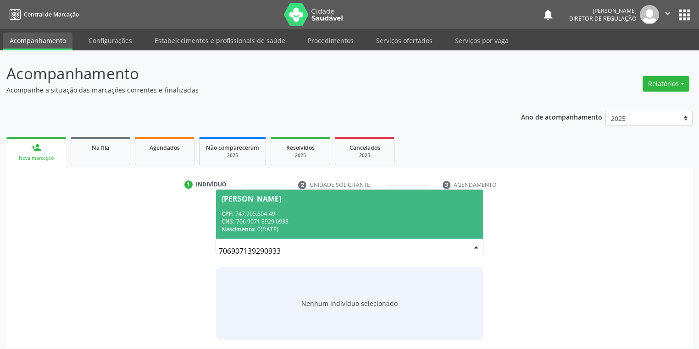
click at [265, 220] on div "CNS: 706 9071 3929 0933" at bounding box center [349, 222] width 256 height 8
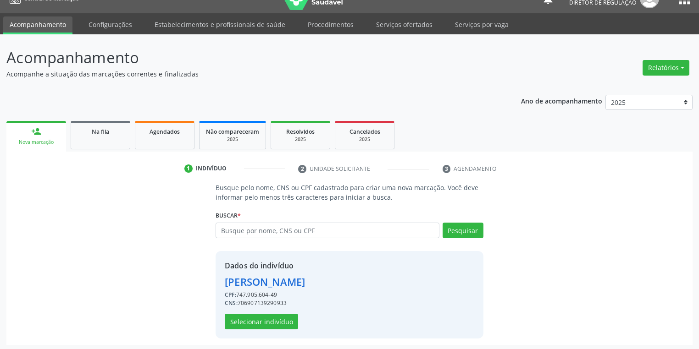
scroll to position [17, 0]
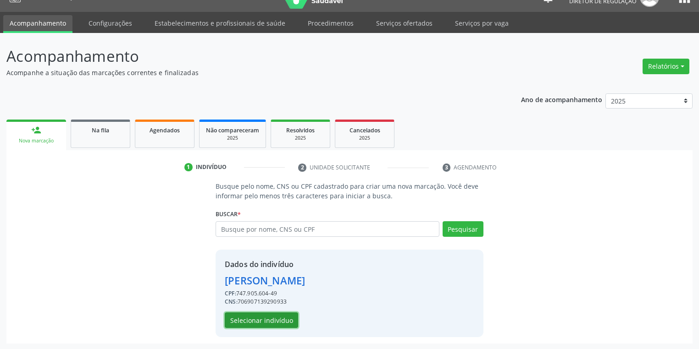
click at [270, 316] on button "Selecionar indivíduo" at bounding box center [261, 321] width 73 height 16
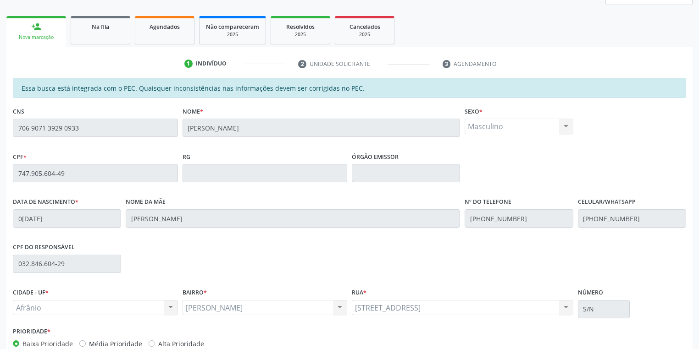
scroll to position [174, 0]
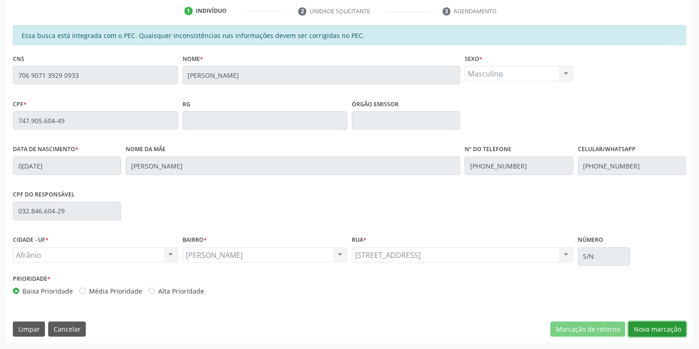
click at [642, 331] on button "Nova marcação" at bounding box center [657, 330] width 58 height 16
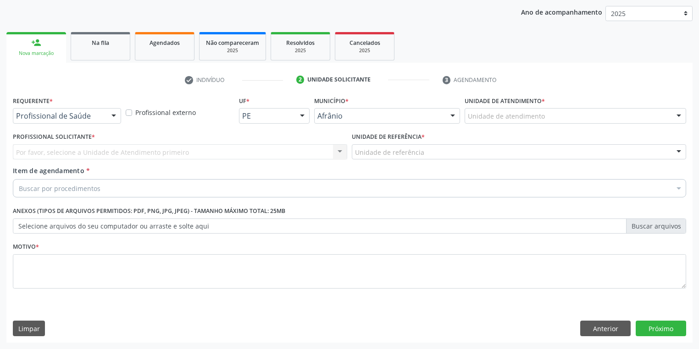
scroll to position [105, 0]
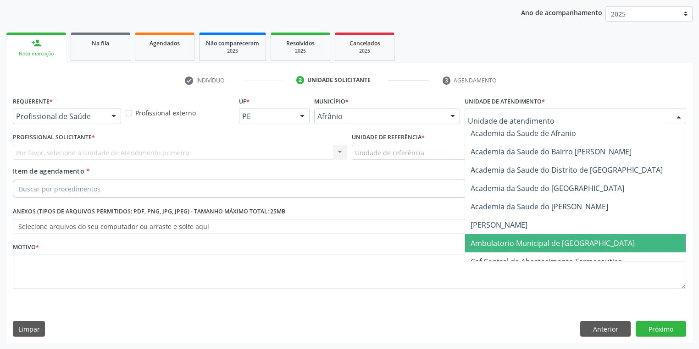
click at [513, 245] on span "Ambulatorio Municipal de [GEOGRAPHIC_DATA]" at bounding box center [552, 243] width 164 height 10
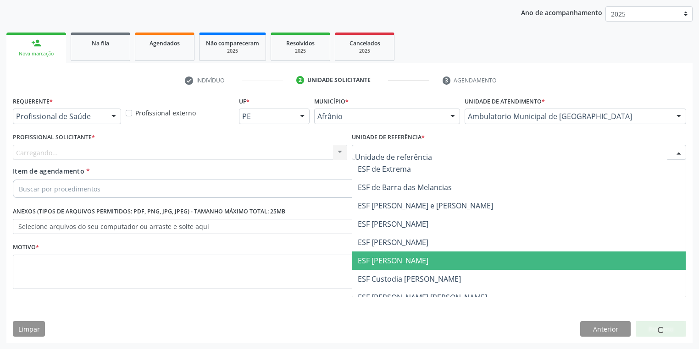
drag, startPoint x: 392, startPoint y: 267, endPoint x: 349, endPoint y: 257, distance: 44.8
click at [392, 267] on span "ESF [PERSON_NAME]" at bounding box center [518, 261] width 333 height 18
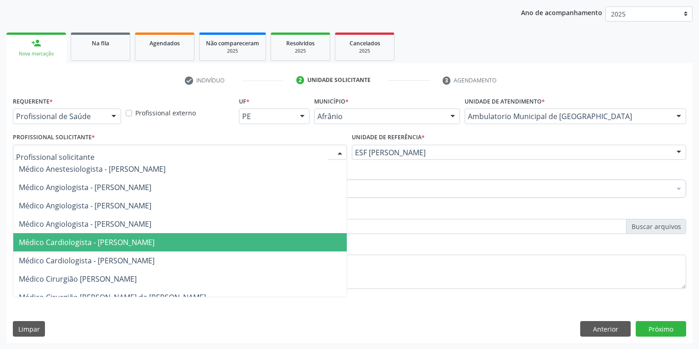
click at [72, 245] on span "Médico Cardiologista - [PERSON_NAME]" at bounding box center [87, 242] width 136 height 10
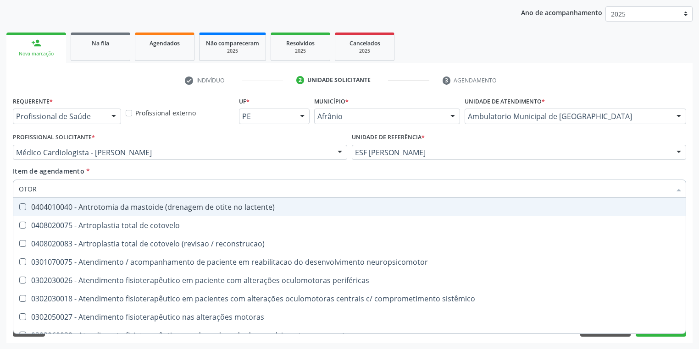
type input "OTORR"
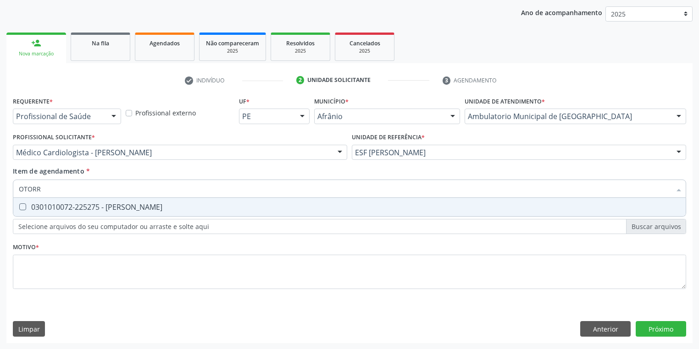
click at [45, 204] on div "0301010072-225275 - [PERSON_NAME]" at bounding box center [349, 207] width 661 height 7
checkbox Otorrinolaringologista "true"
click at [31, 263] on div "Requerente * Profissional de Saúde Profissional de Saúde Paciente Nenhum result…" at bounding box center [349, 198] width 673 height 208
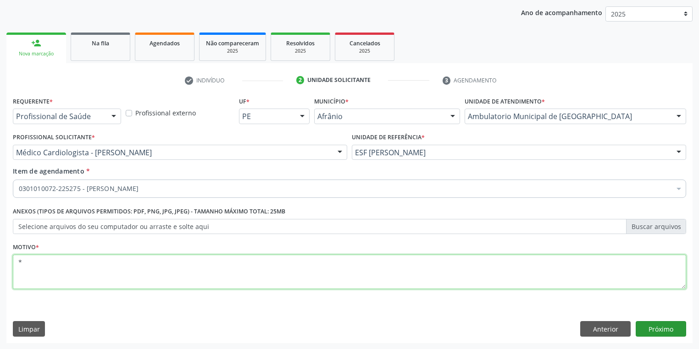
type textarea "*"
click at [648, 326] on button "Próximo" at bounding box center [660, 329] width 50 height 16
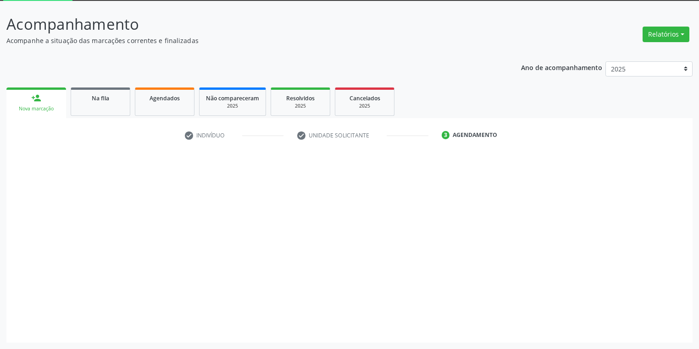
scroll to position [49, 0]
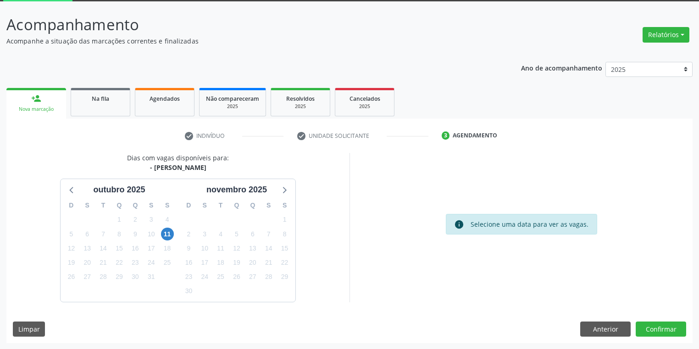
click at [175, 233] on div "D S T Q Q S S 28 29 30 1 2 3 4 5 6 7 8 9 10 11 12 13 14 15 16 17 18 19 20 21 22…" at bounding box center [119, 248] width 117 height 105
click at [171, 235] on span "11" at bounding box center [167, 234] width 13 height 13
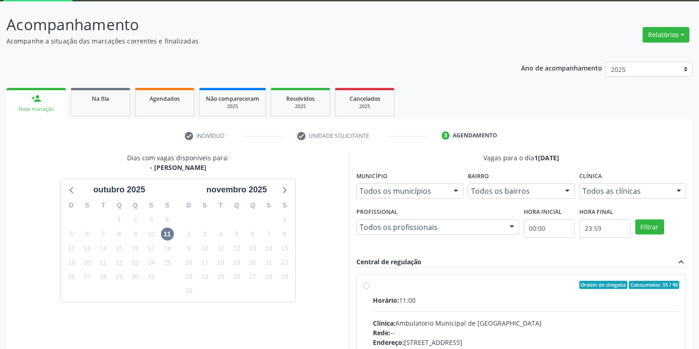
click at [370, 289] on input "Ordem de chegada Consumidos: 33 / 40 Horário: 11:00 Clínica: Ambulatorio Munici…" at bounding box center [366, 285] width 6 height 8
radio input "true"
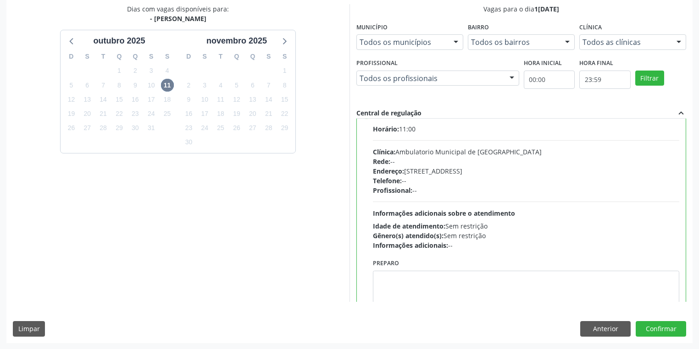
scroll to position [45, 0]
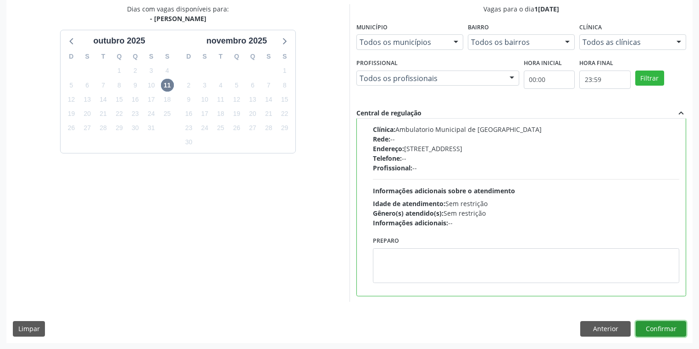
click at [656, 328] on button "Confirmar" at bounding box center [660, 329] width 50 height 16
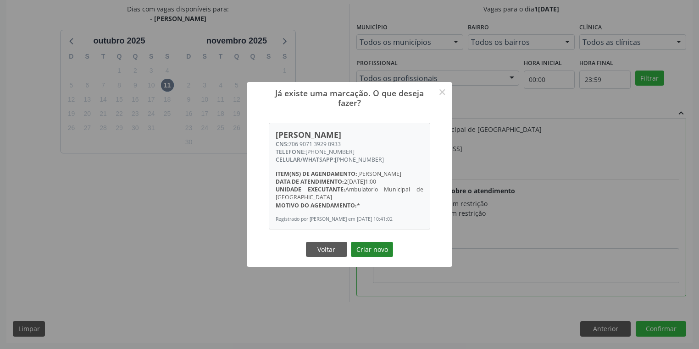
click at [375, 258] on button "Criar novo" at bounding box center [372, 250] width 42 height 16
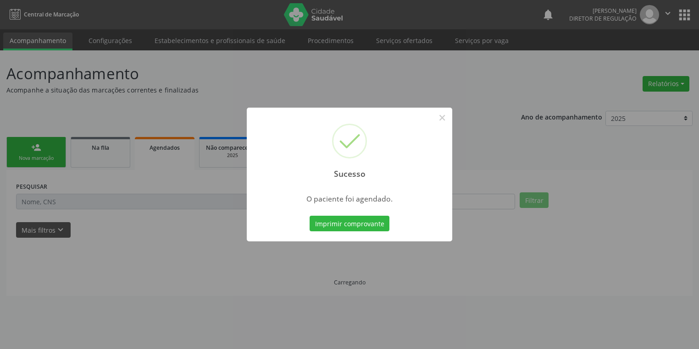
scroll to position [0, 0]
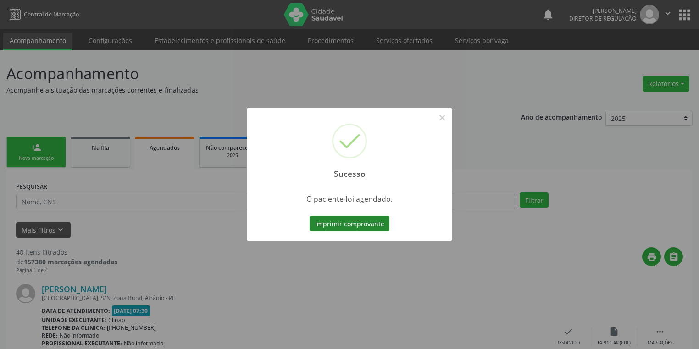
click at [360, 223] on button "Imprimir comprovante" at bounding box center [349, 224] width 80 height 16
